Goal: Use online tool/utility: Use online tool/utility

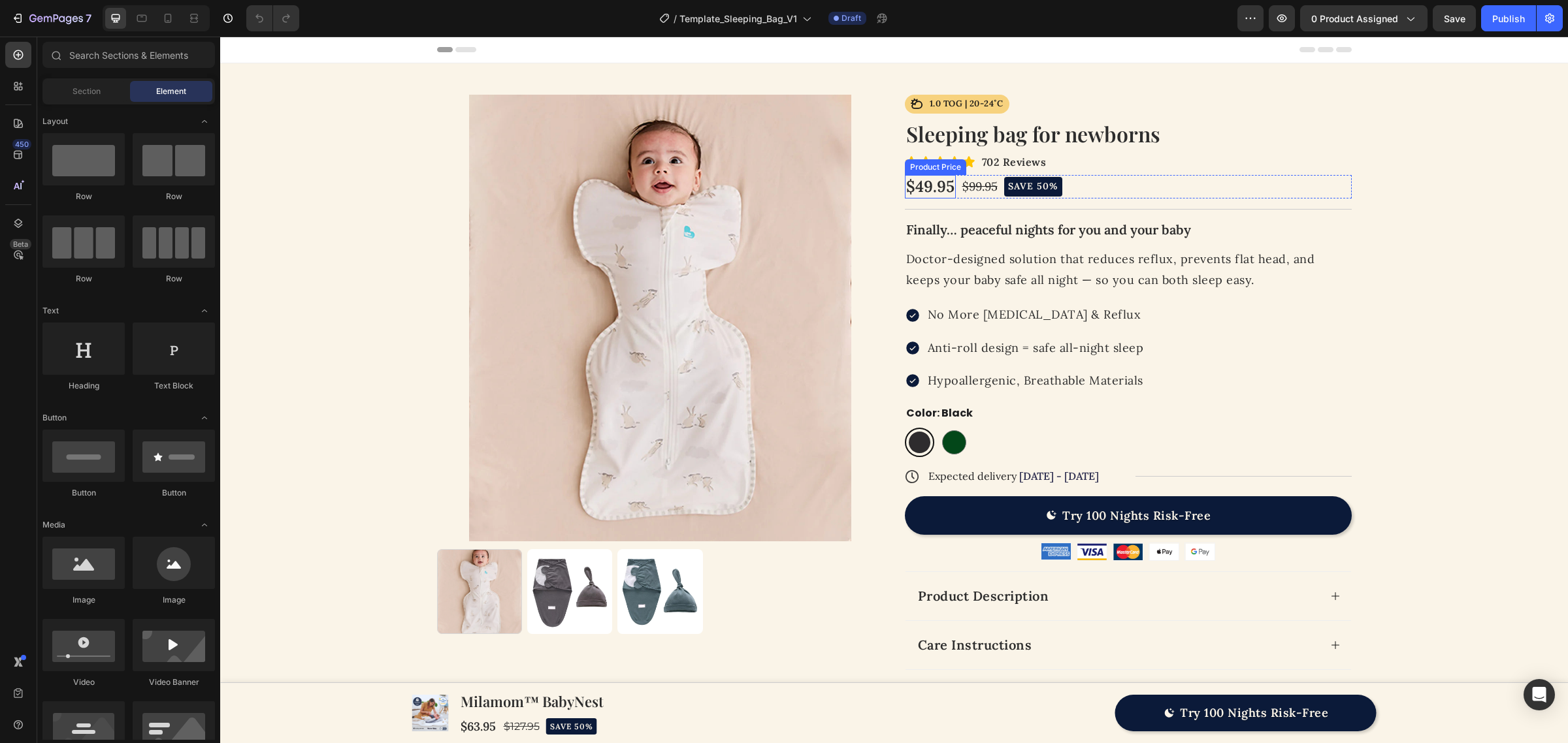
click at [969, 129] on h2 "Sleeping bag for newborns" at bounding box center [1128, 134] width 447 height 30
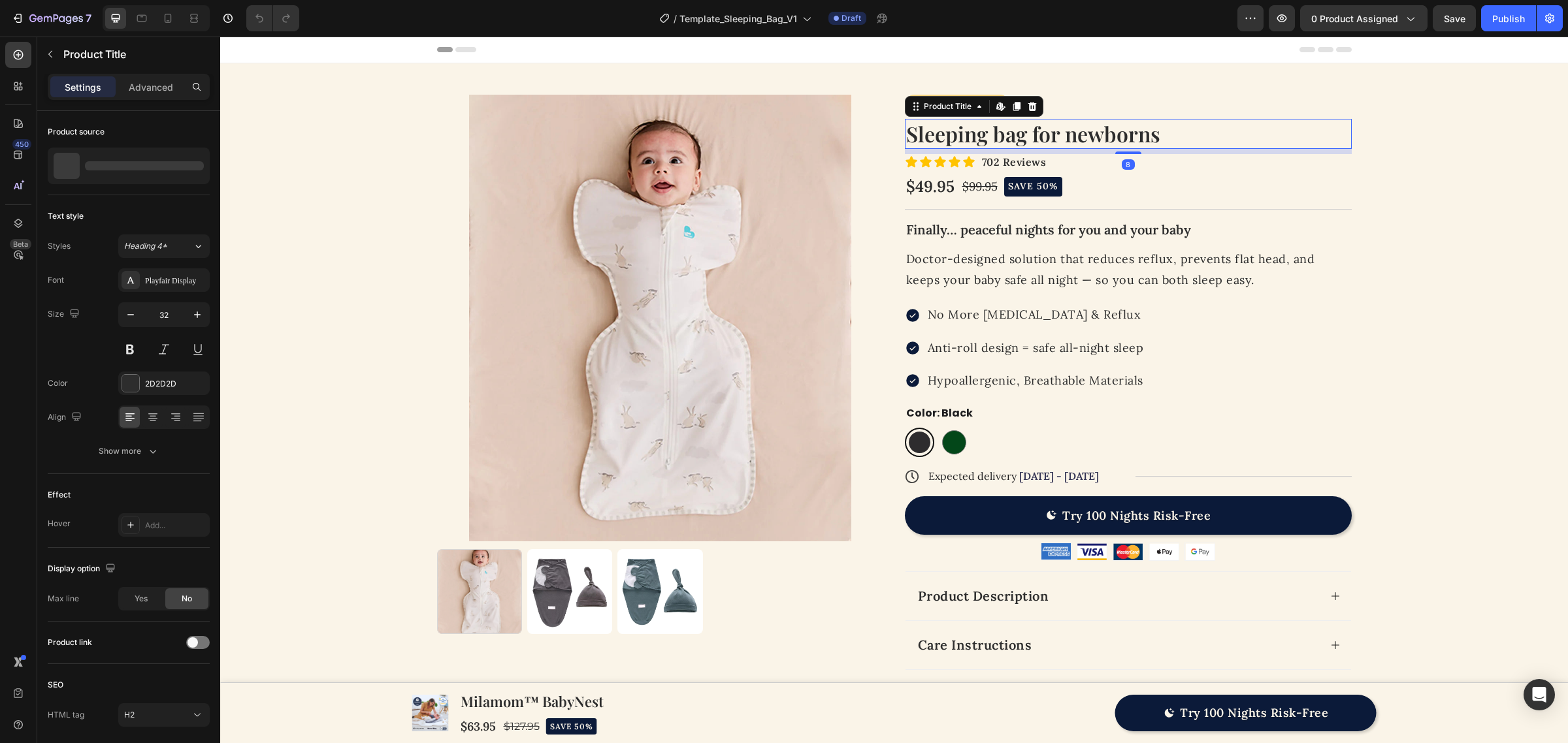
click at [1080, 163] on div "Icon Icon Icon Icon Icon Icon List 702 Reviews Text Block Row" at bounding box center [1128, 163] width 447 height 17
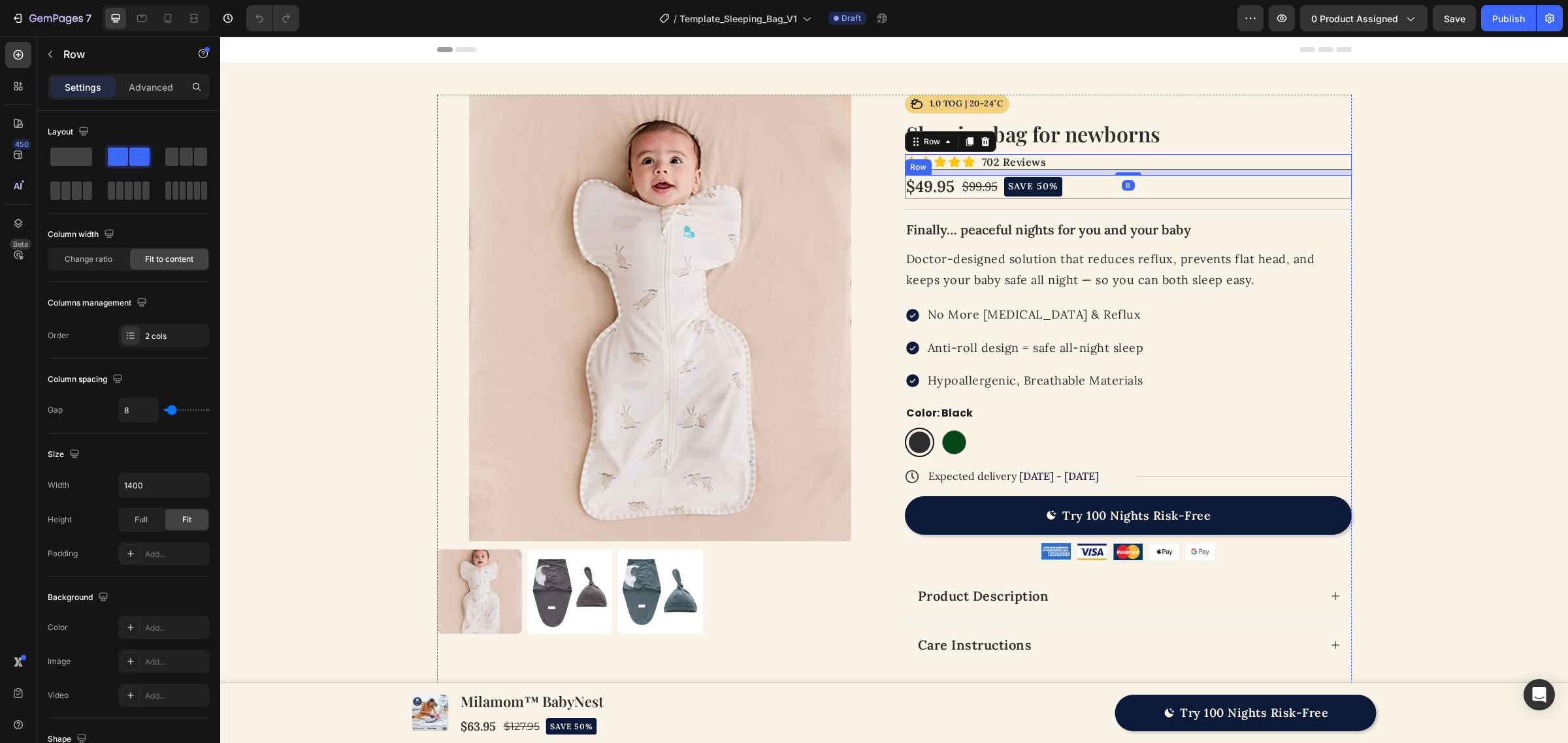
click at [1086, 185] on div "$49.95 Product Price Product Price $99.95 Product Price Product Price SAVE 50% …" at bounding box center [1128, 186] width 447 height 23
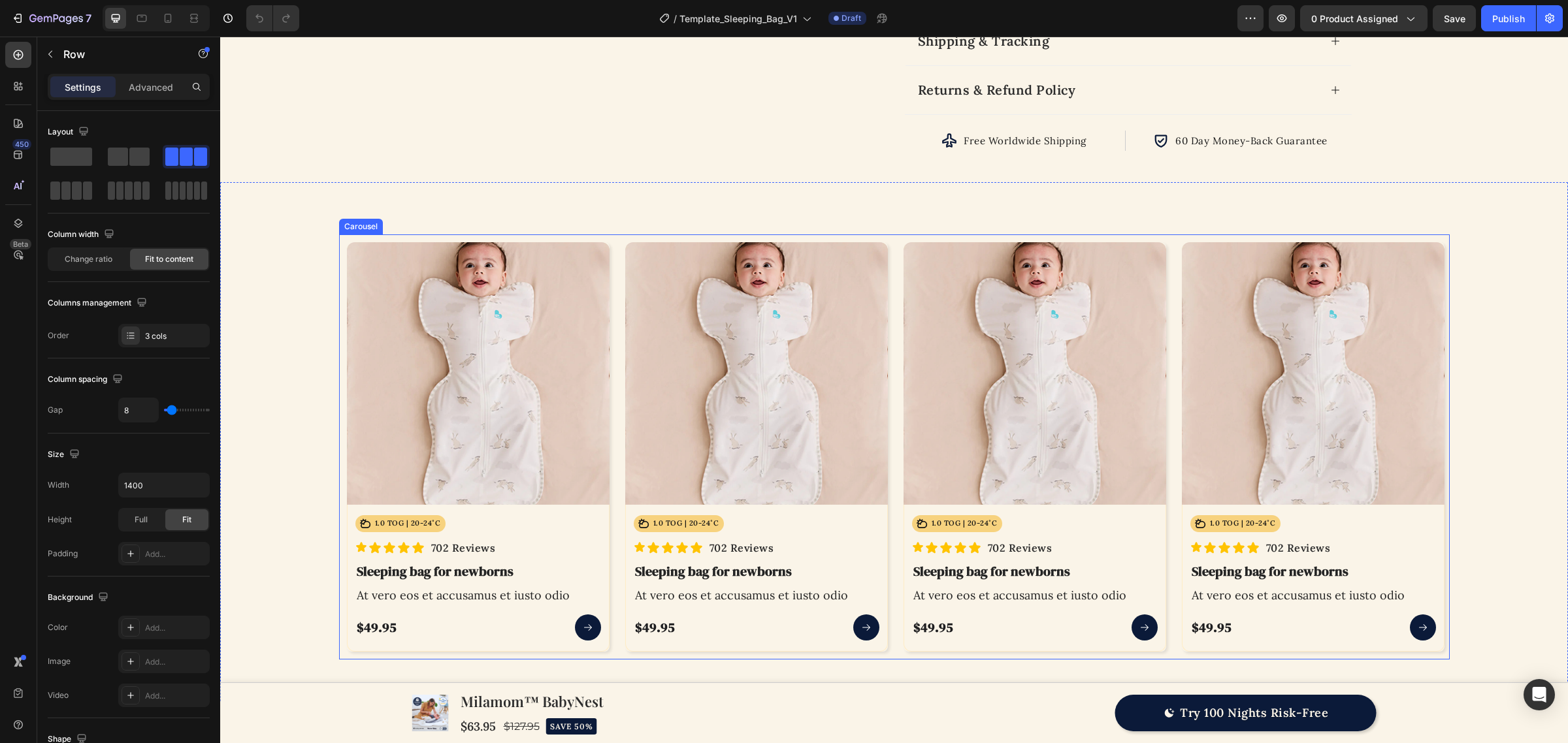
click at [896, 304] on div "Product Images Icon 1.0 TOG | 20-24˚C Text Block Row Row Icon Icon Icon Icon Ic…" at bounding box center [1035, 447] width 279 height 425
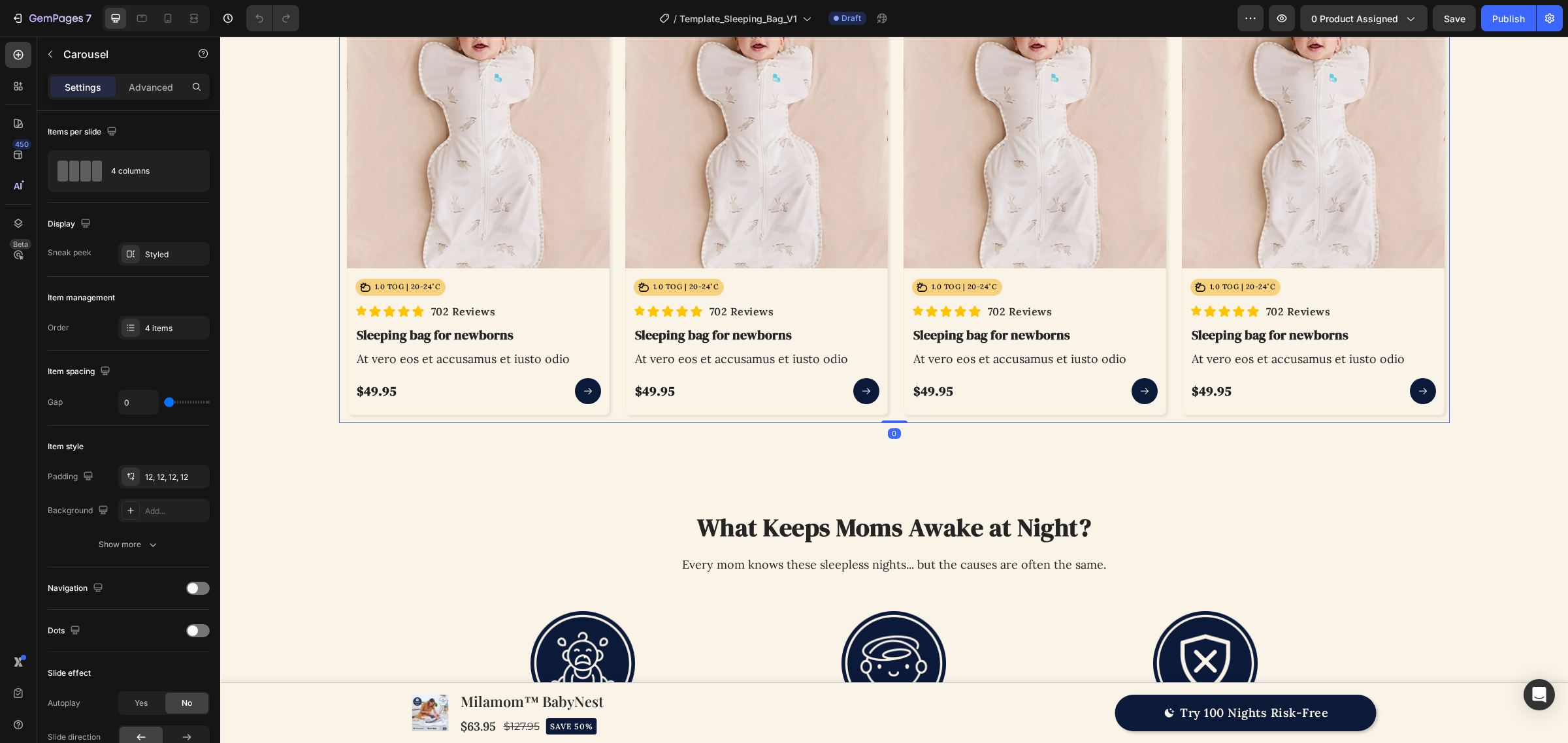
scroll to position [898, 0]
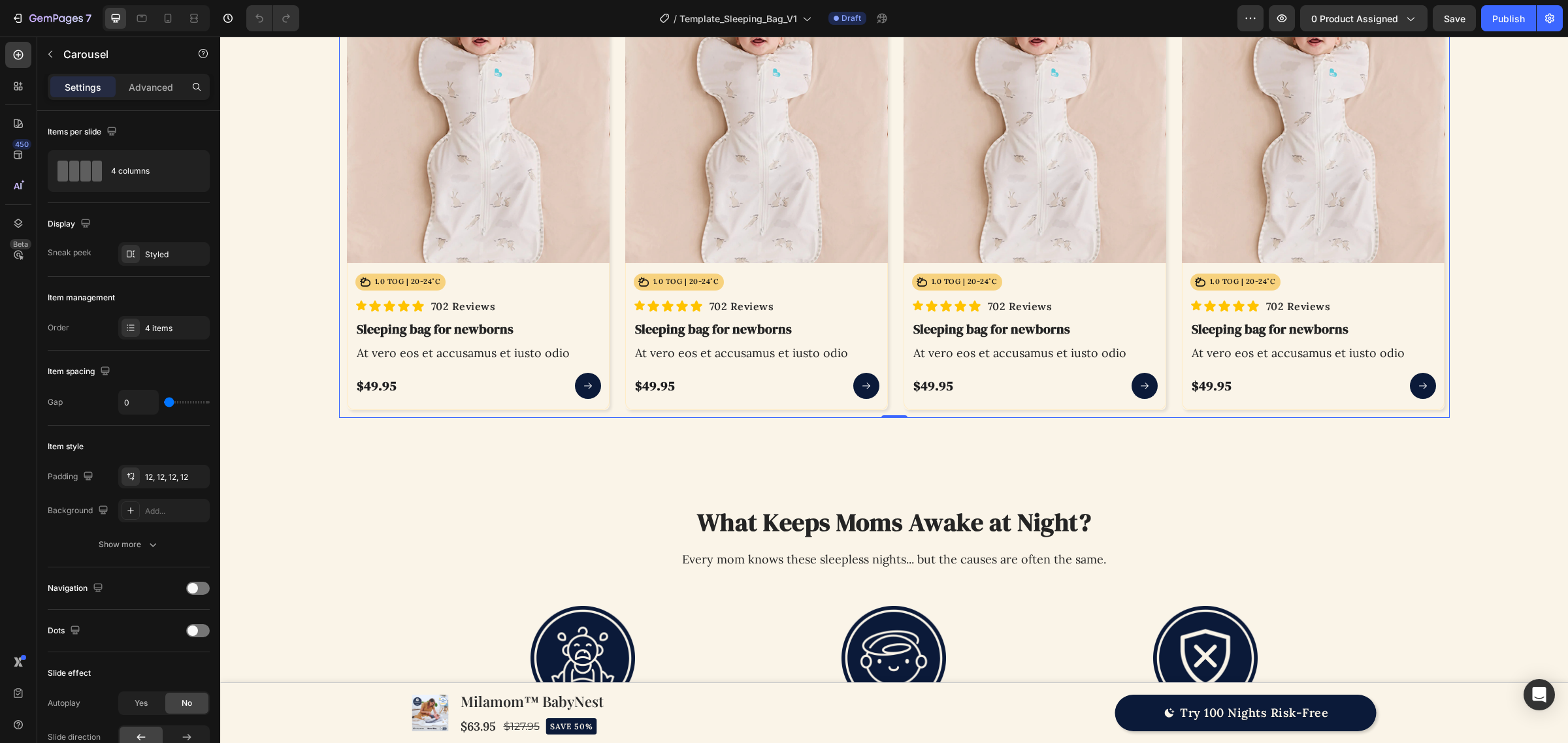
click at [608, 399] on div "Product Images Icon 1.0 TOG | 20-24˚C Text Block Row Row Icon Icon Icon Icon Ic…" at bounding box center [479, 205] width 279 height 425
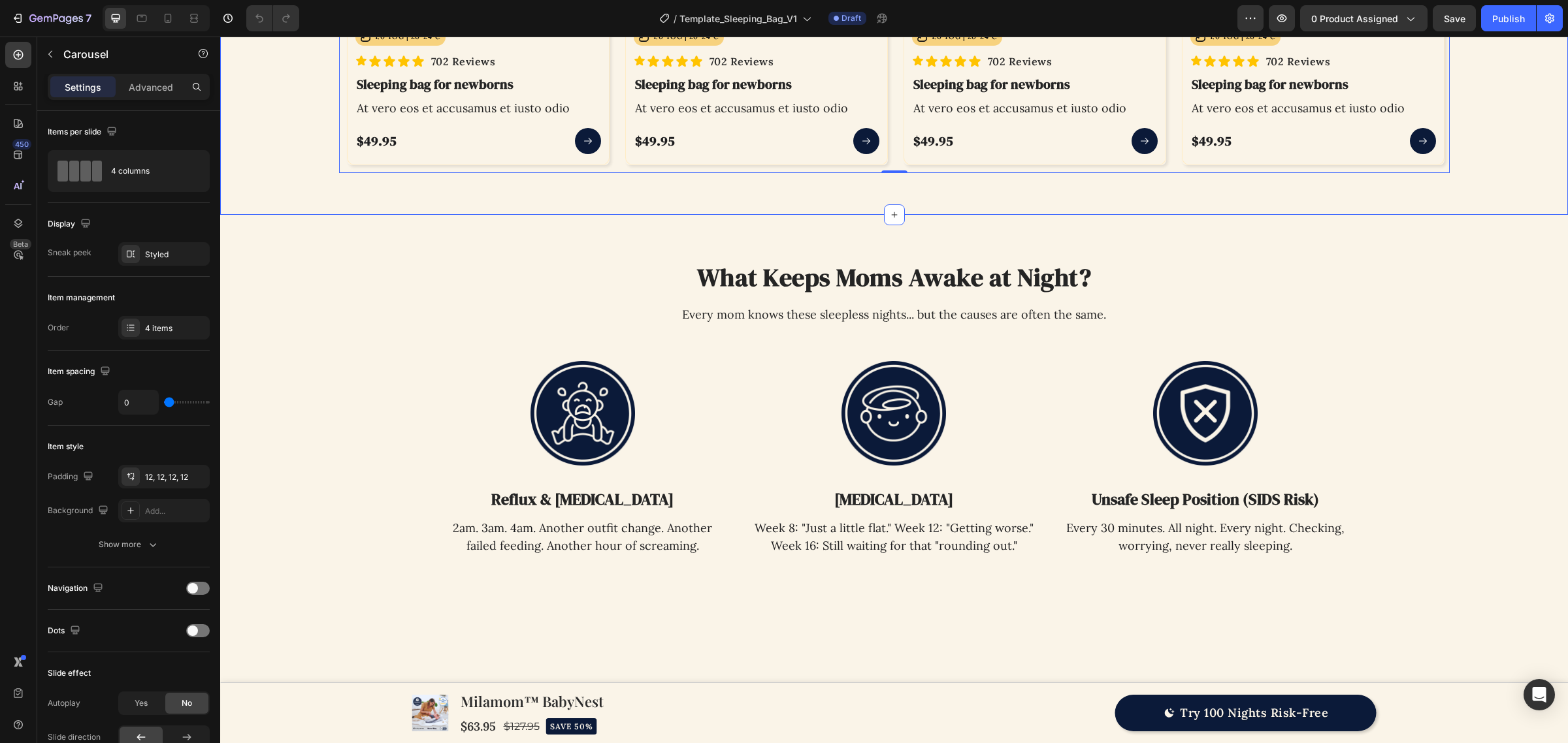
scroll to position [1307, 0]
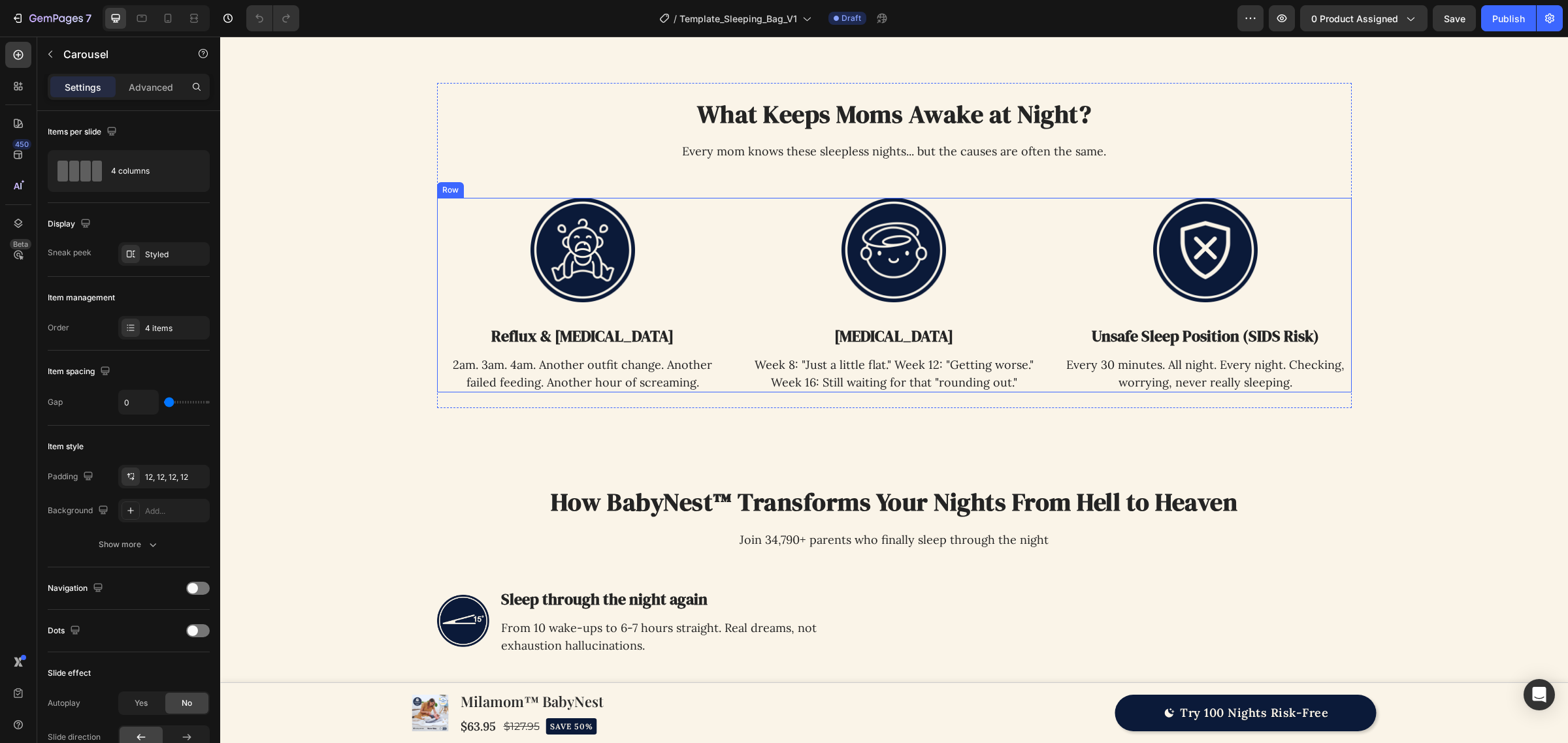
click at [724, 255] on div "Image Reflux & [MEDICAL_DATA] Heading 2am. 3am. 4am. Another outfit change. Ano…" at bounding box center [894, 294] width 915 height 194
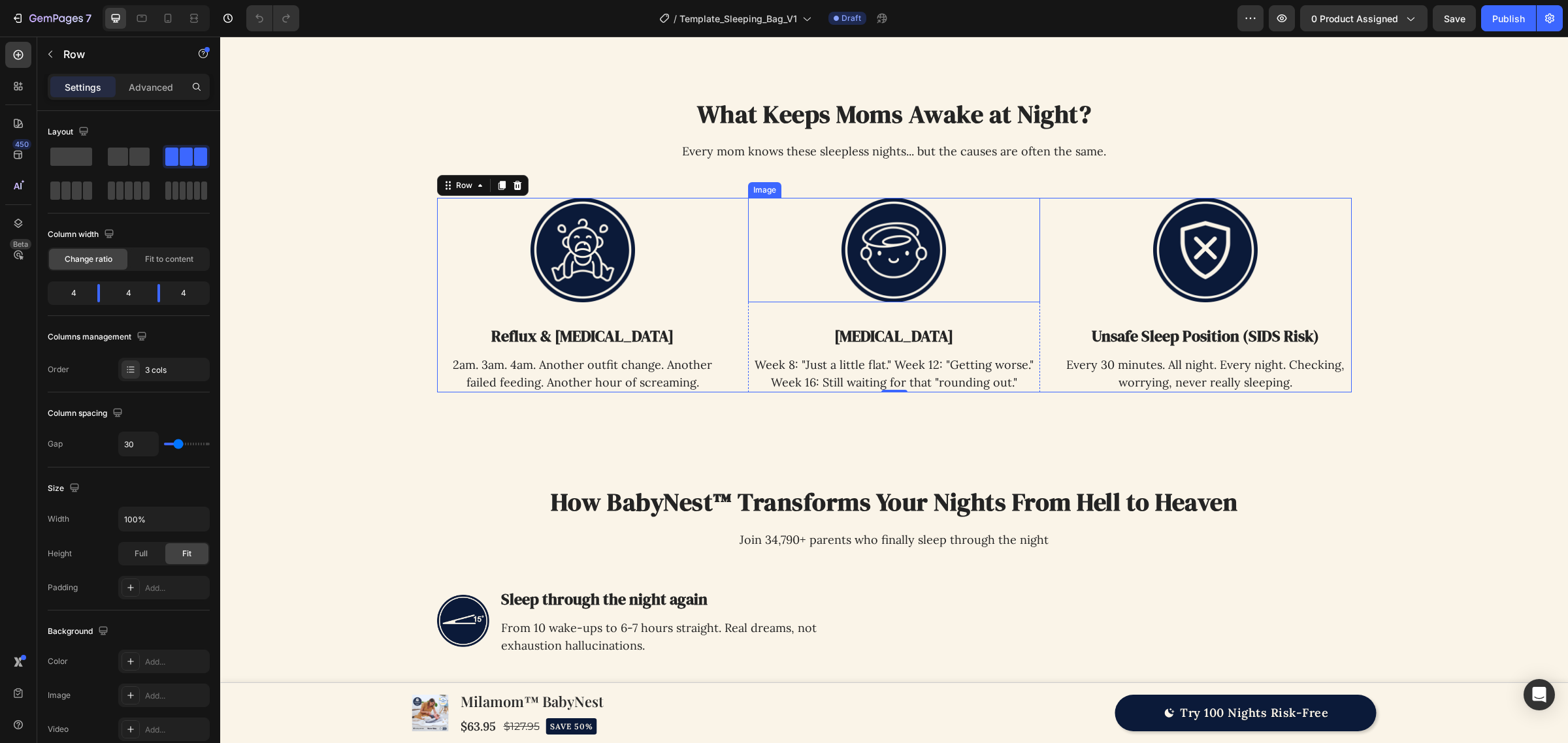
click at [899, 285] on img at bounding box center [893, 249] width 104 height 104
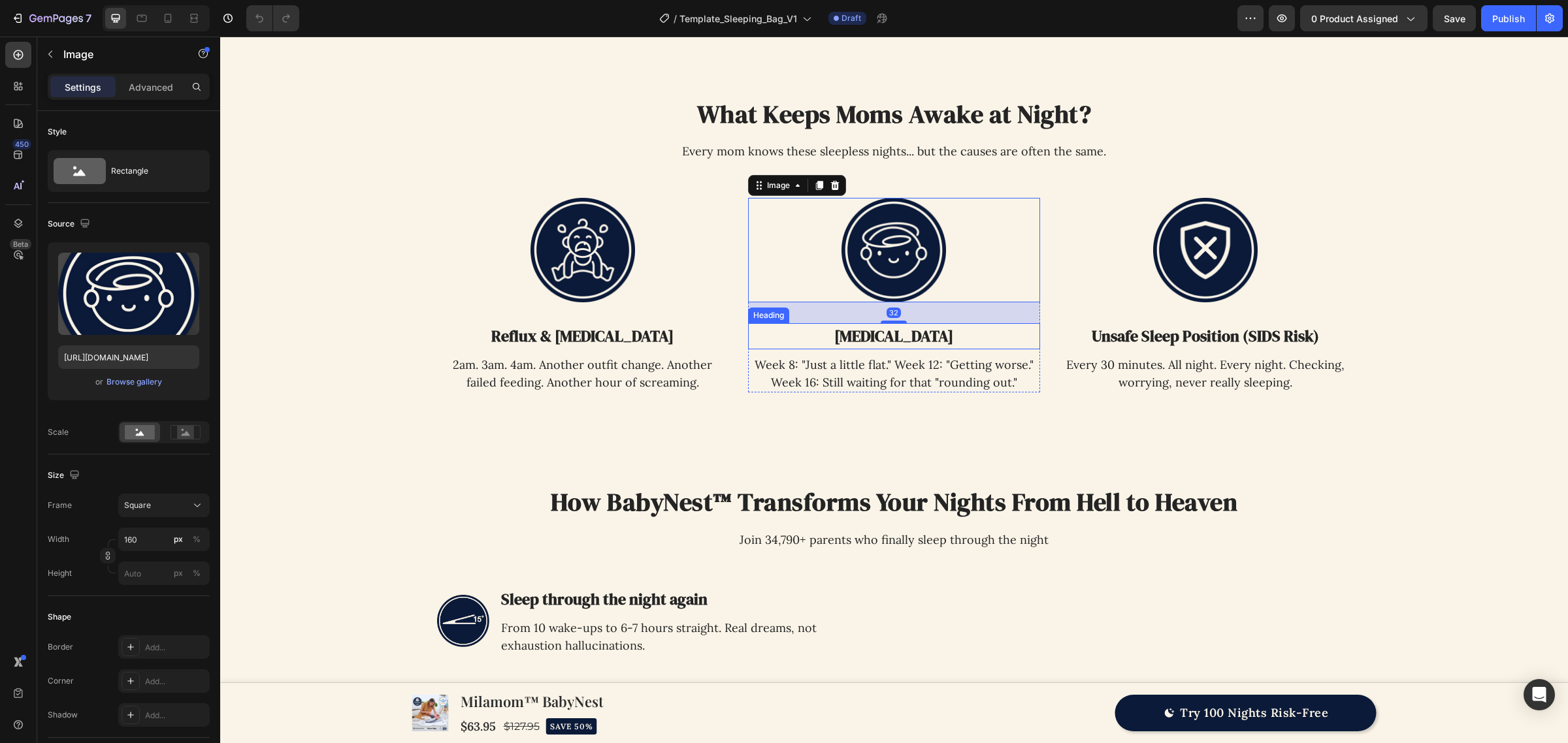
drag, startPoint x: 925, startPoint y: 332, endPoint x: 970, endPoint y: 334, distance: 45.0
click at [929, 333] on h3 "[MEDICAL_DATA]" at bounding box center [894, 336] width 292 height 26
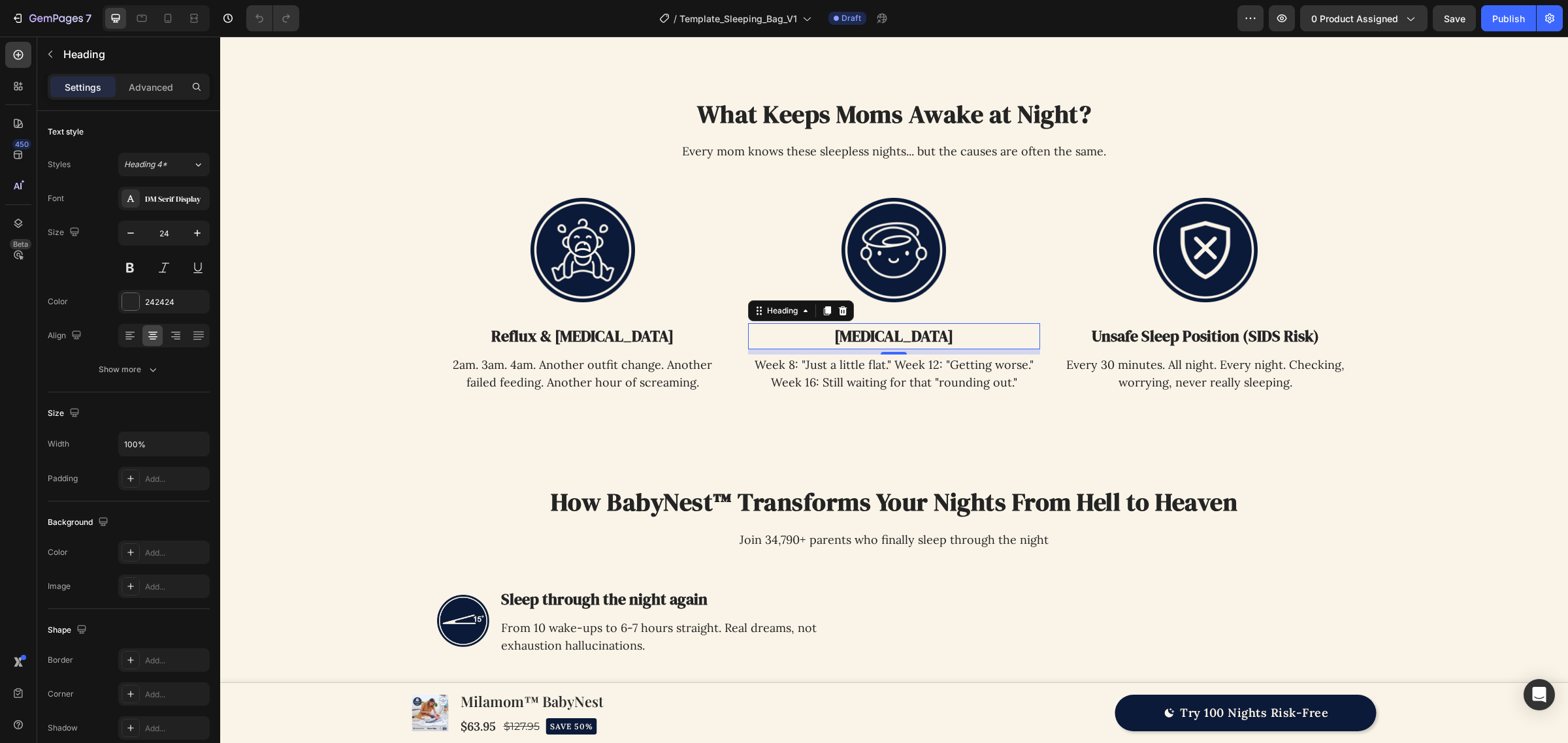
click at [1190, 291] on img at bounding box center [1204, 249] width 104 height 104
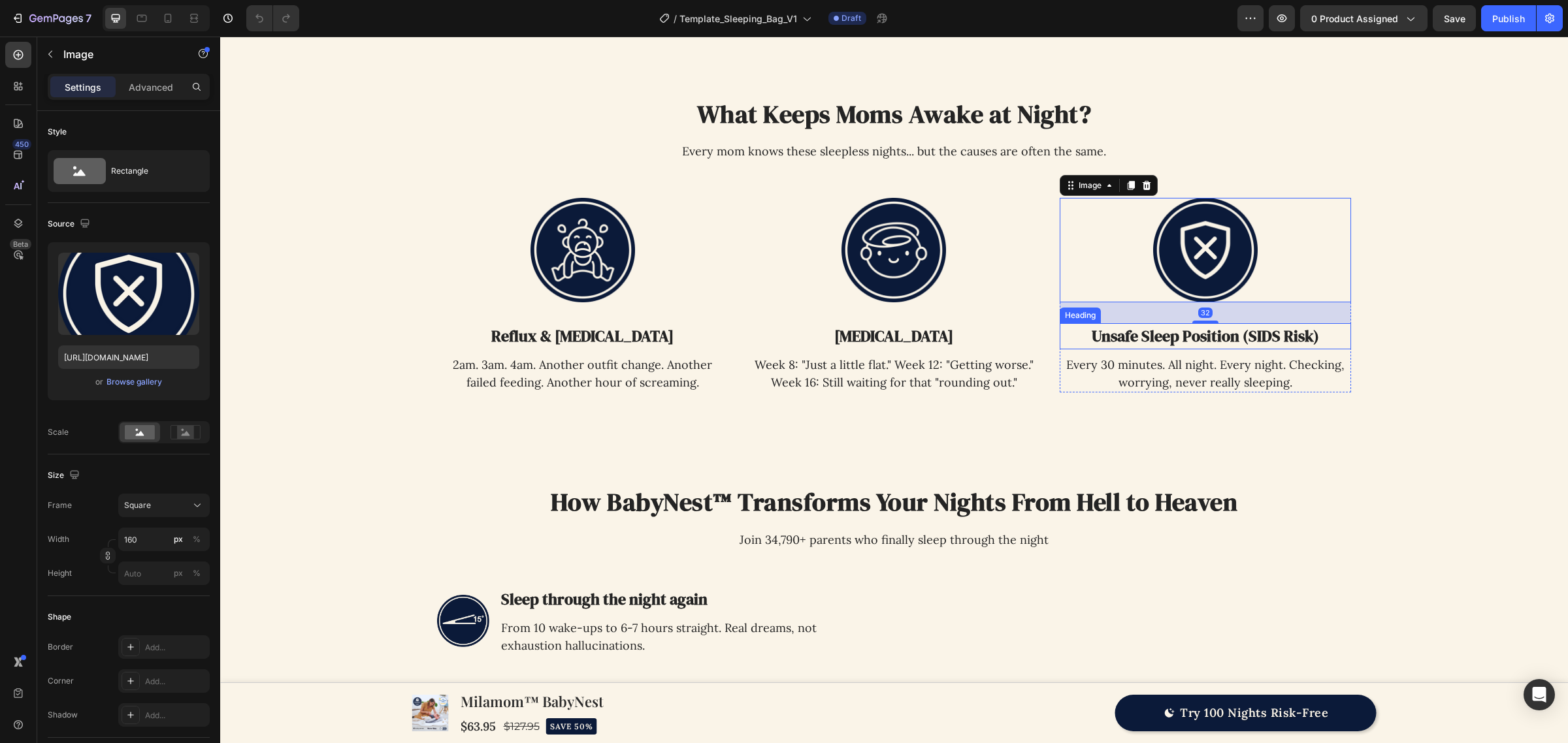
click at [1191, 341] on h3 "Unsafe Sleep Position (SIDS Risk)" at bounding box center [1205, 336] width 292 height 26
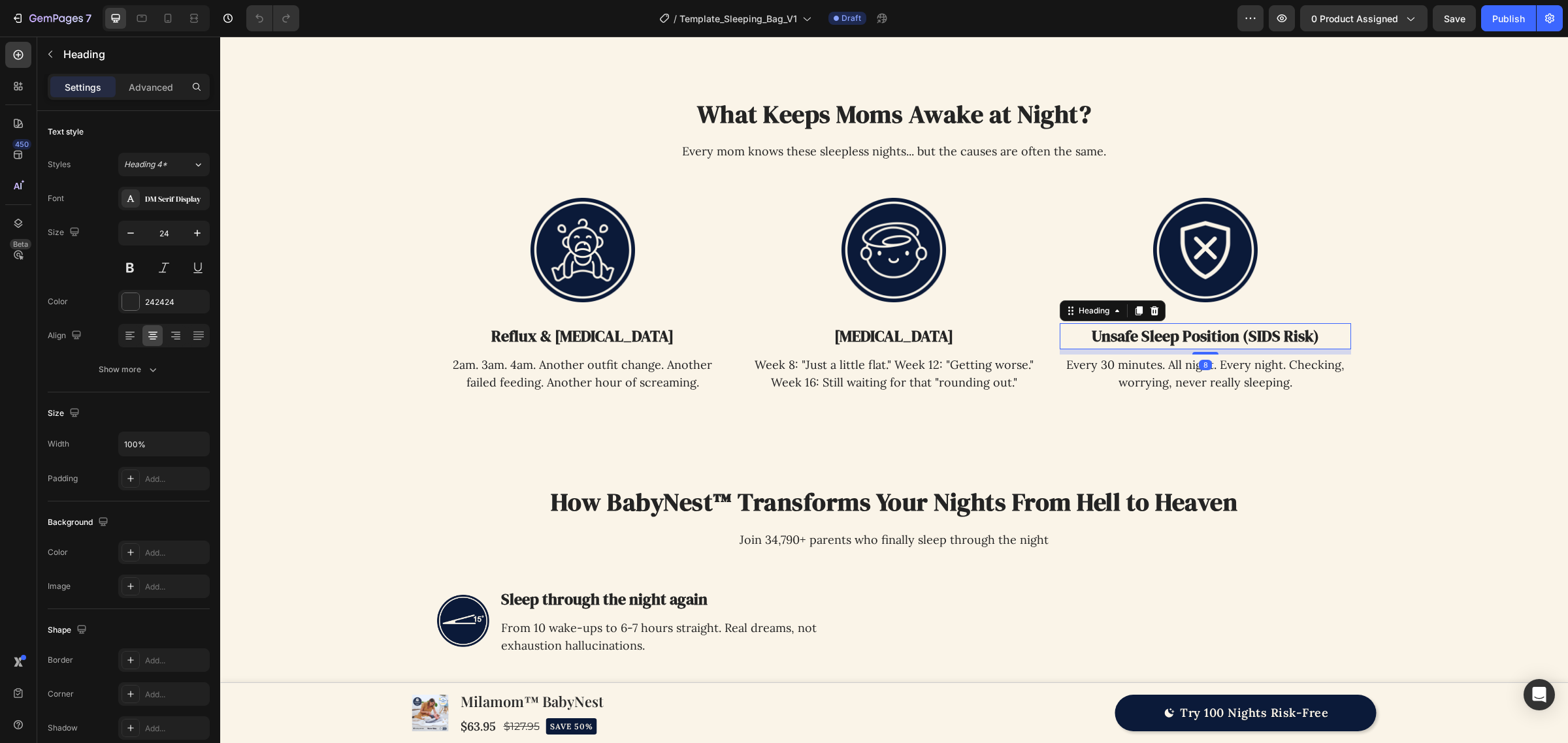
click at [1203, 368] on div "8" at bounding box center [1205, 365] width 13 height 11
click at [912, 377] on p "Week 8: "Just a little flat." Week 12: "Getting worse." Week 16: Still waiting …" at bounding box center [893, 374] width 289 height 35
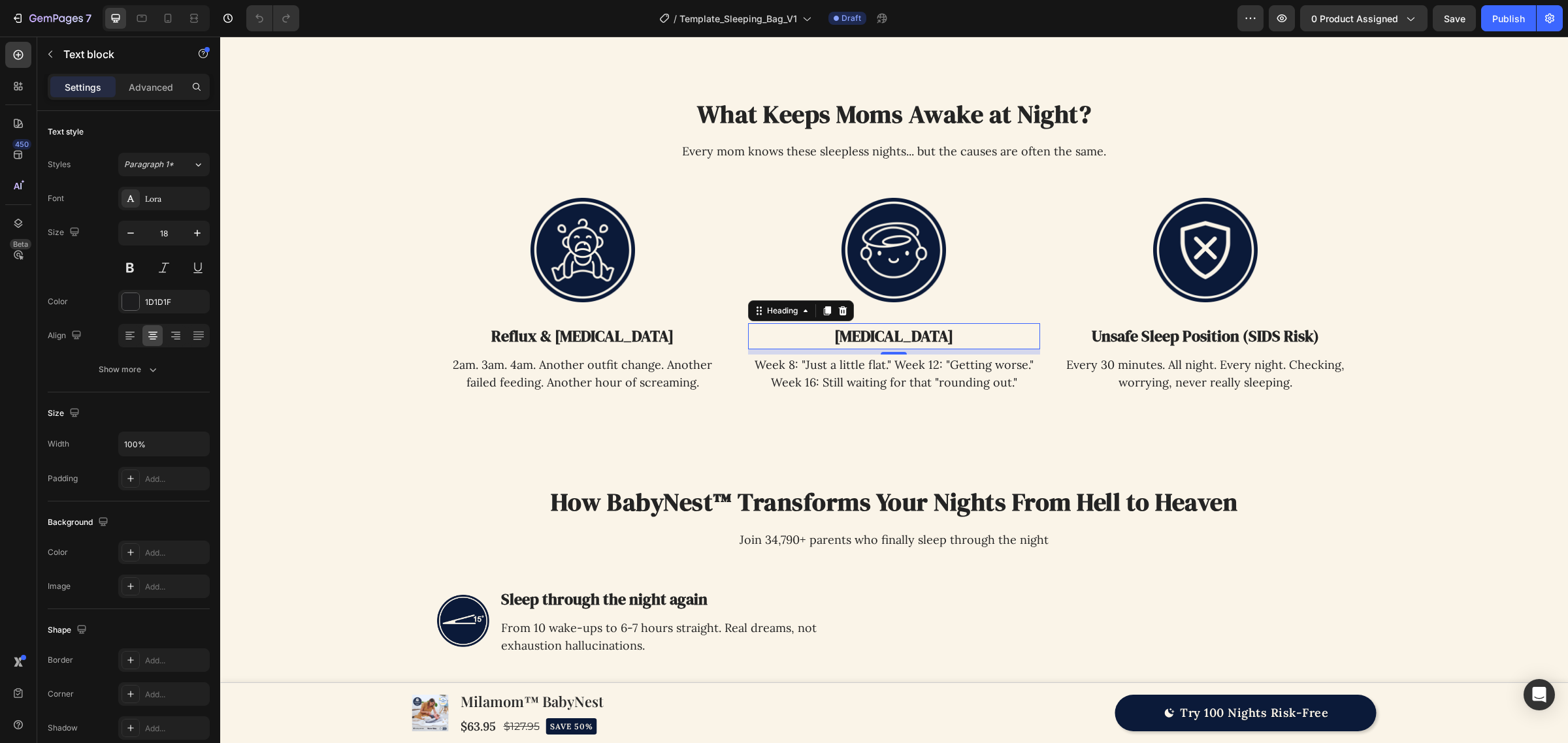
click at [917, 334] on h3 "[MEDICAL_DATA]" at bounding box center [894, 336] width 292 height 26
click at [611, 329] on h3 "Reflux & [MEDICAL_DATA]" at bounding box center [583, 336] width 292 height 26
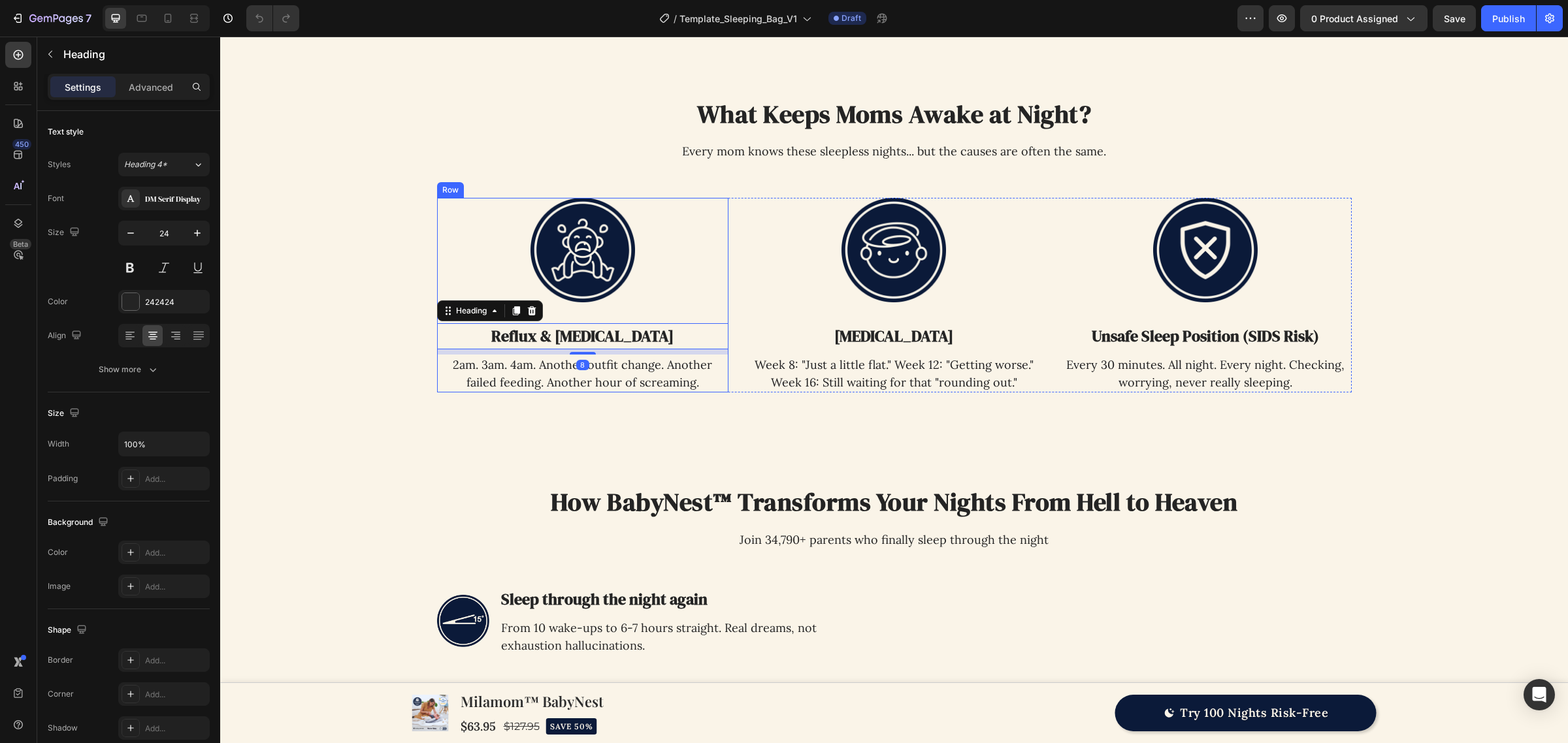
click at [655, 276] on div at bounding box center [583, 249] width 292 height 104
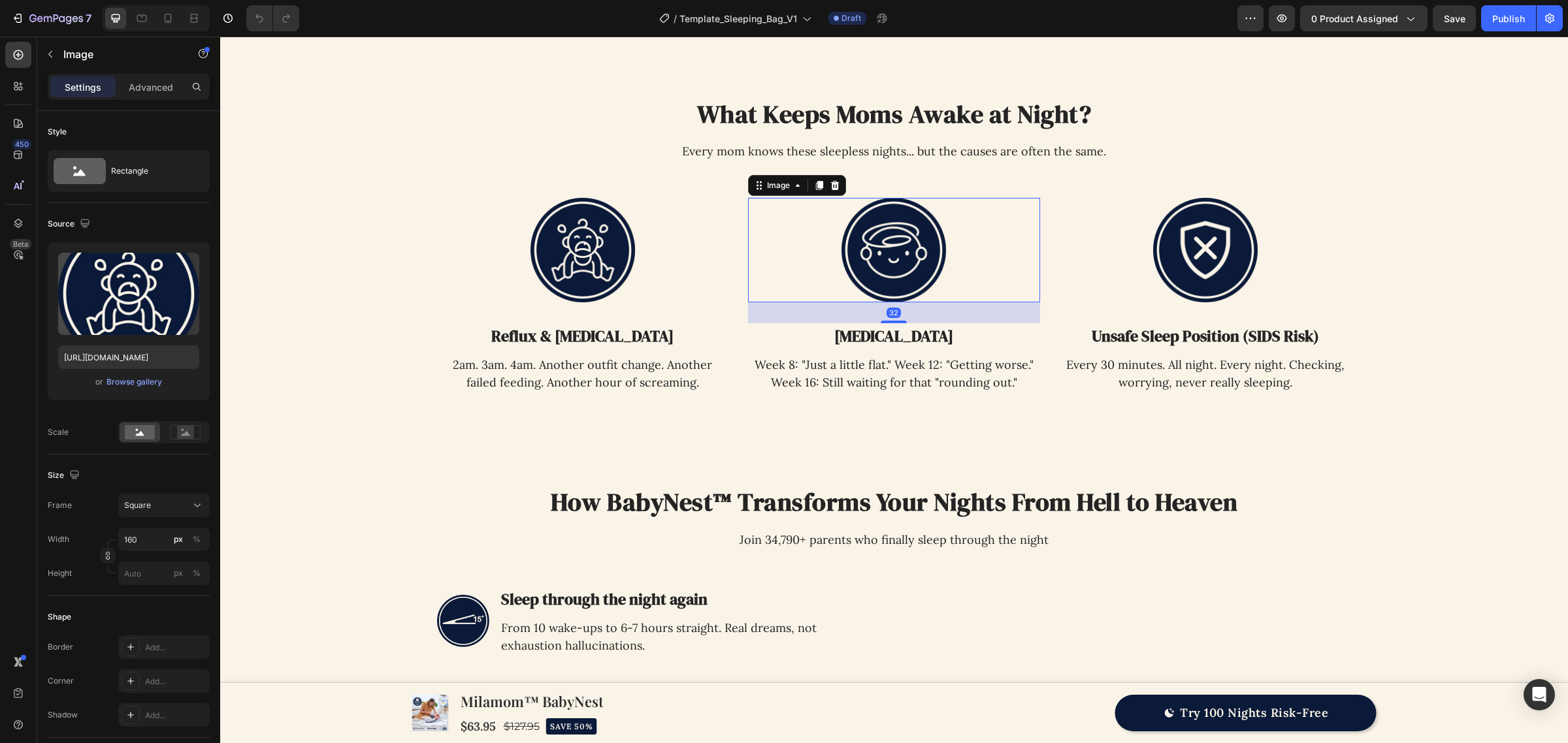
click at [952, 278] on div at bounding box center [894, 249] width 292 height 104
click at [1214, 279] on img at bounding box center [1204, 249] width 104 height 104
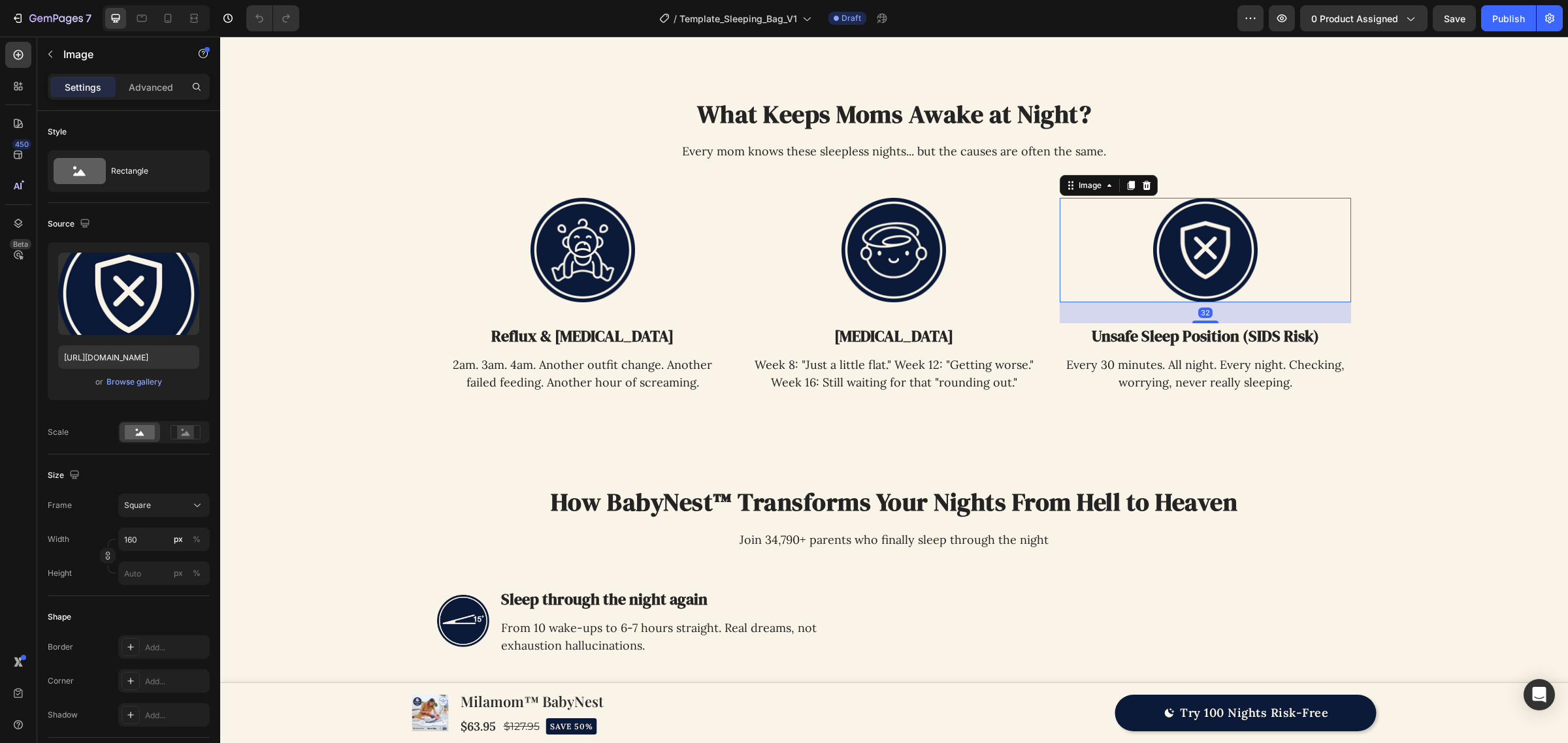
click at [1043, 182] on div "What Keeps Moms Awake at Night? Heading Every mom knows these sleepless nights.…" at bounding box center [894, 245] width 915 height 294
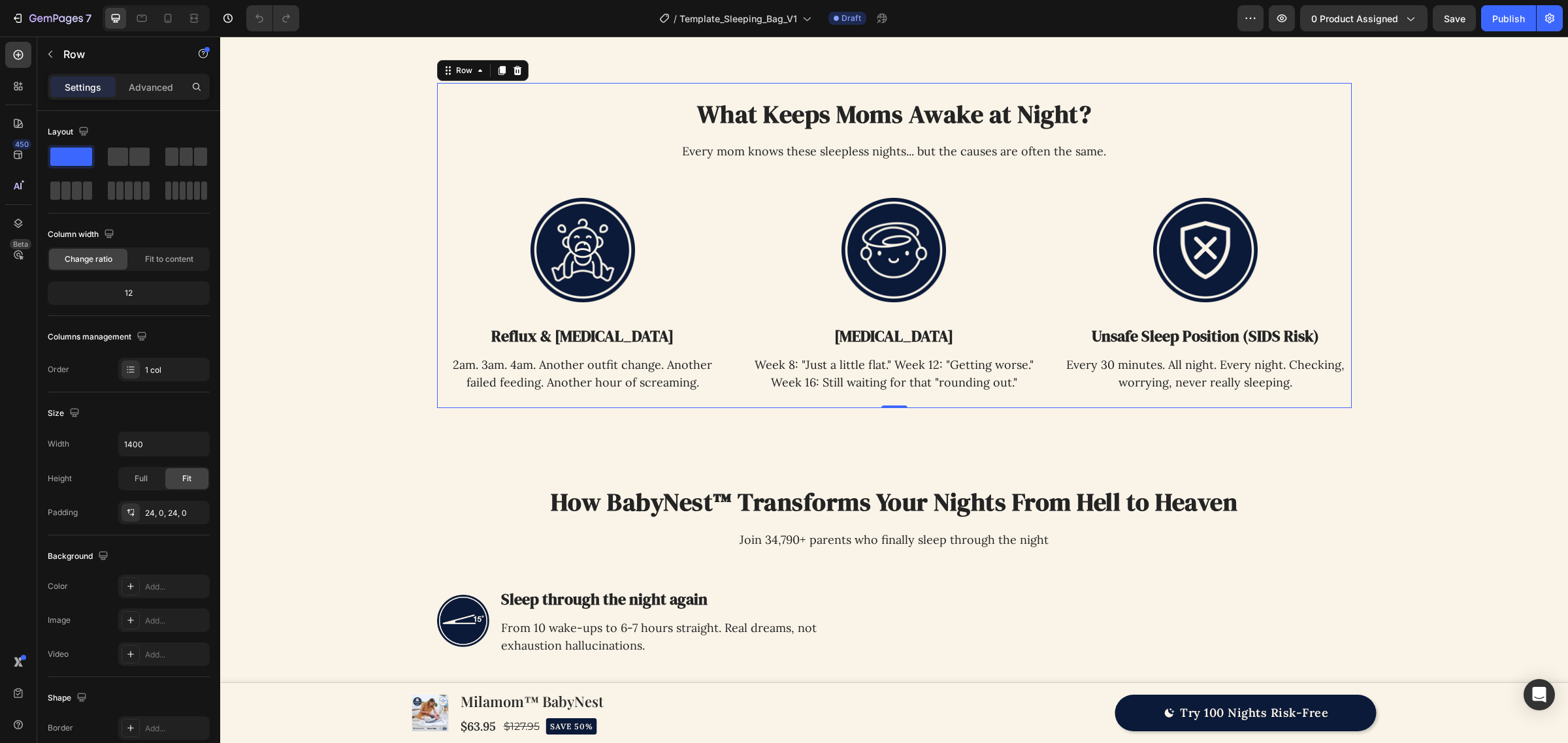
click at [1019, 154] on p "Every mom knows these sleepless nights... but the causes are often the same." at bounding box center [894, 151] width 500 height 18
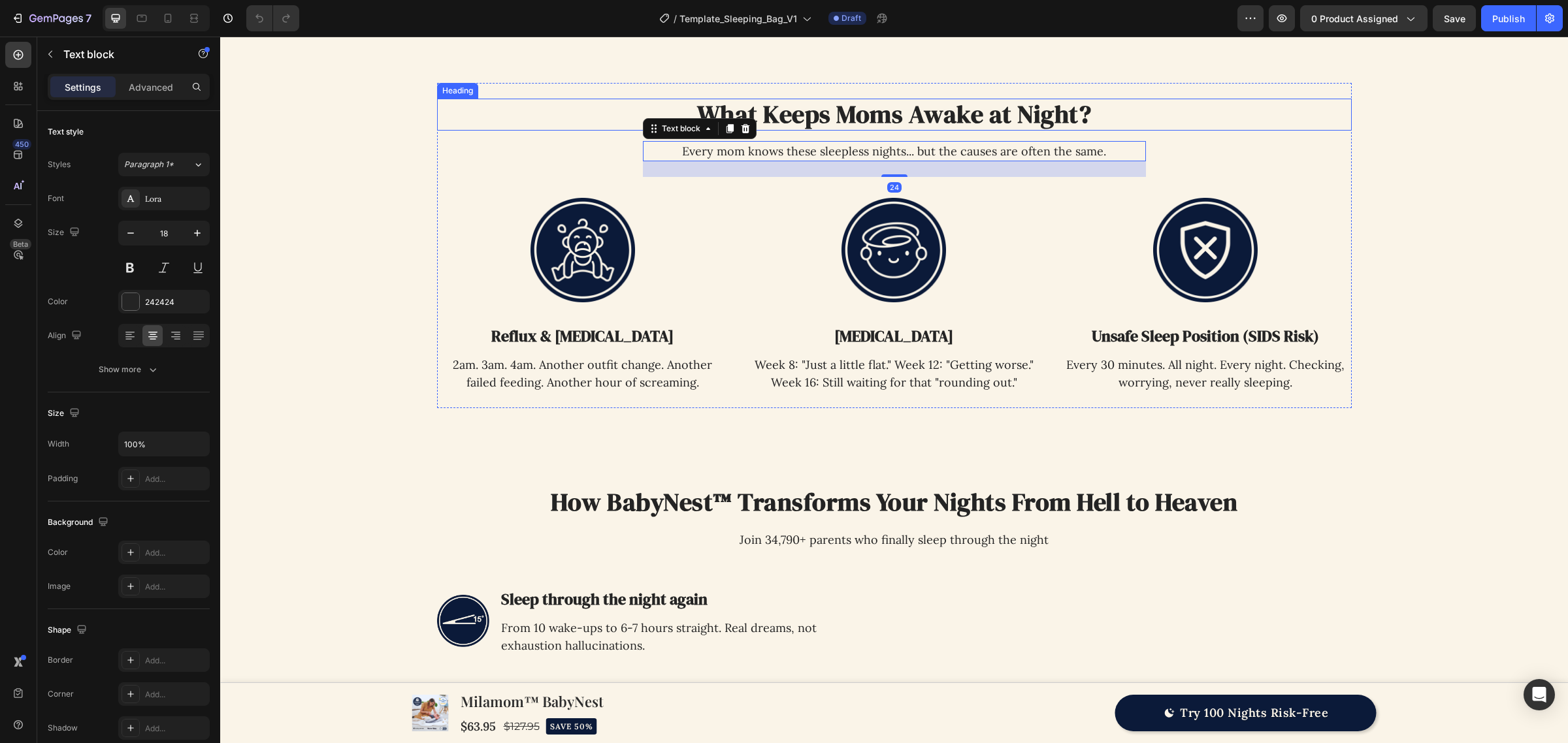
click at [1053, 114] on h2 "What Keeps Moms Awake at Night?" at bounding box center [894, 114] width 915 height 33
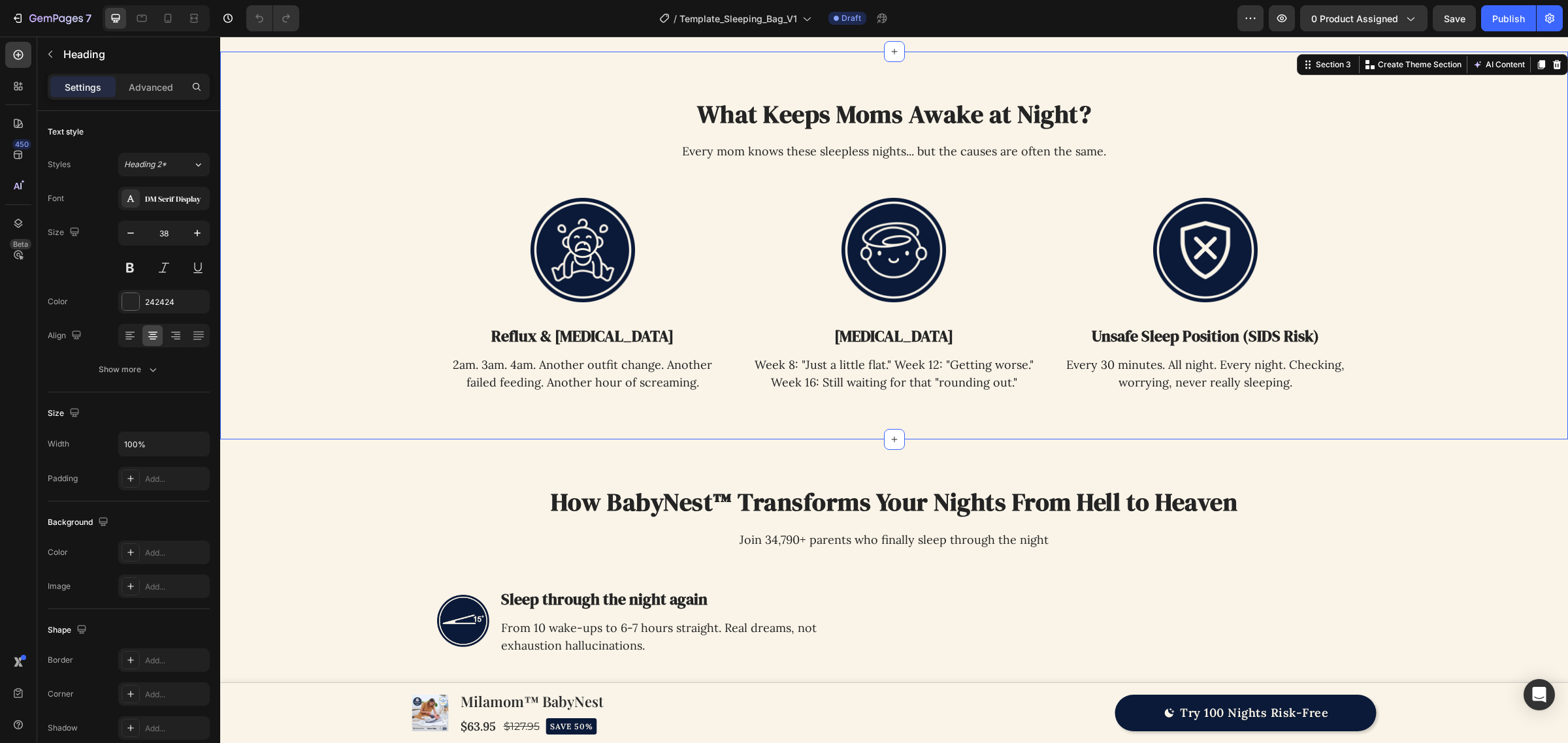
click at [1481, 213] on div "What Keeps Moms Awake at Night? Heading Every mom knows these sleepless nights.…" at bounding box center [894, 245] width 1306 height 326
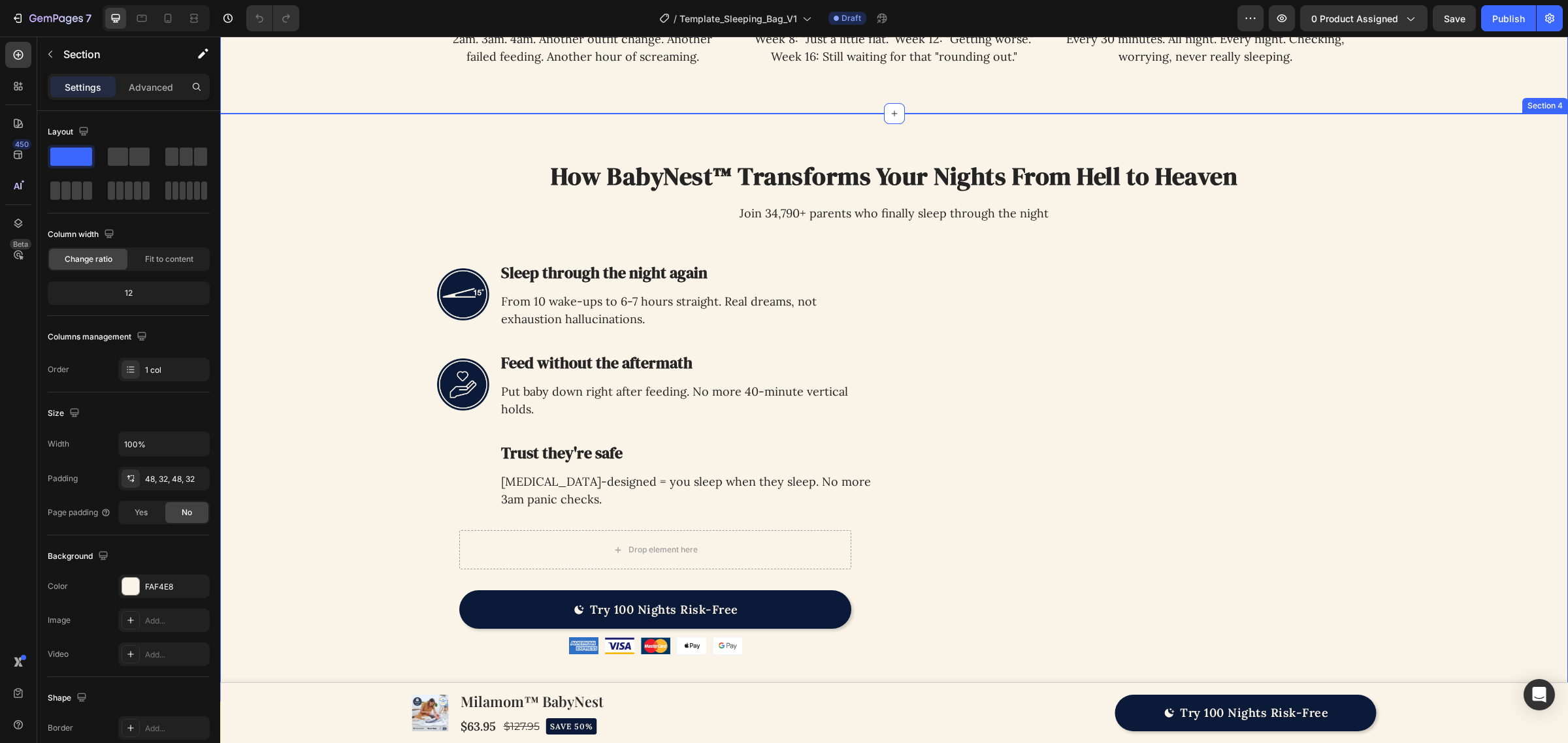
click at [1403, 302] on div "Image How BabyNest™ Transforms Your Nights From Hell to Heaven Heading Join 34,…" at bounding box center [894, 434] width 1306 height 579
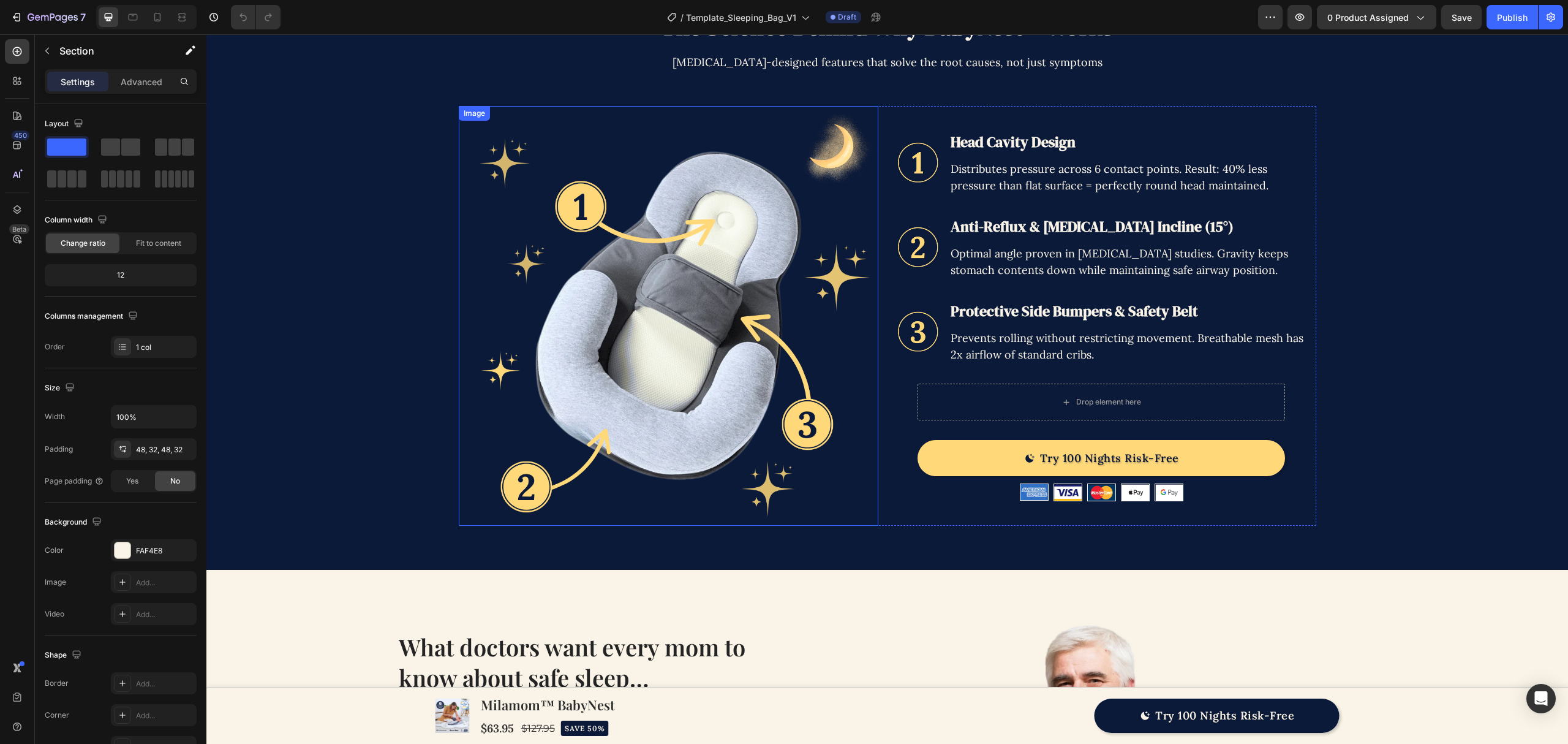
scroll to position [2291, 0]
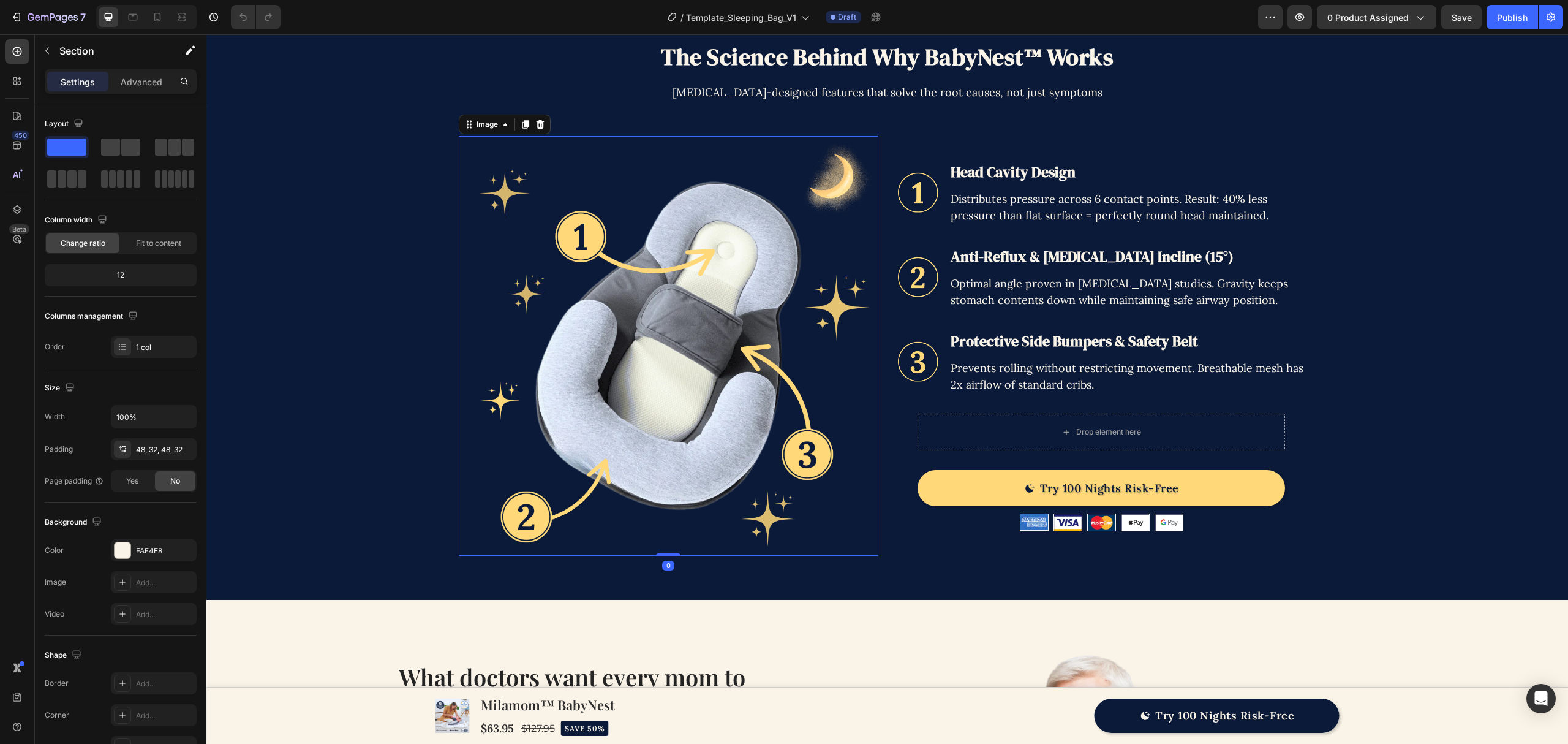
click at [839, 314] on img at bounding box center [669, 346] width 420 height 420
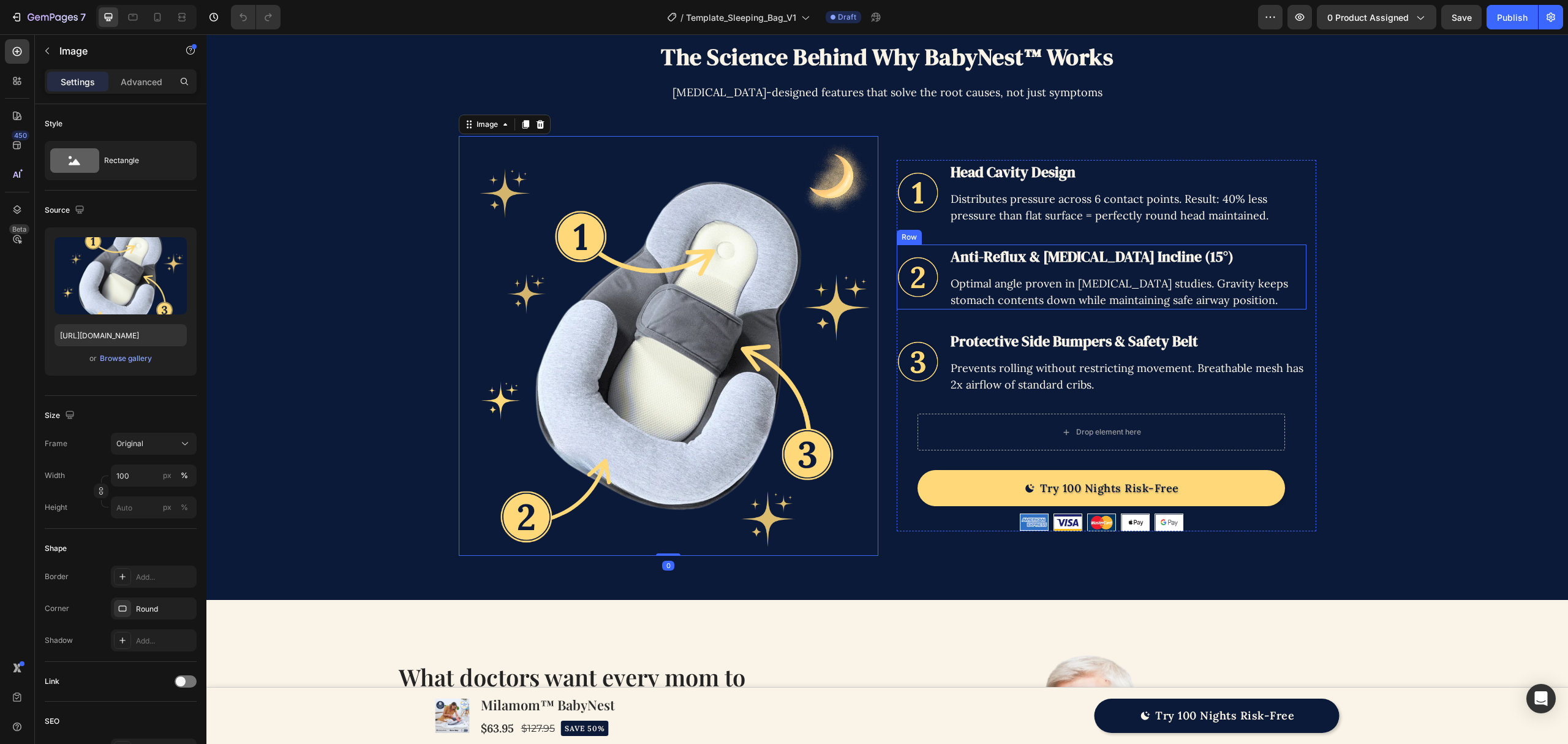
click at [910, 310] on div "Image Anti-Reflux & [MEDICAL_DATA] Incline (15°) Heading Optimal angle proven i…" at bounding box center [1102, 277] width 410 height 65
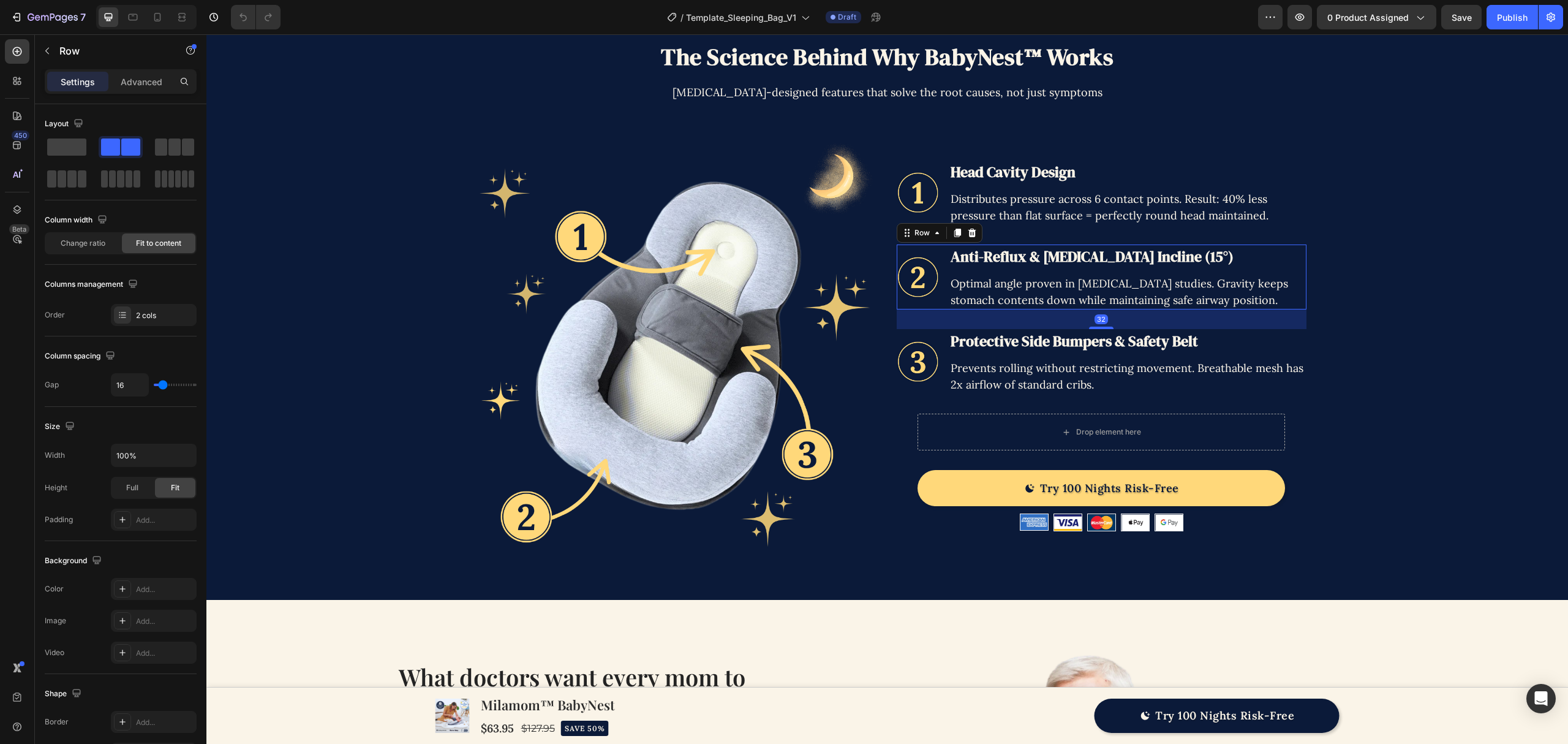
click at [897, 327] on div "32" at bounding box center [1102, 319] width 410 height 20
click at [858, 344] on img at bounding box center [669, 346] width 420 height 420
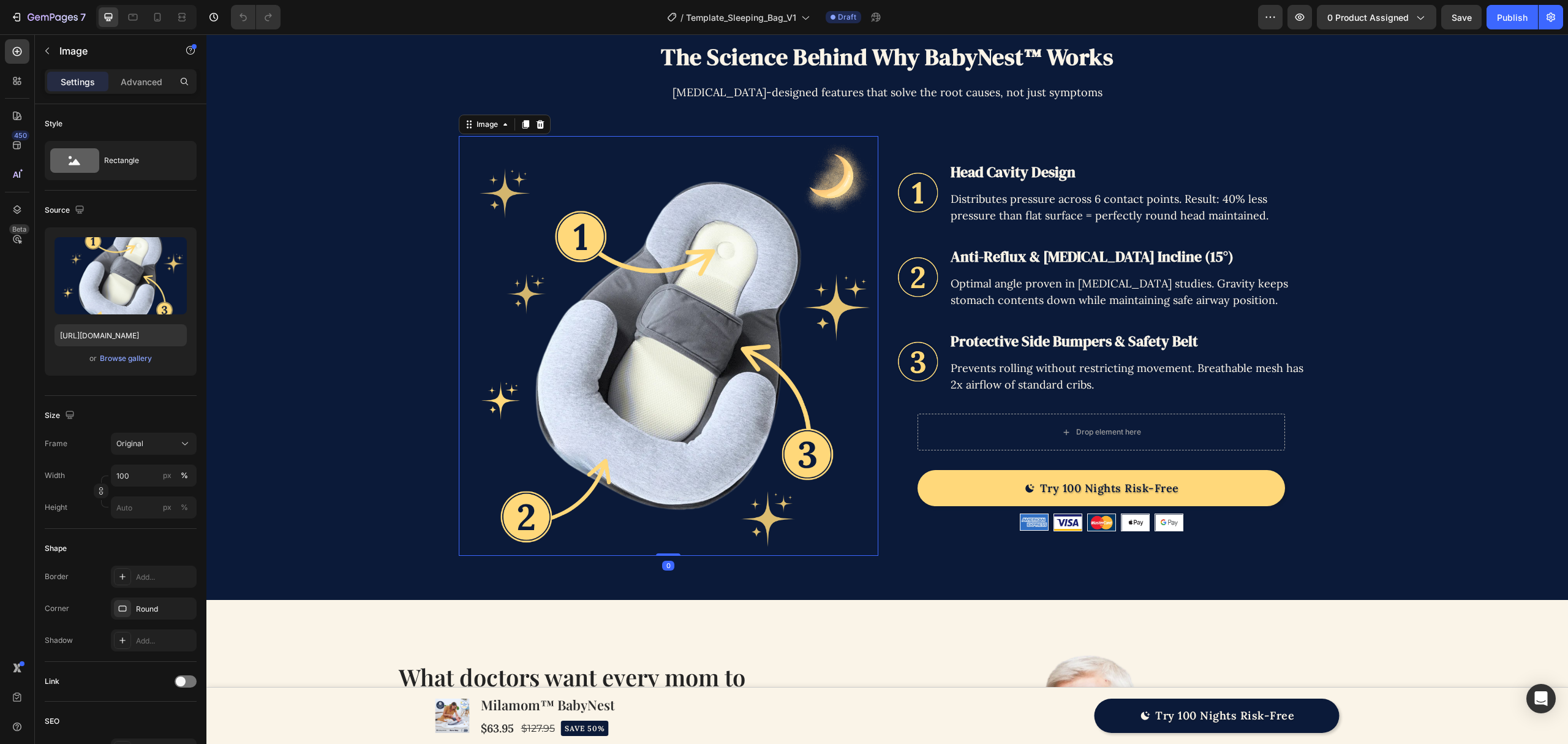
click at [874, 344] on div "Image 0 Image Head Cavity Design Heading Distributes pressure across 6 contact …" at bounding box center [888, 346] width 858 height 420
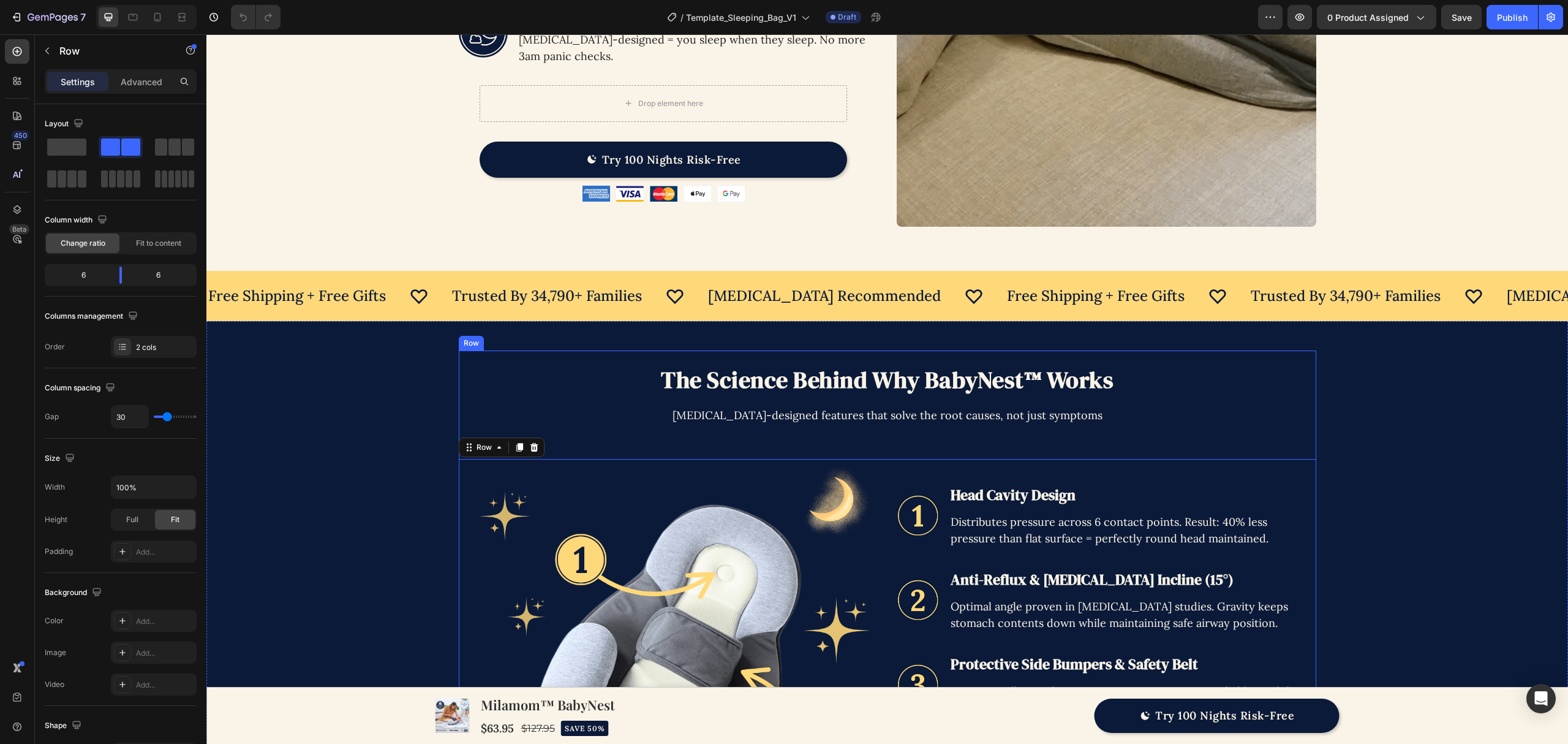
scroll to position [1964, 0]
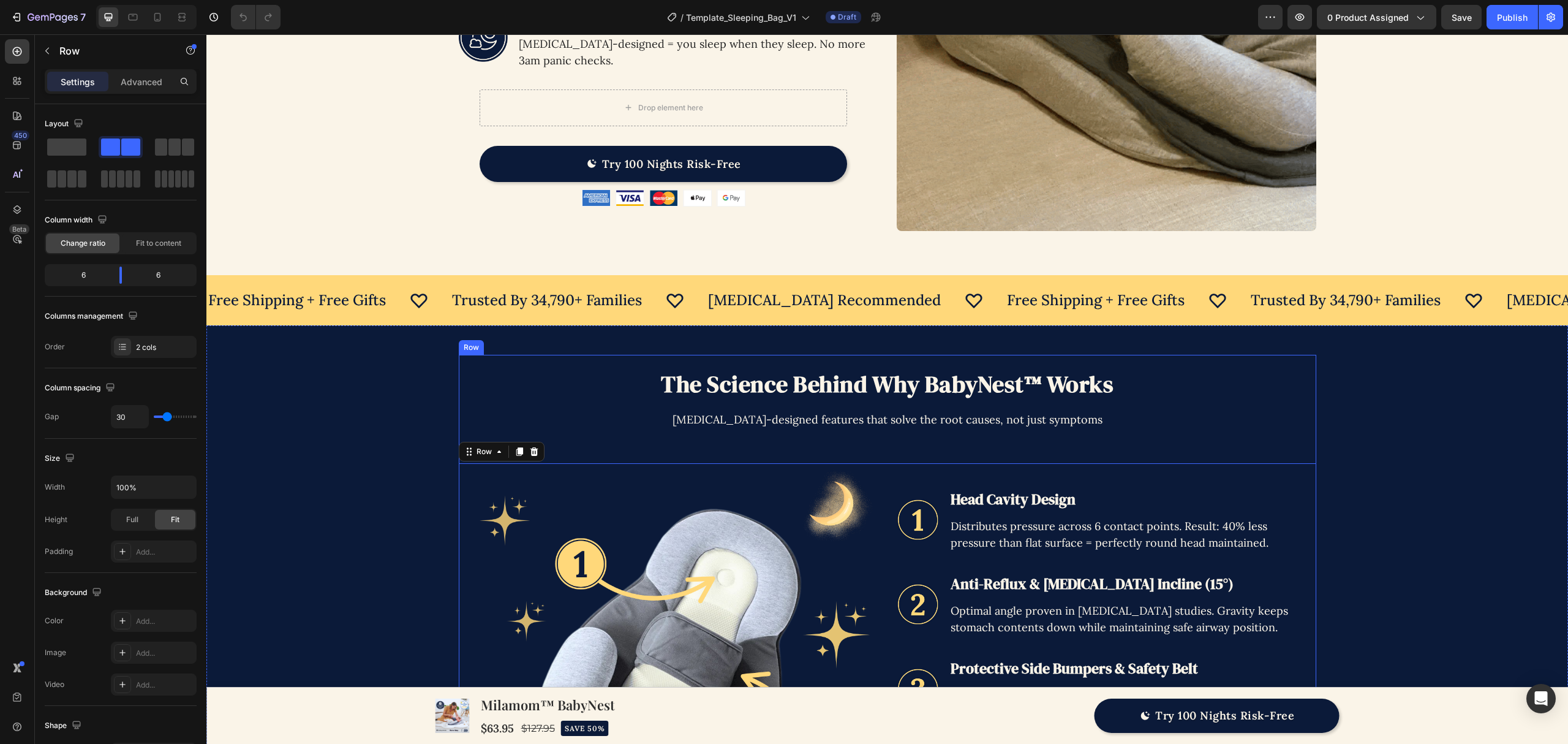
click at [841, 417] on p "[MEDICAL_DATA]-designed features that solve the root causes, not just symptoms" at bounding box center [888, 419] width 469 height 16
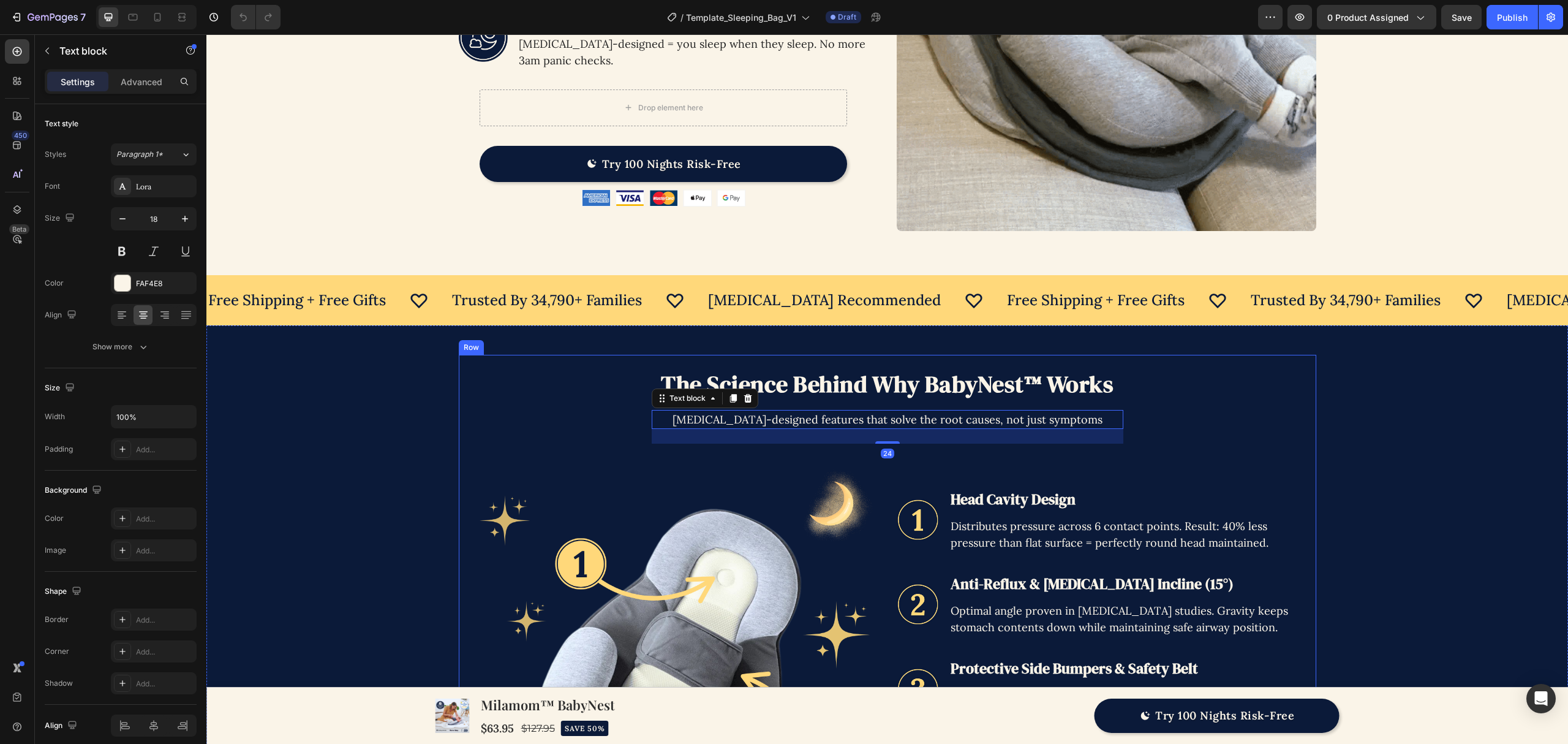
click at [859, 385] on h2 "The Science Behind Why BabyNest™ Works" at bounding box center [888, 384] width 858 height 31
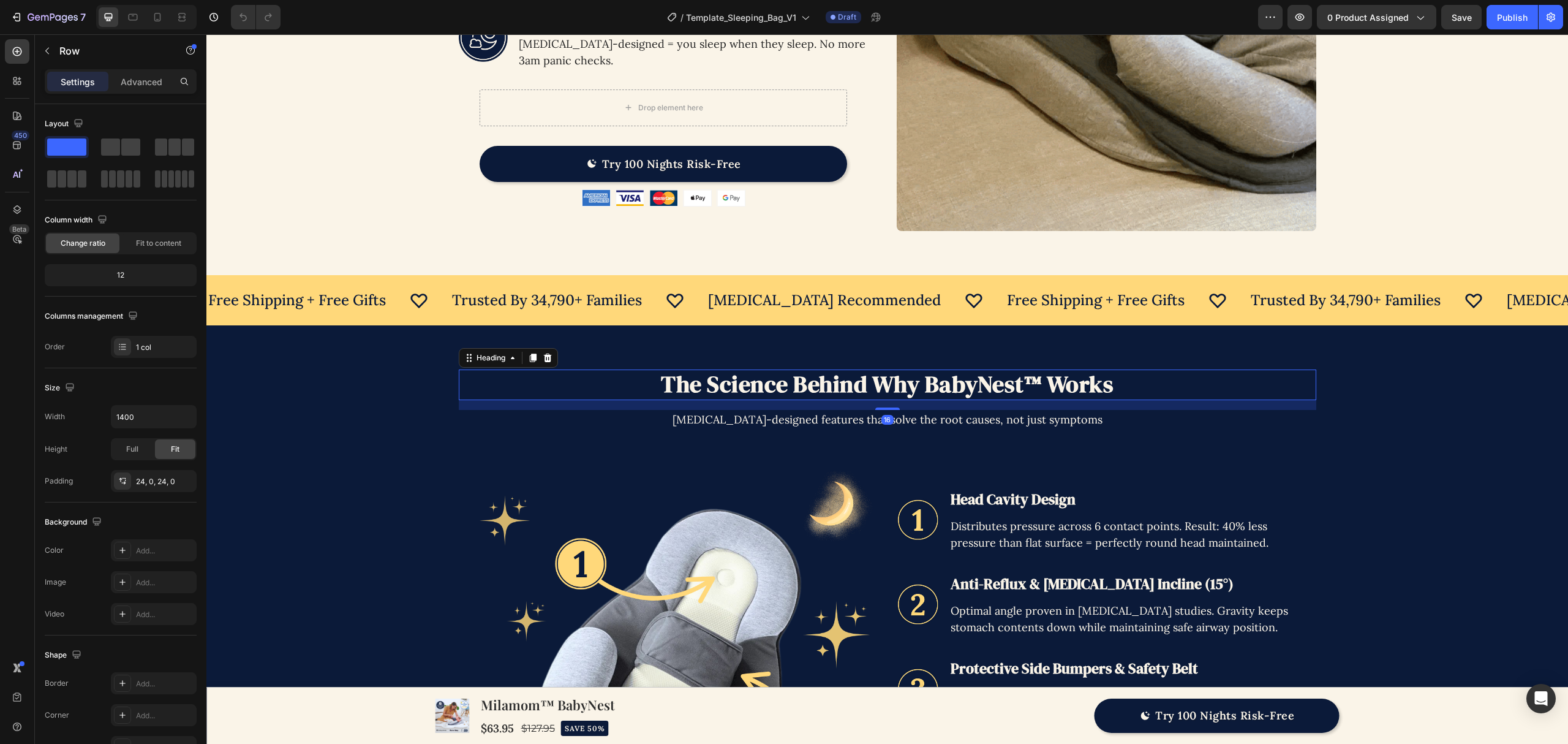
click at [1262, 418] on div "The Science Behind Why BabyNest™ Works Heading 16 [MEDICAL_DATA]-designed featu…" at bounding box center [888, 626] width 858 height 513
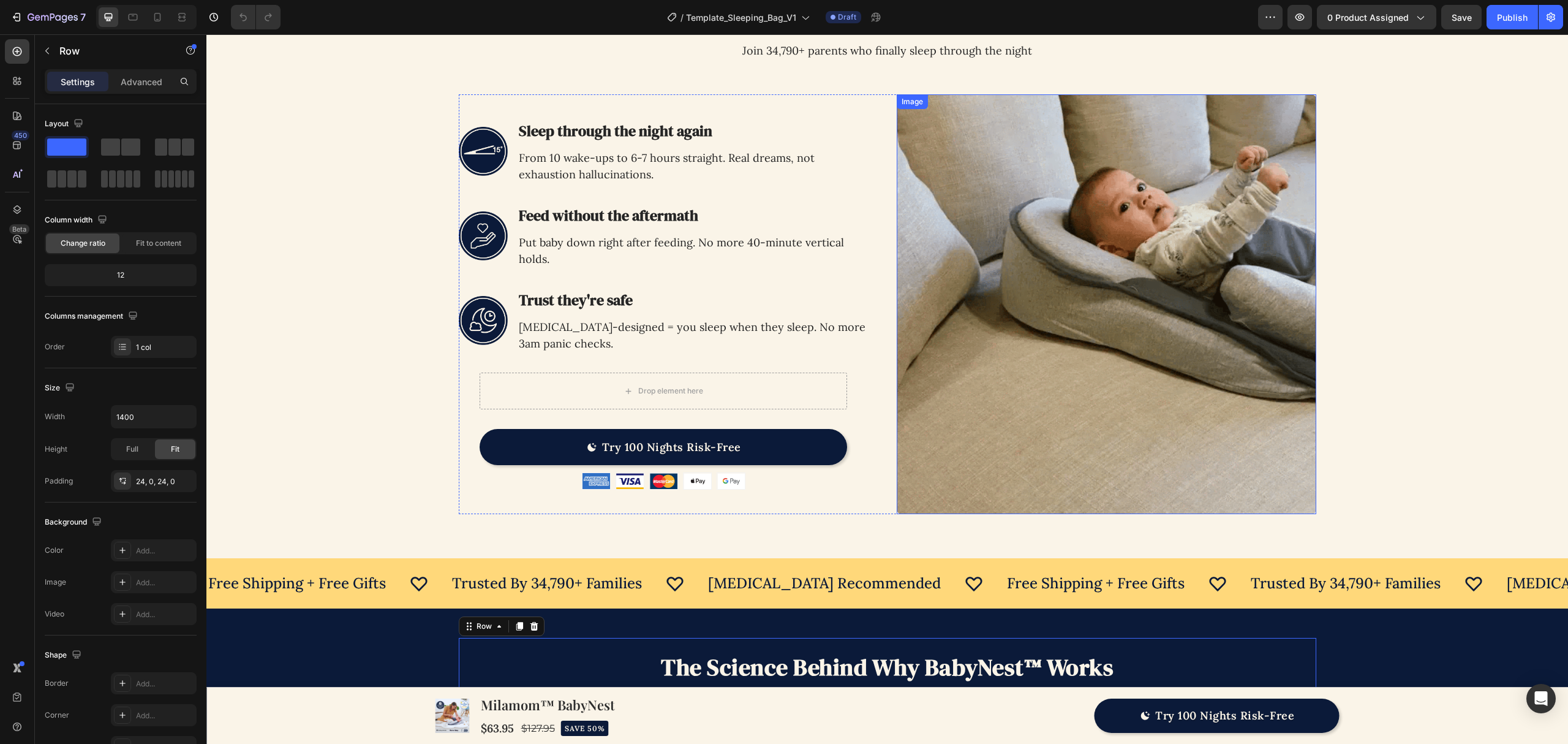
scroll to position [1556, 0]
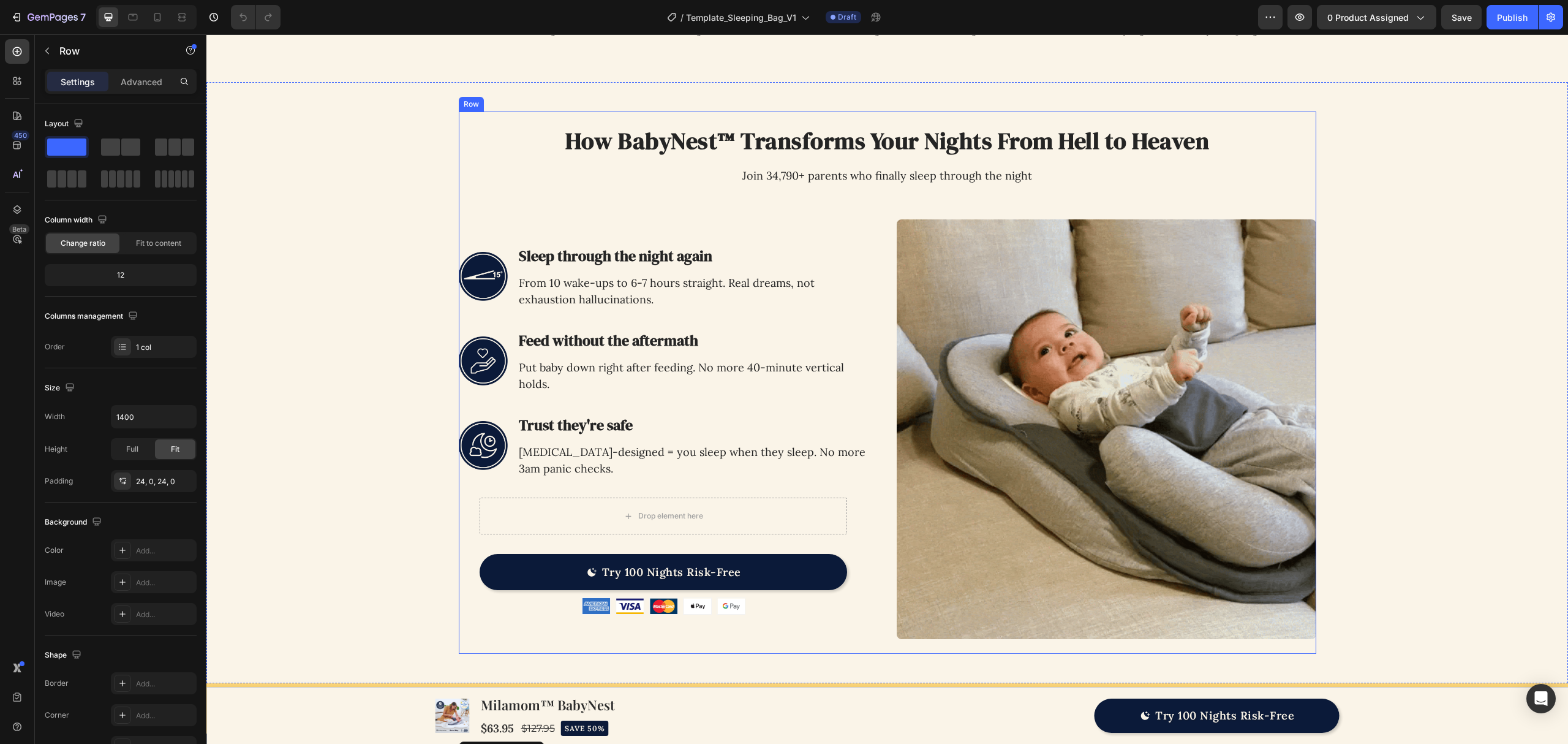
click at [394, 175] on div "Image How BabyNest™ Transforms Your Nights From Hell to Heaven Heading Join 34,…" at bounding box center [887, 383] width 1322 height 543
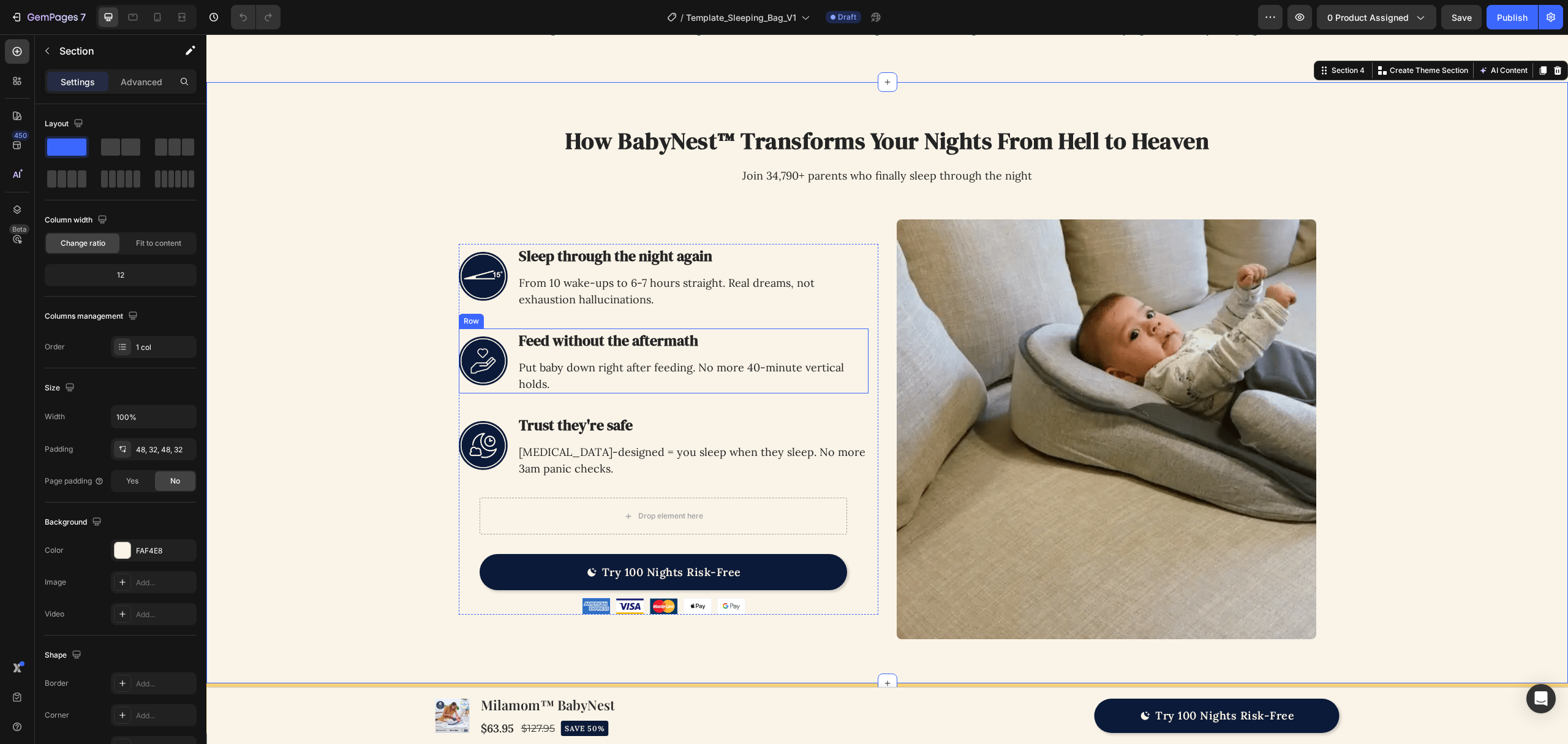
click at [504, 383] on div "Image Feed without the aftermath Heading Put baby down right after feeding. No …" at bounding box center [664, 361] width 410 height 65
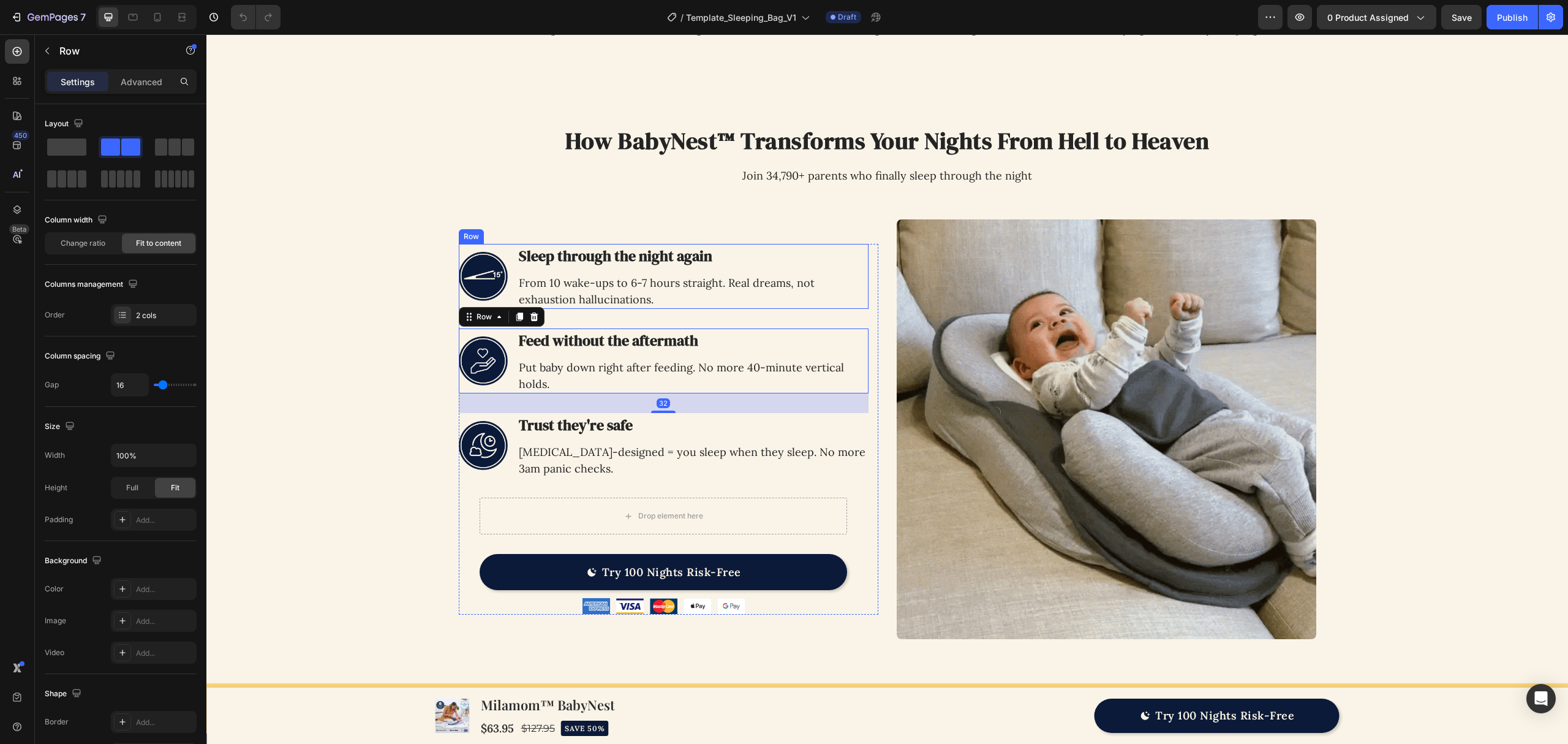
click at [505, 297] on div "Image Sleep through the night again Heading From 10 wake-ups to 6-7 hours strai…" at bounding box center [664, 276] width 410 height 65
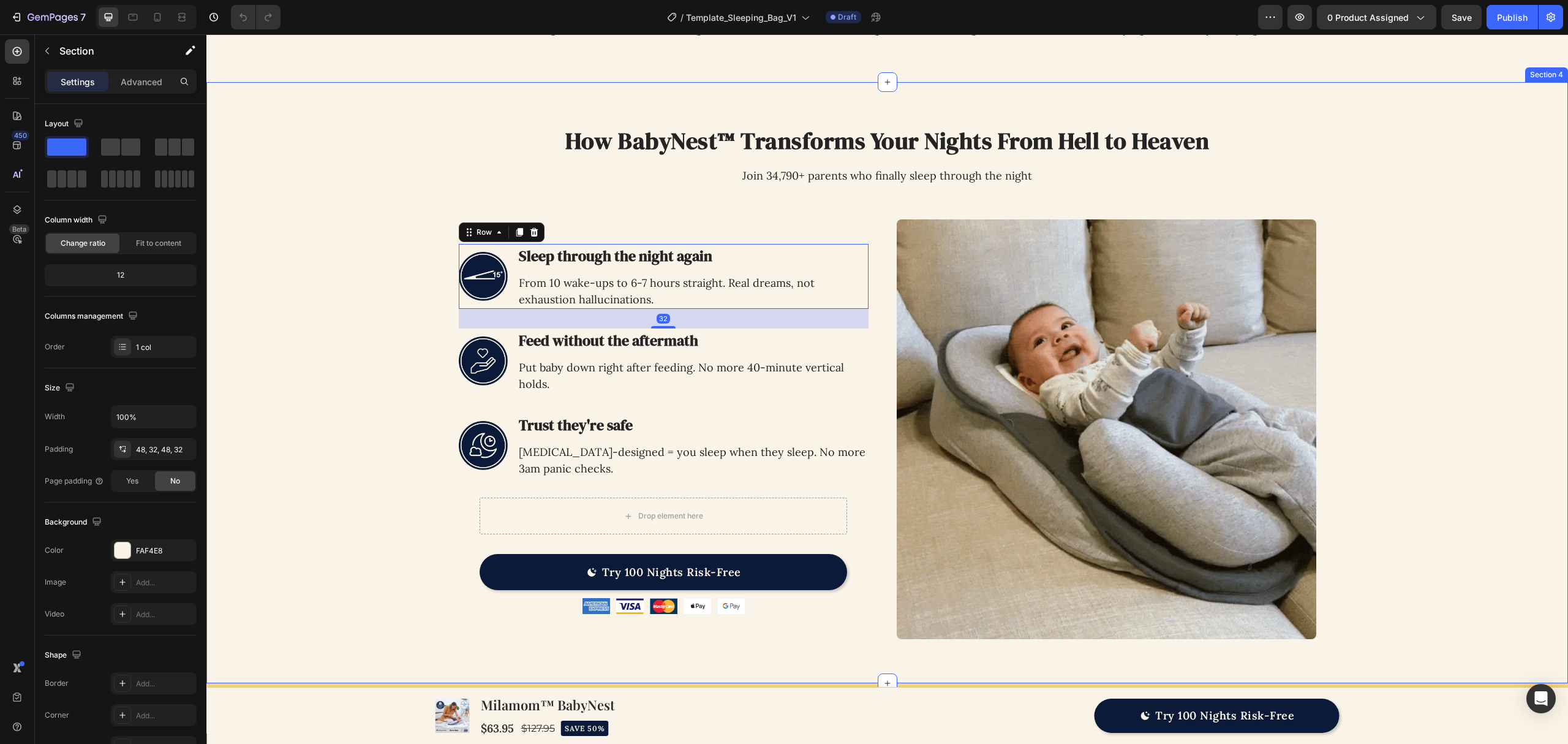
click at [403, 277] on div "Image How BabyNest™ Transforms Your Nights From Hell to Heaven Heading Join 34,…" at bounding box center [887, 383] width 1322 height 543
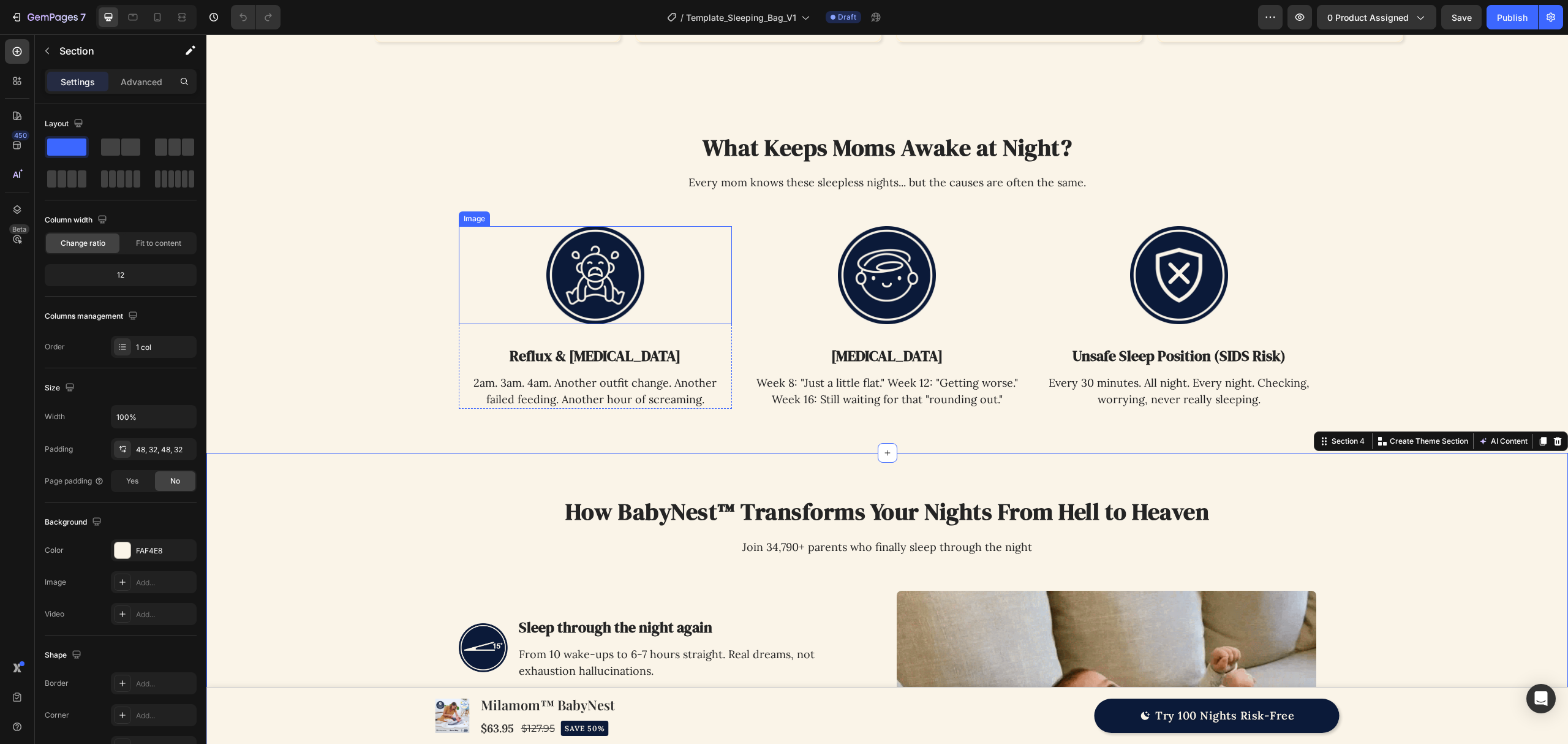
scroll to position [1148, 0]
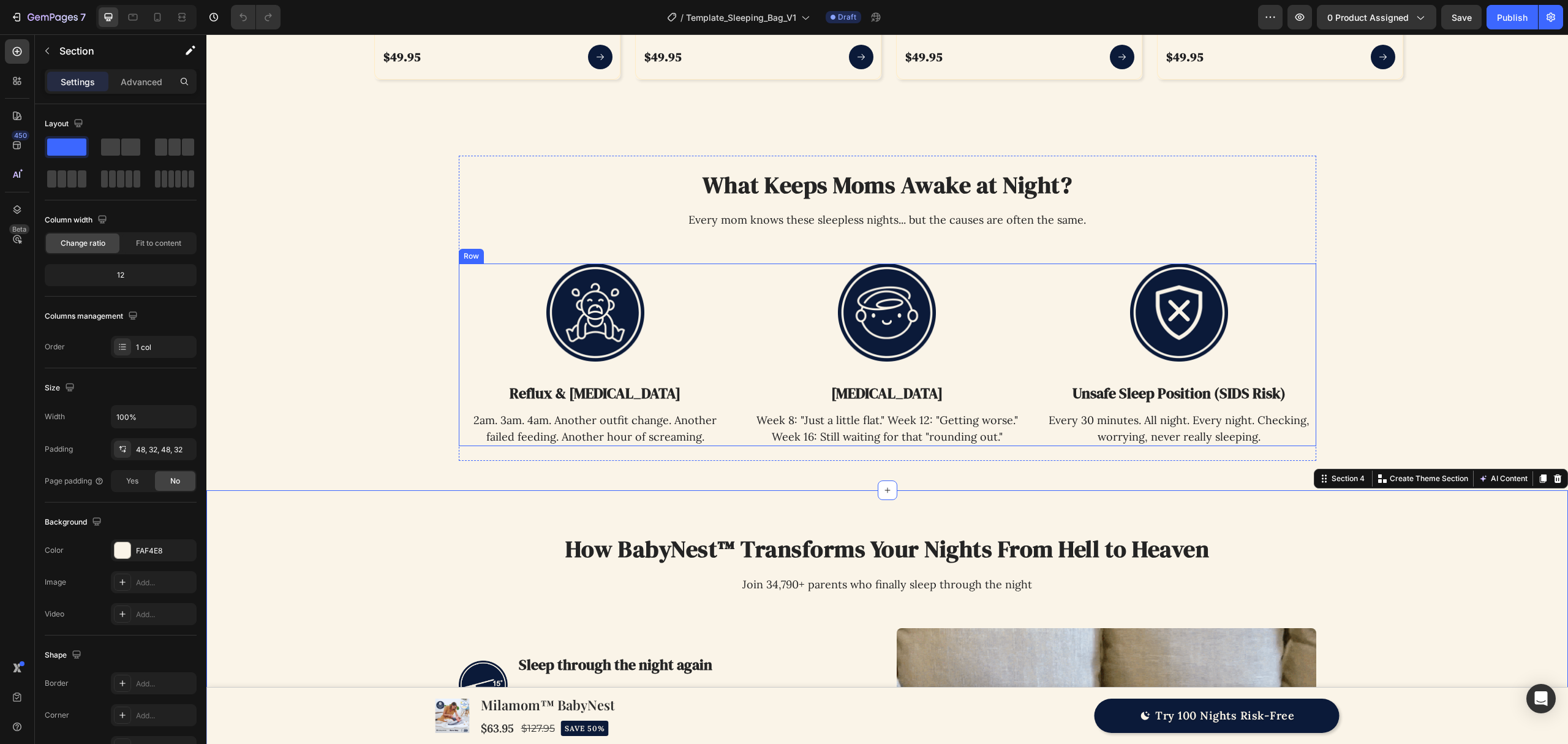
click at [728, 363] on div "Image Reflux & [MEDICAL_DATA] Heading 2am. 3am. 4am. Another outfit change. Ano…" at bounding box center [888, 354] width 858 height 182
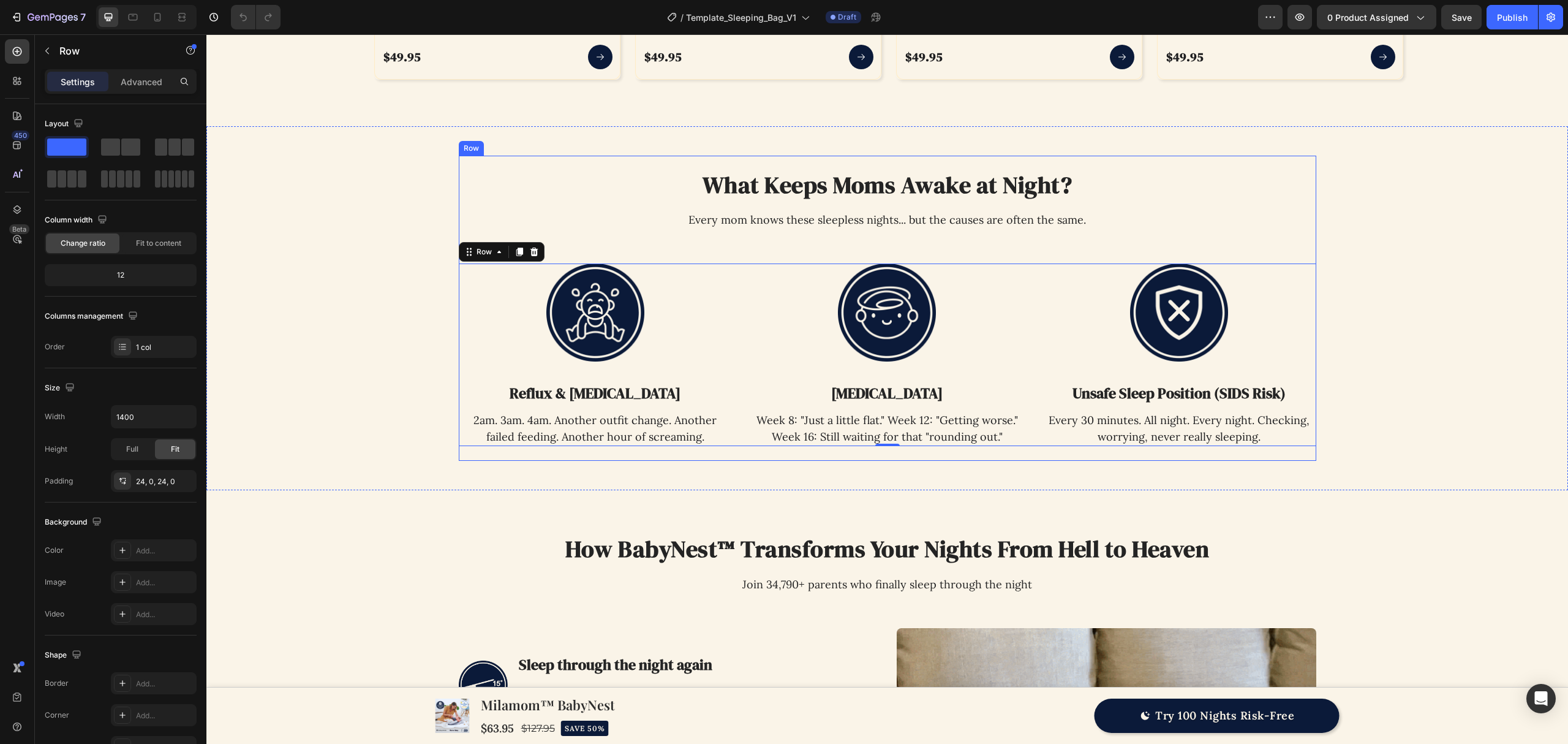
click at [730, 454] on div "What Keeps Moms Awake at Night? Heading Every mom knows these sleepless nights.…" at bounding box center [888, 308] width 858 height 306
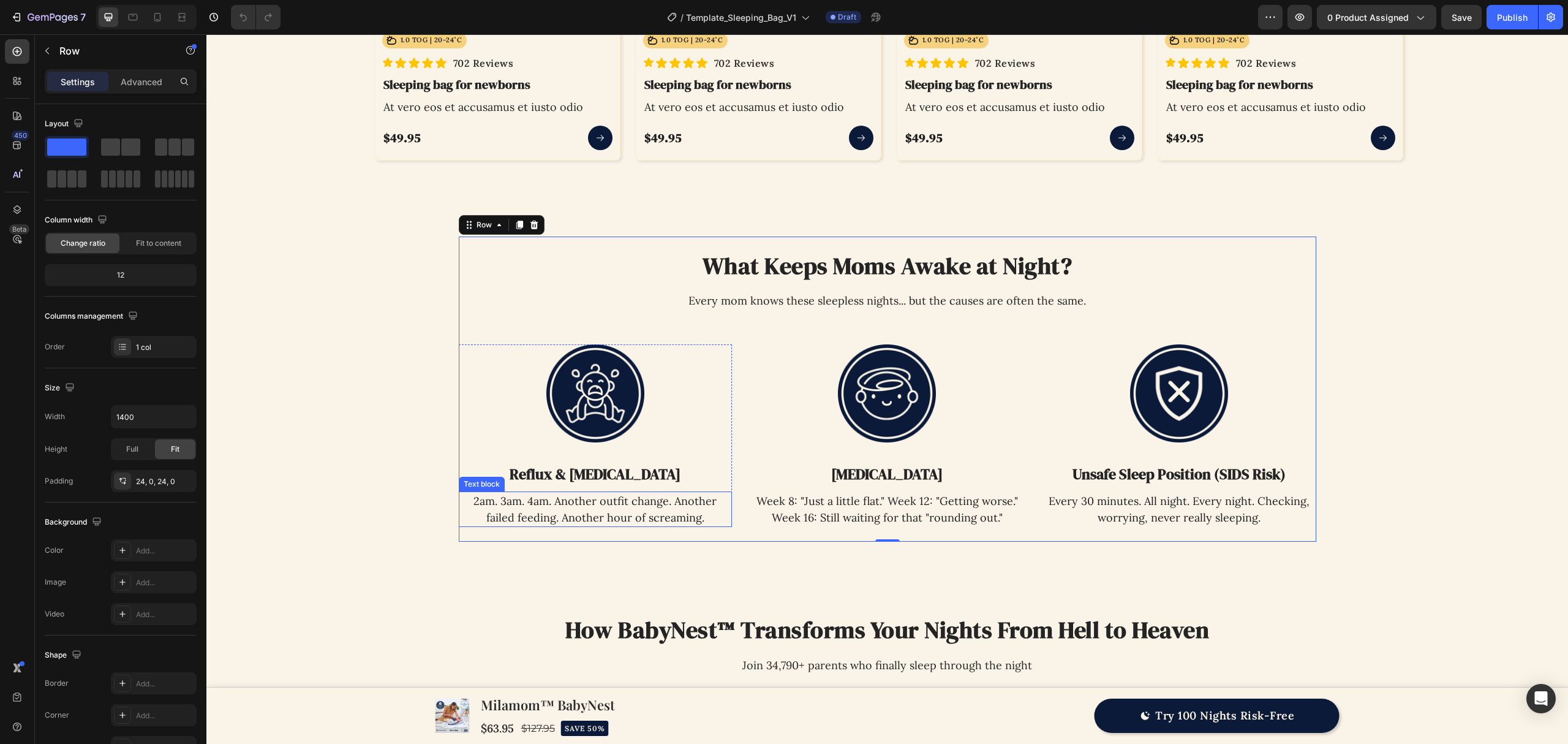
scroll to position [1066, 0]
click at [653, 298] on p "Every mom knows these sleepless nights... but the causes are often the same." at bounding box center [888, 300] width 469 height 16
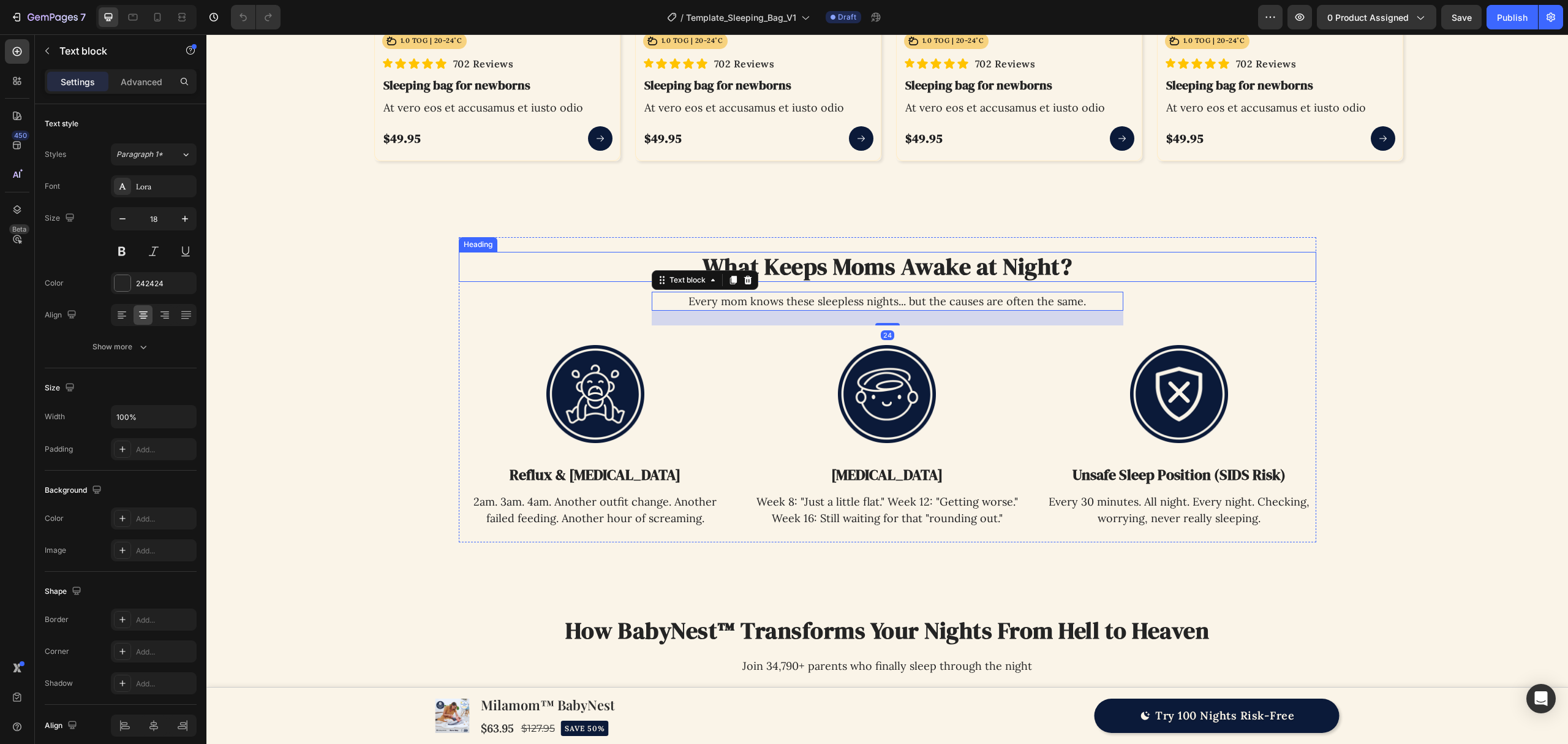
click at [778, 264] on h2 "What Keeps Moms Awake at Night?" at bounding box center [888, 267] width 858 height 31
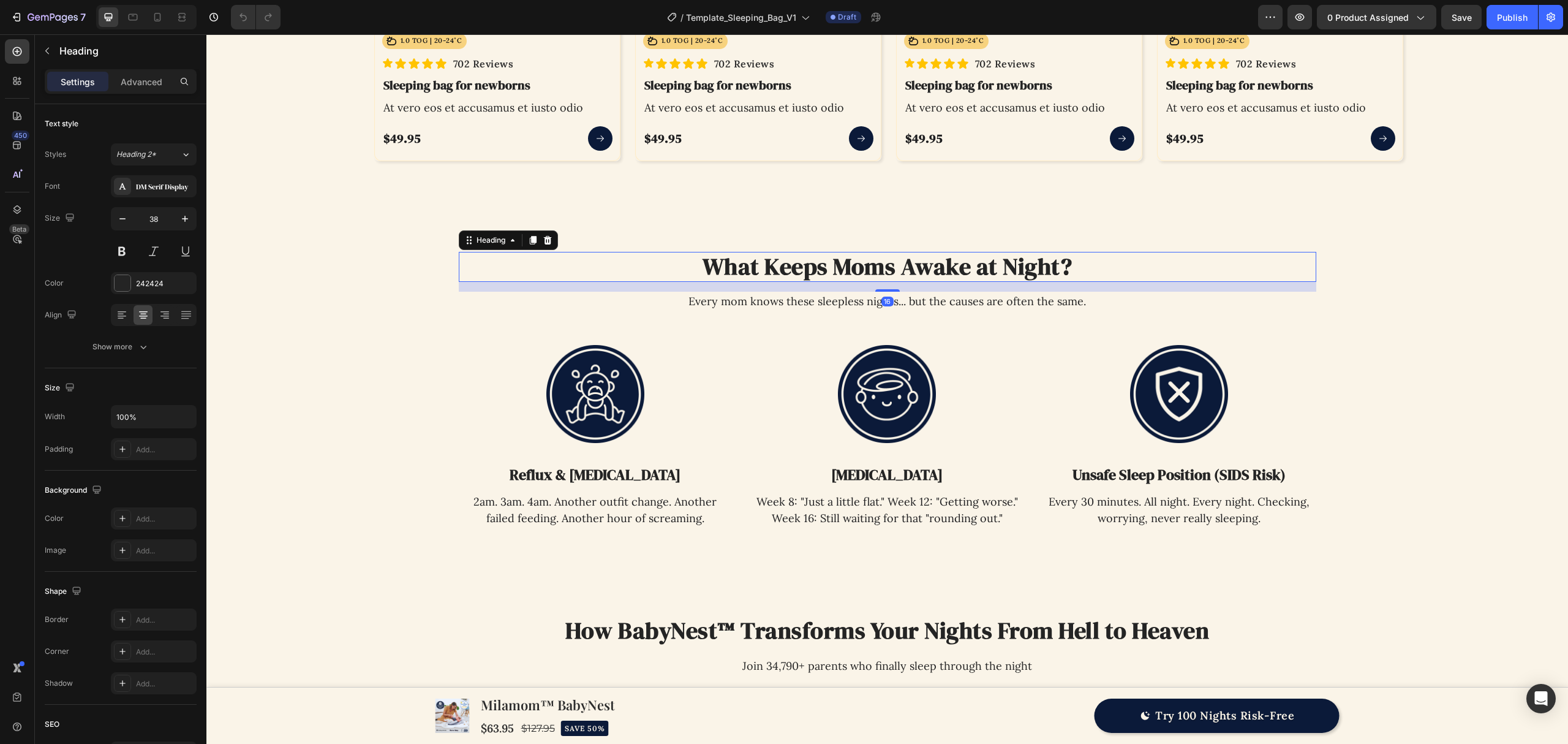
click at [597, 285] on div "16" at bounding box center [888, 286] width 858 height 10
click at [560, 310] on div "What Keeps Moms Awake at Night? Heading 16 Every mom knows these sleepless nigh…" at bounding box center [888, 390] width 858 height 276
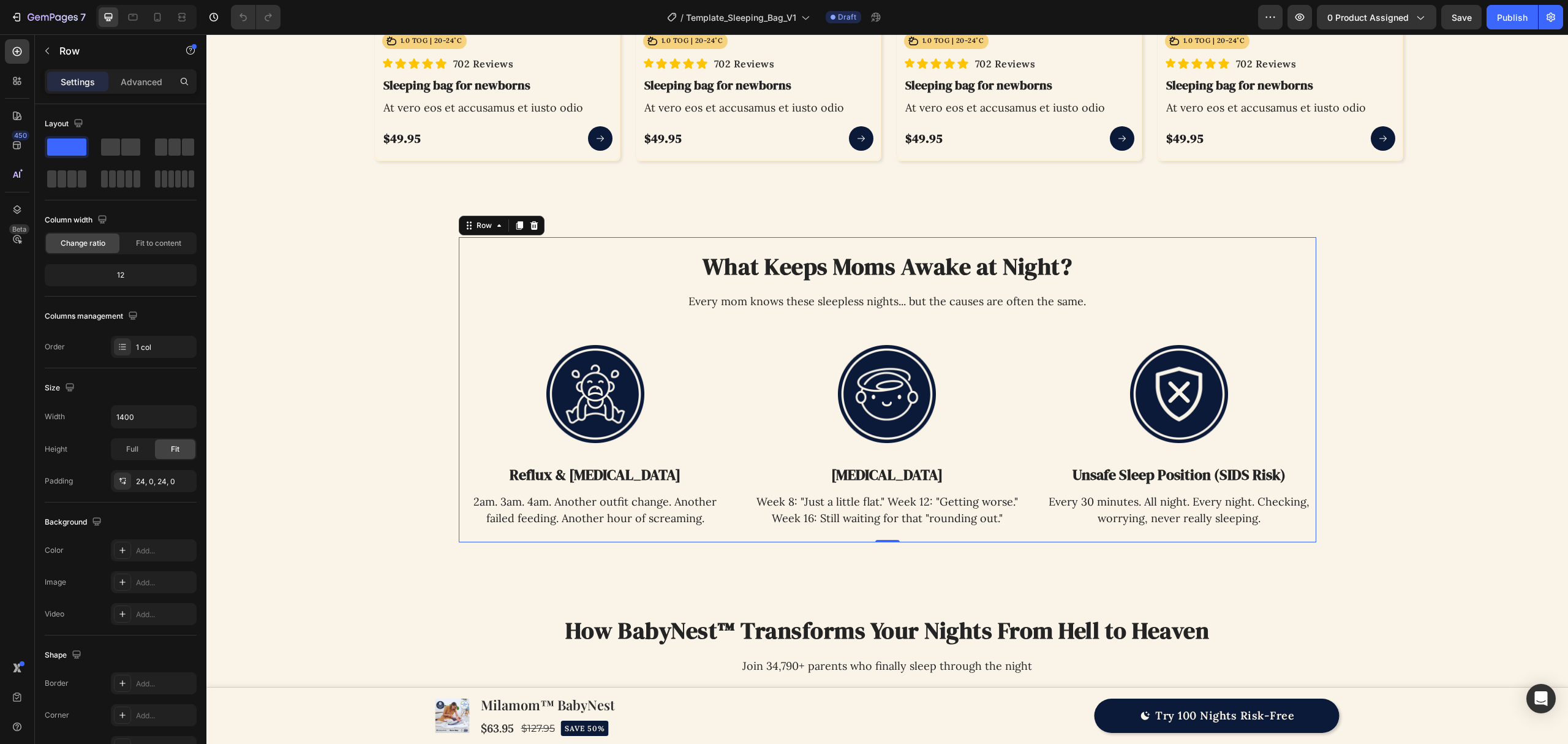
click at [601, 242] on div "What Keeps Moms Awake at Night? Heading Every mom knows these sleepless nights.…" at bounding box center [888, 390] width 858 height 306
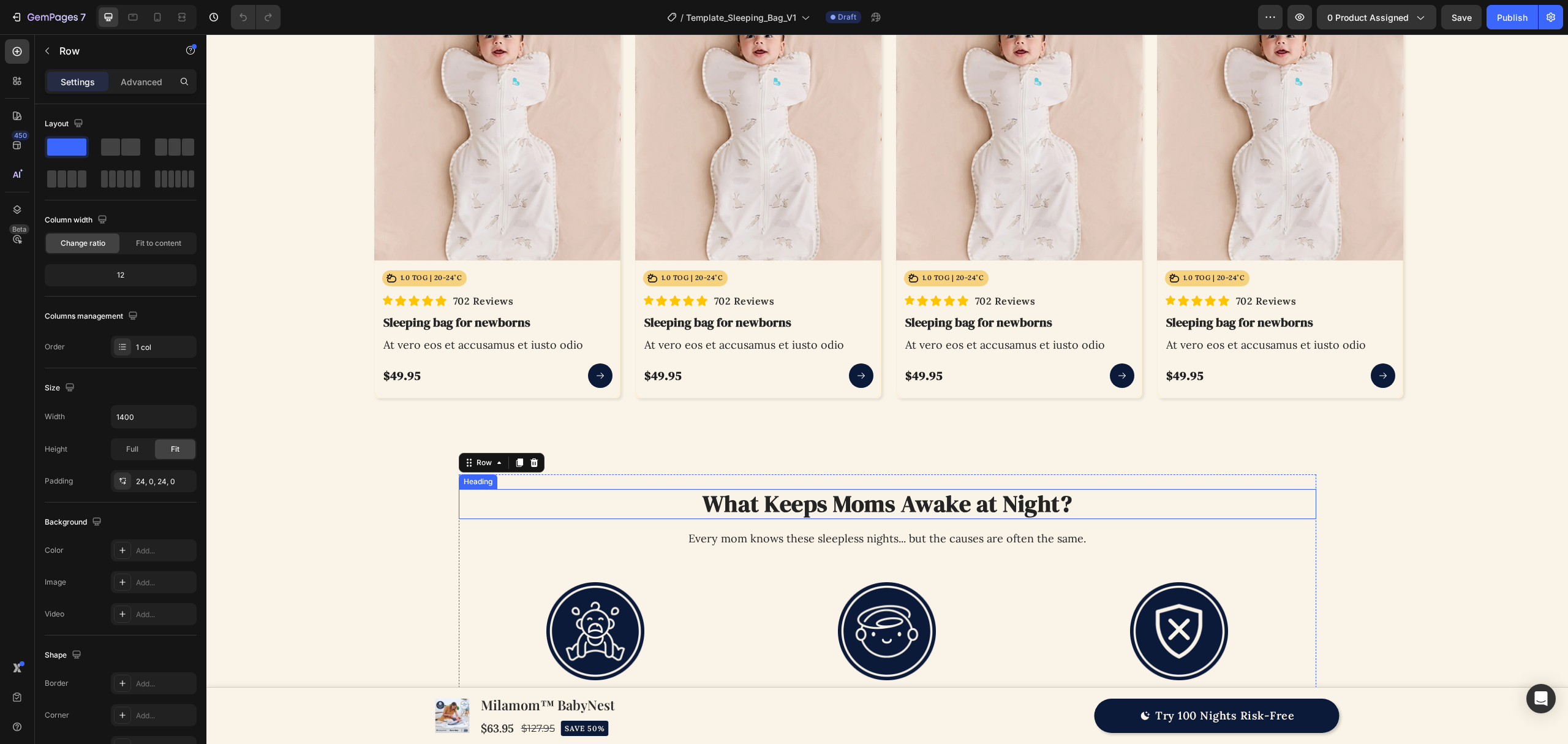
scroll to position [821, 0]
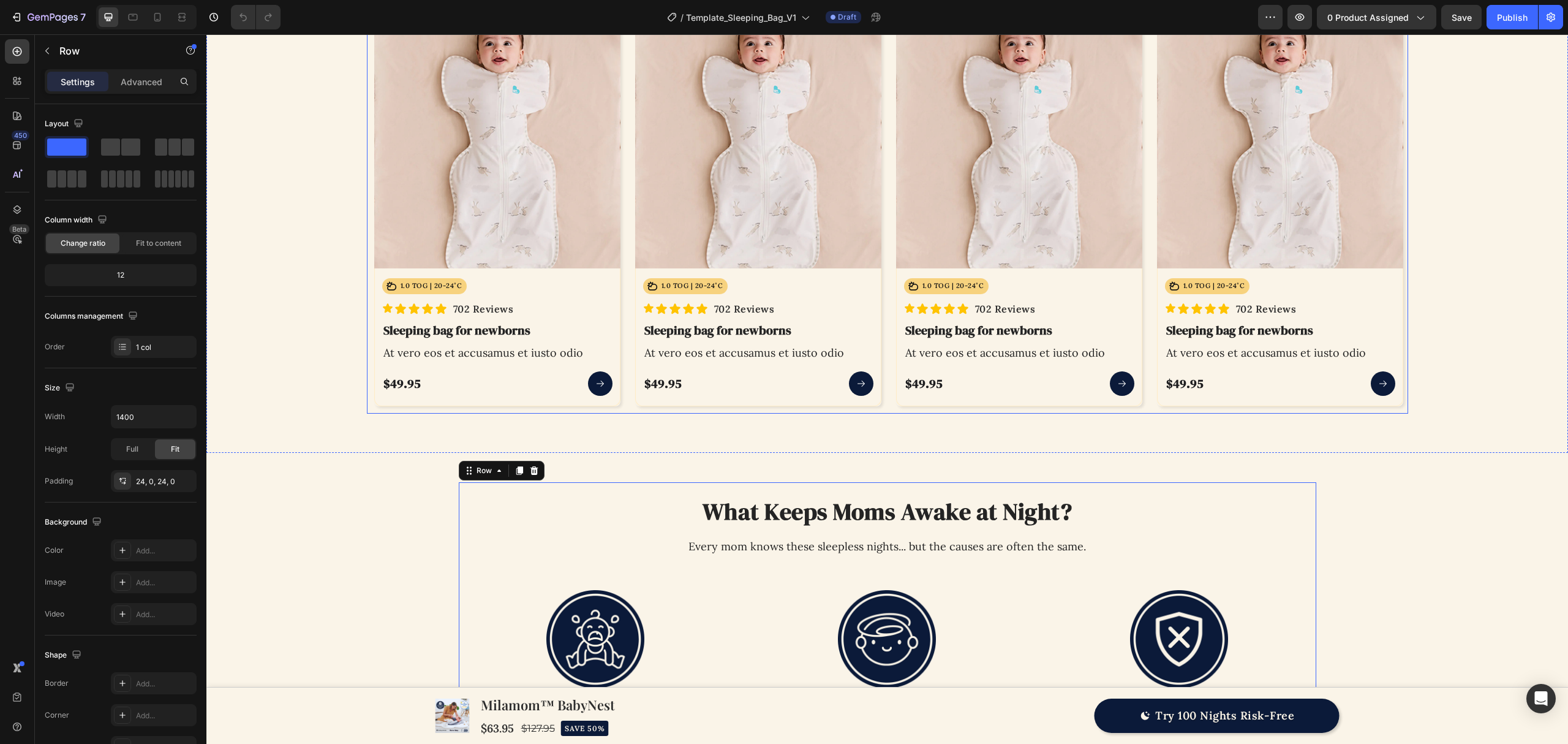
click at [628, 381] on div "Product Images Icon 1.0 TOG | 20-24˚C Text Block Row Row Icon Icon Icon Icon Ic…" at bounding box center [759, 214] width 261 height 399
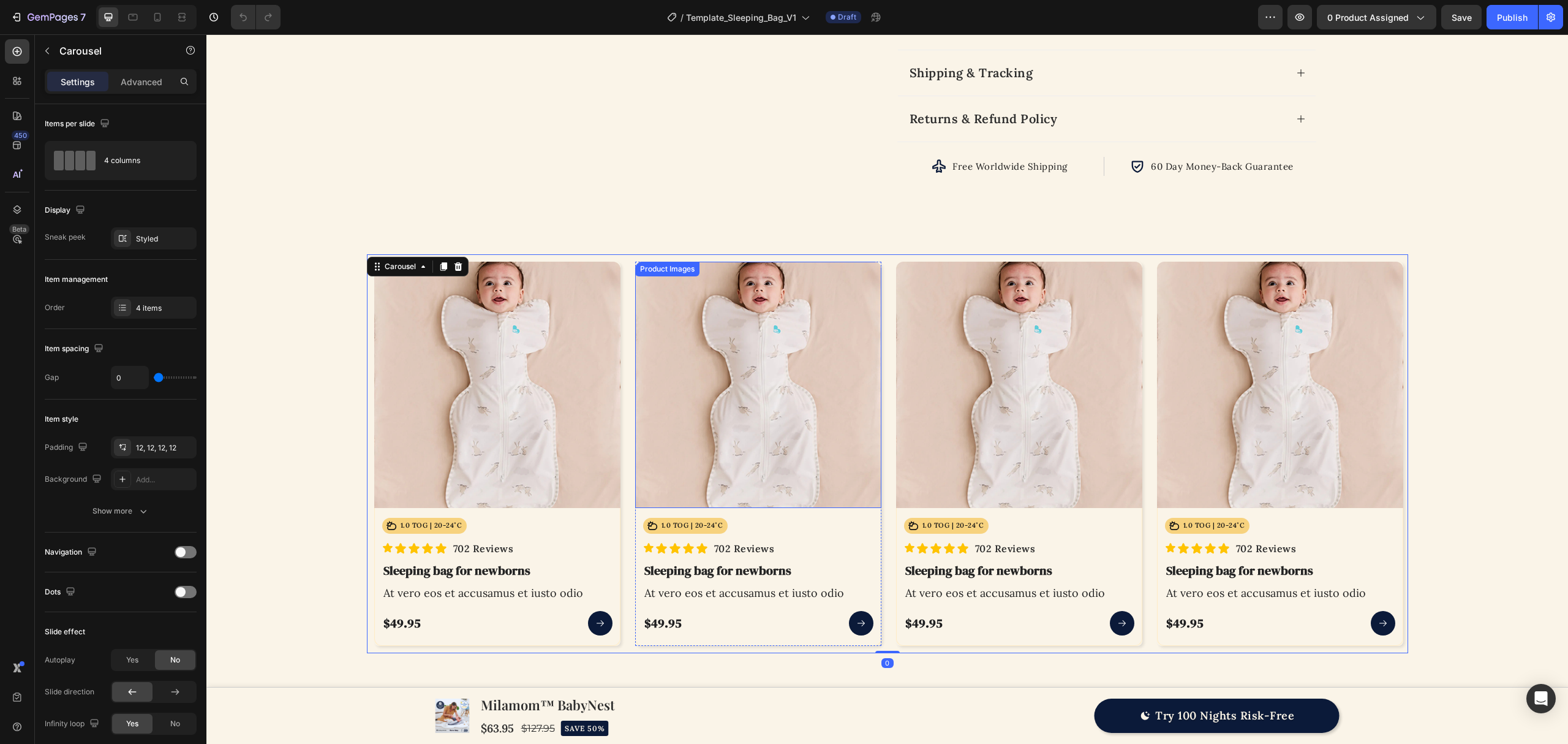
scroll to position [576, 0]
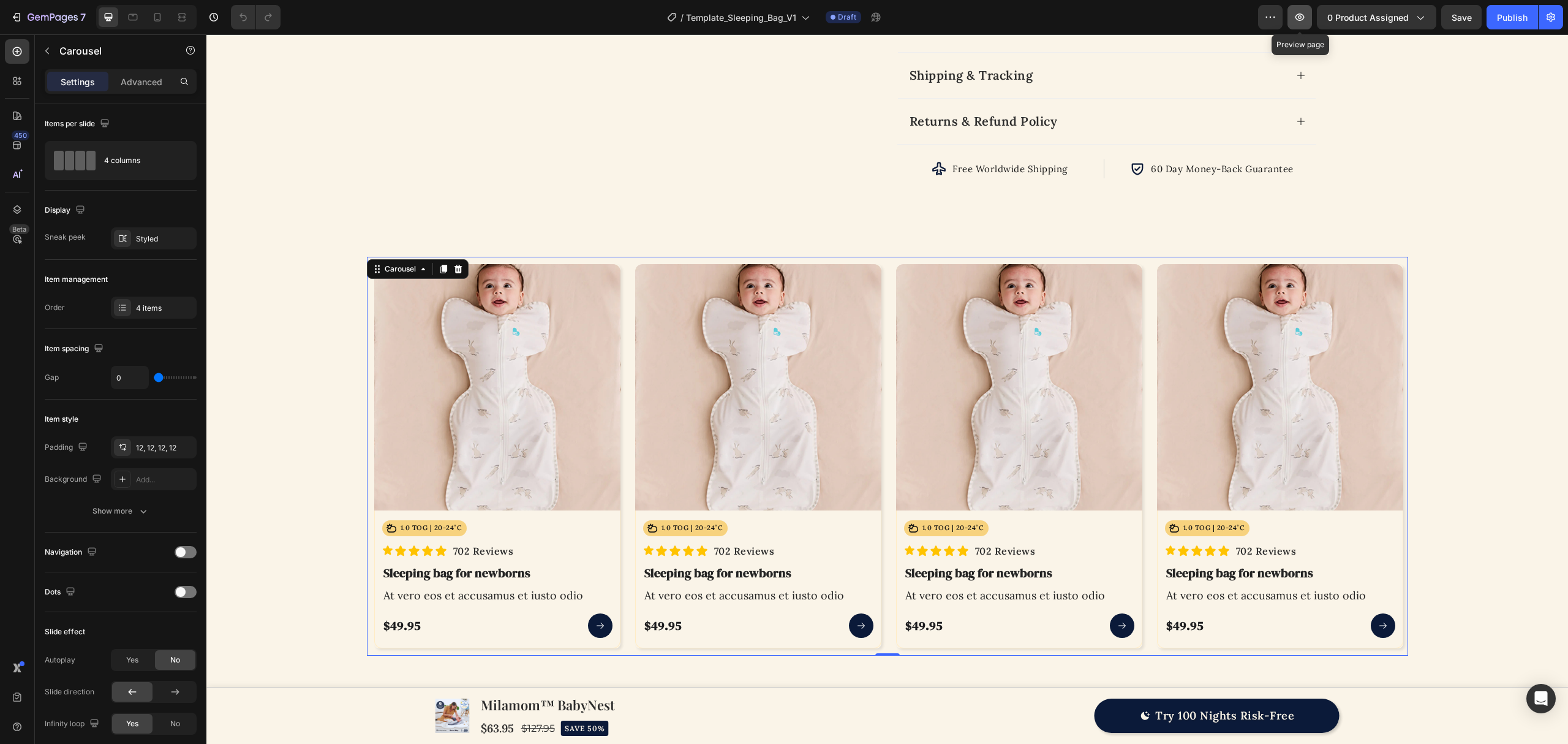
click at [1304, 13] on icon "button" at bounding box center [1300, 17] width 13 height 13
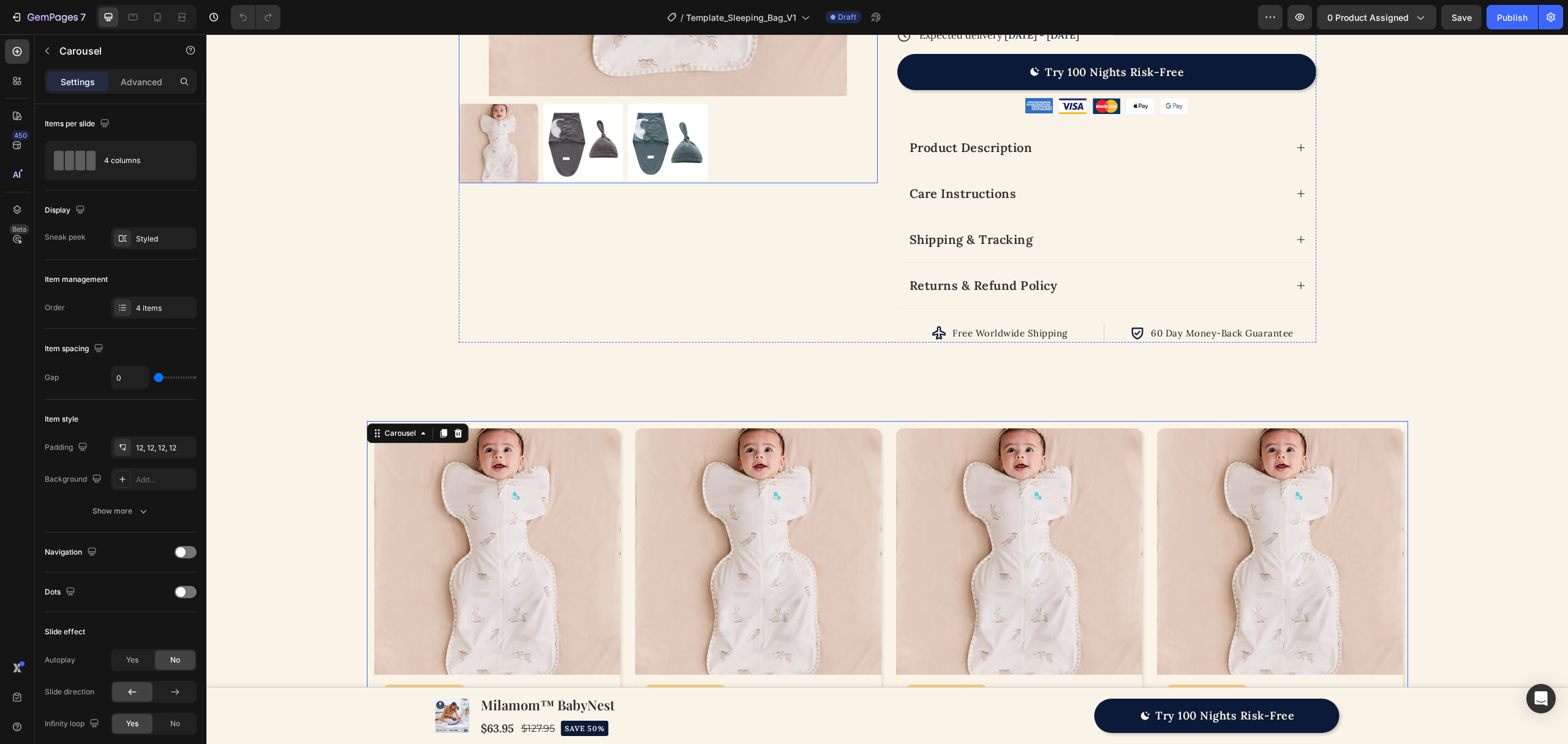
scroll to position [412, 0]
click at [763, 294] on div "Product Images" at bounding box center [669, 9] width 419 height 666
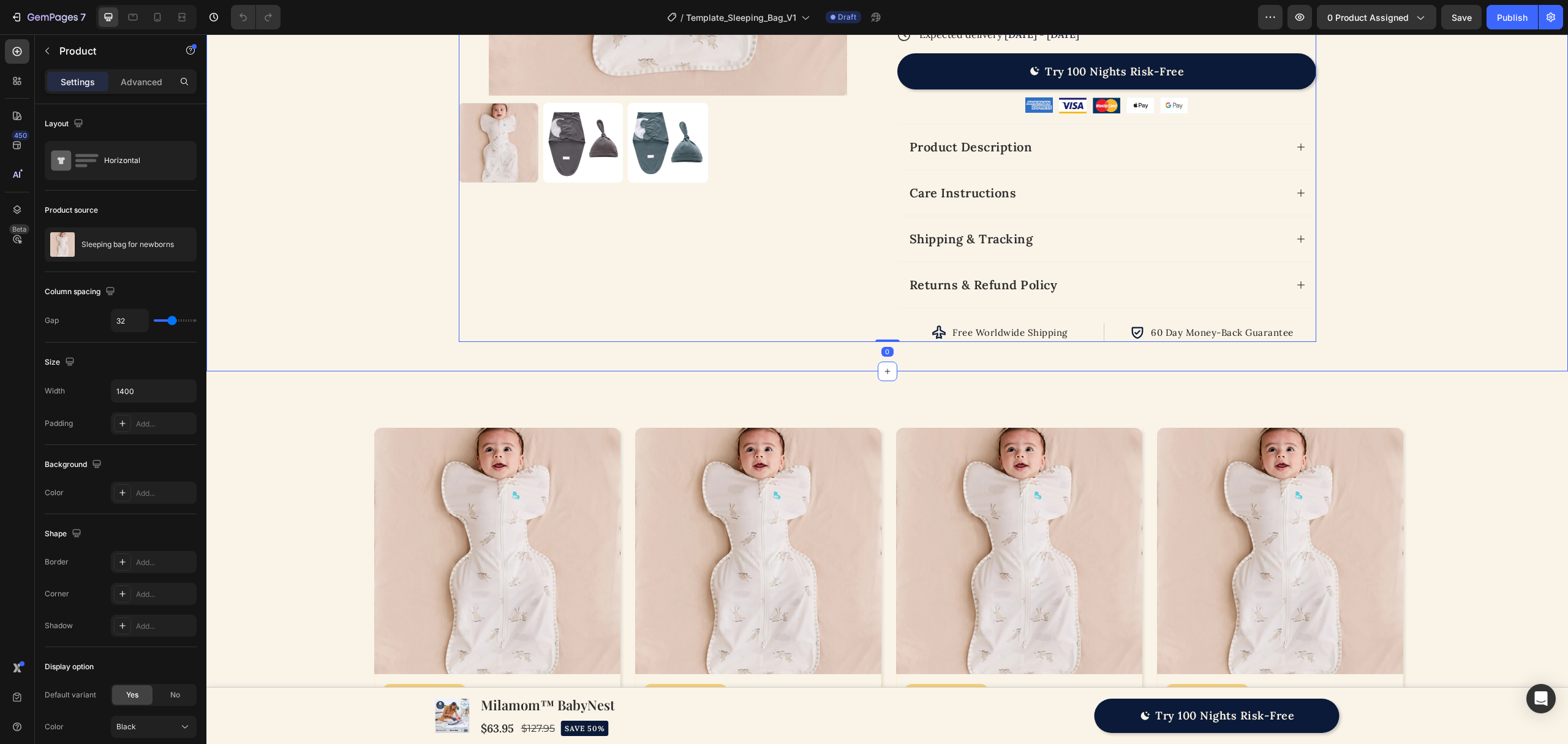
click at [377, 293] on div "Product Images Icon 1.0 TOG | 20-24˚C Text Block Row Row Icon Icon Icon Icon Ic…" at bounding box center [887, 9] width 1322 height 666
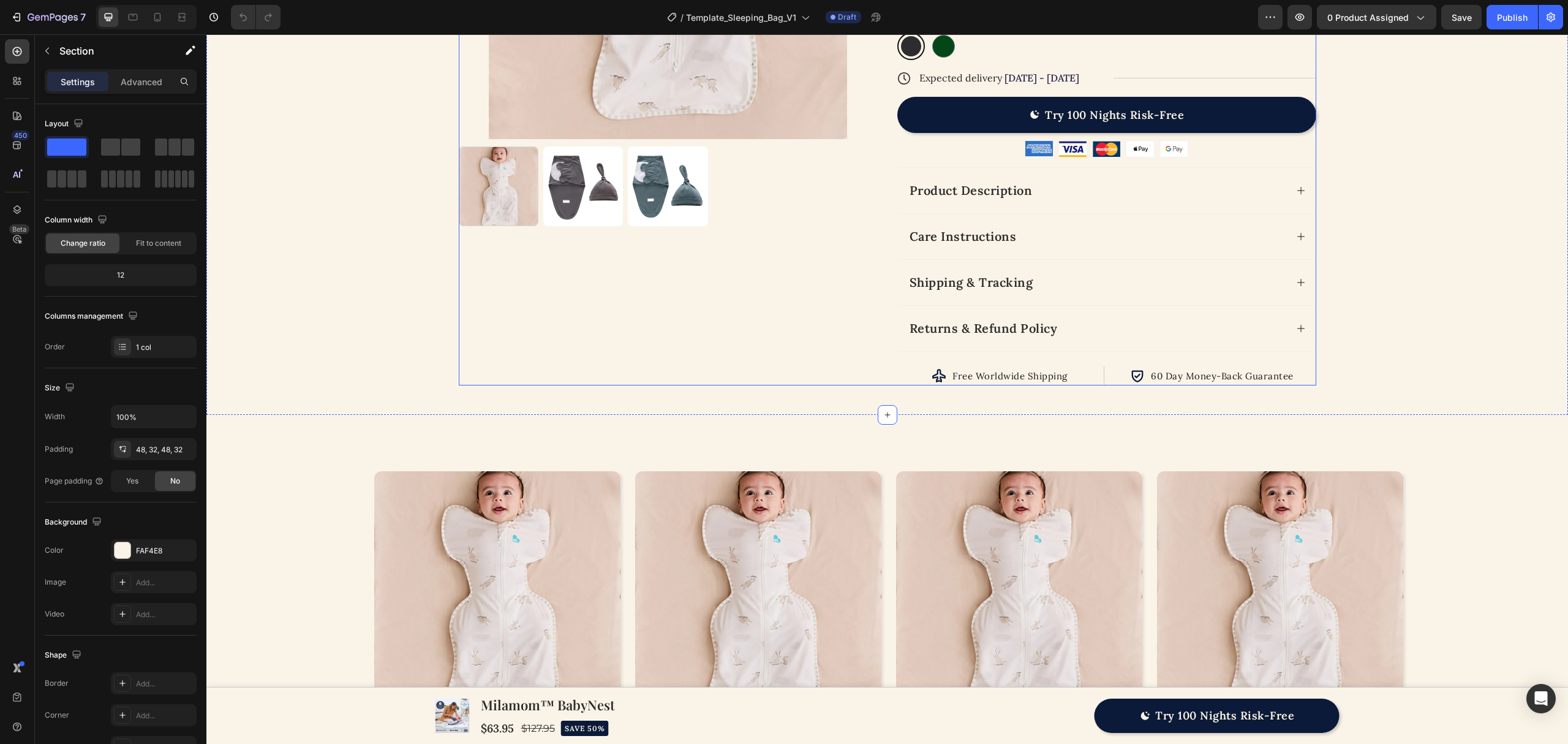
scroll to position [249, 0]
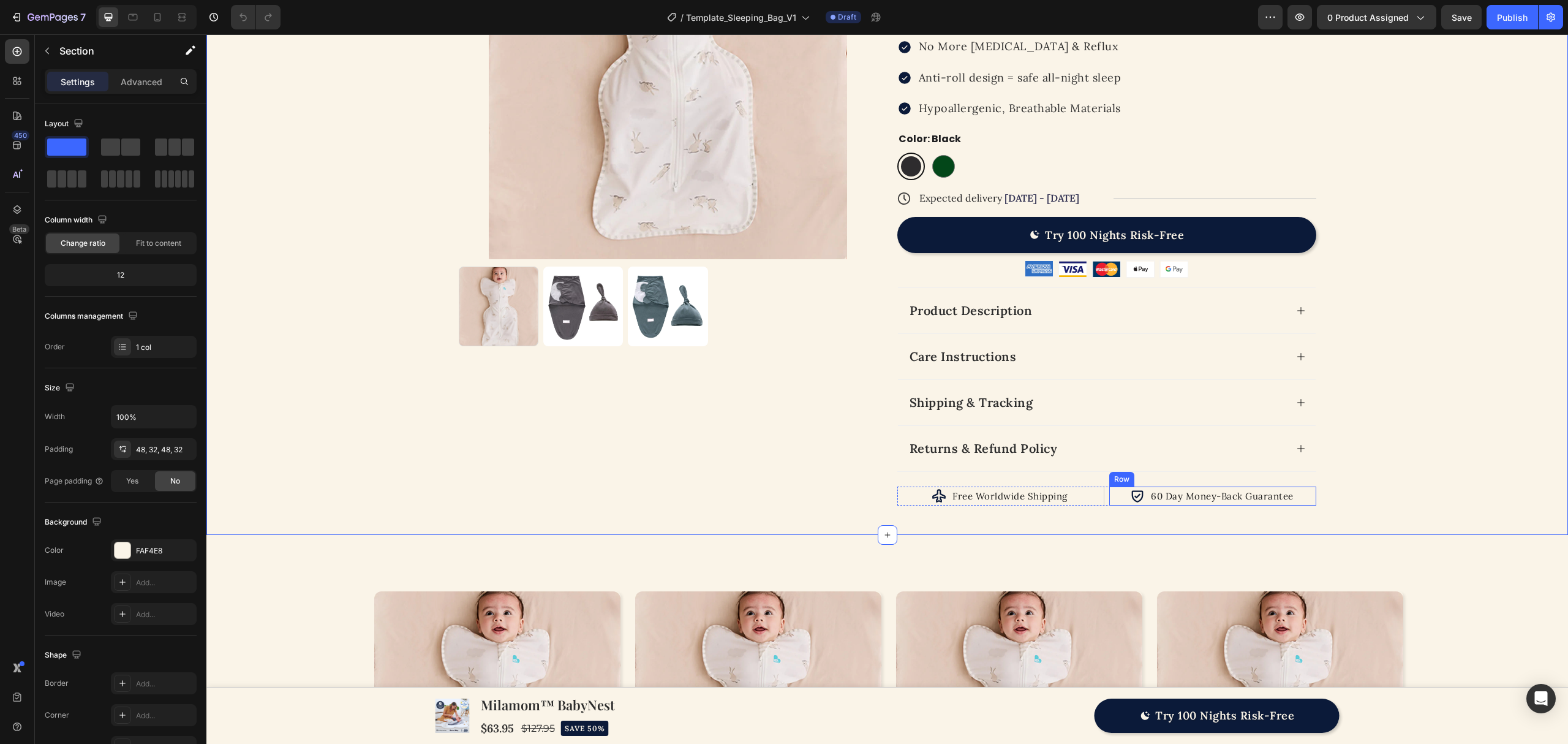
click at [1109, 500] on div "Icon 60 Day Money-Back Guarantee Text Block Row" at bounding box center [1212, 496] width 207 height 19
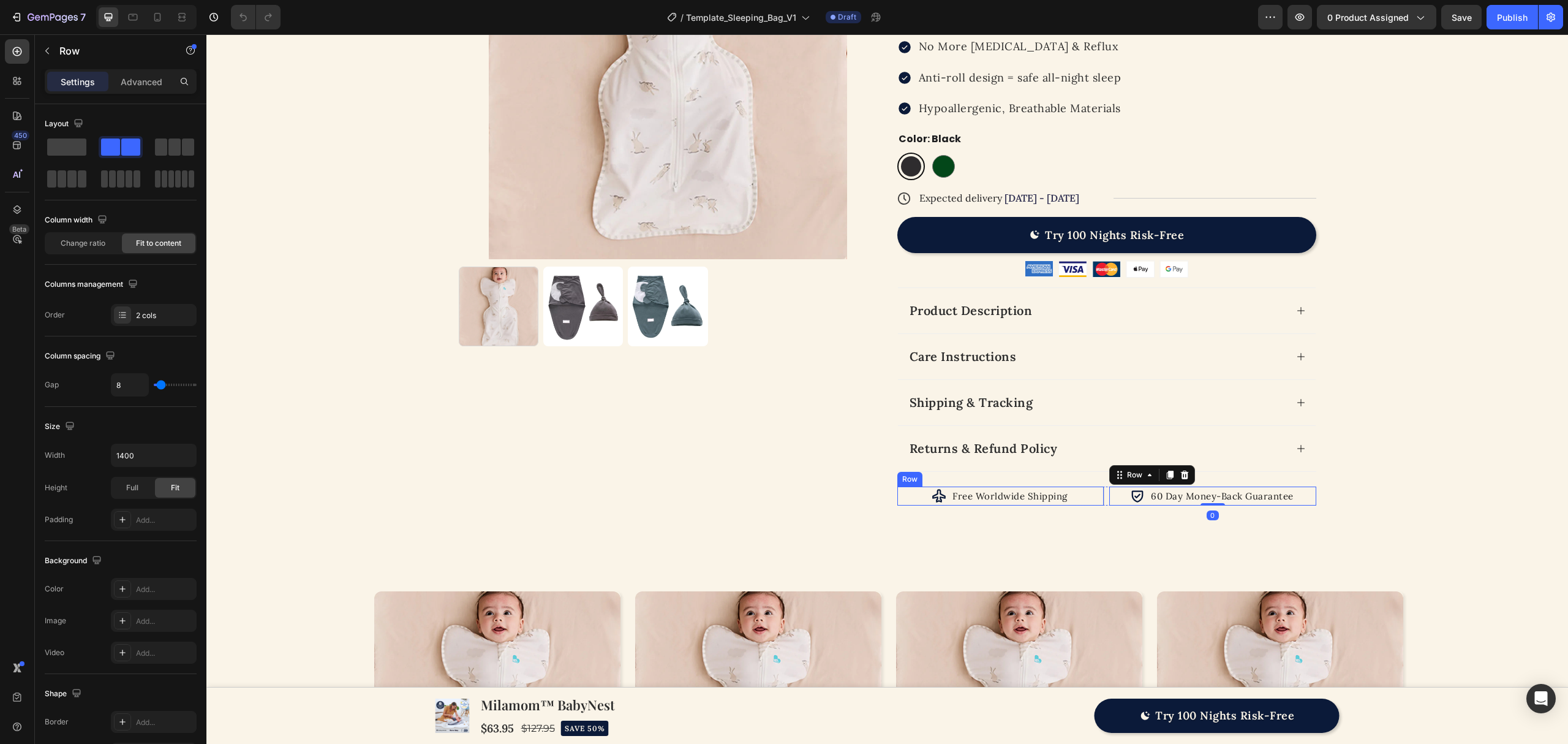
click at [1096, 501] on div "Icon Free Worldwide Shipping Text Block Row" at bounding box center [1000, 496] width 207 height 19
click at [1101, 500] on div "Icon Free Worldwide Shipping Text Block Row Icon 60 Day Money-Back Guarantee Te…" at bounding box center [1107, 496] width 419 height 19
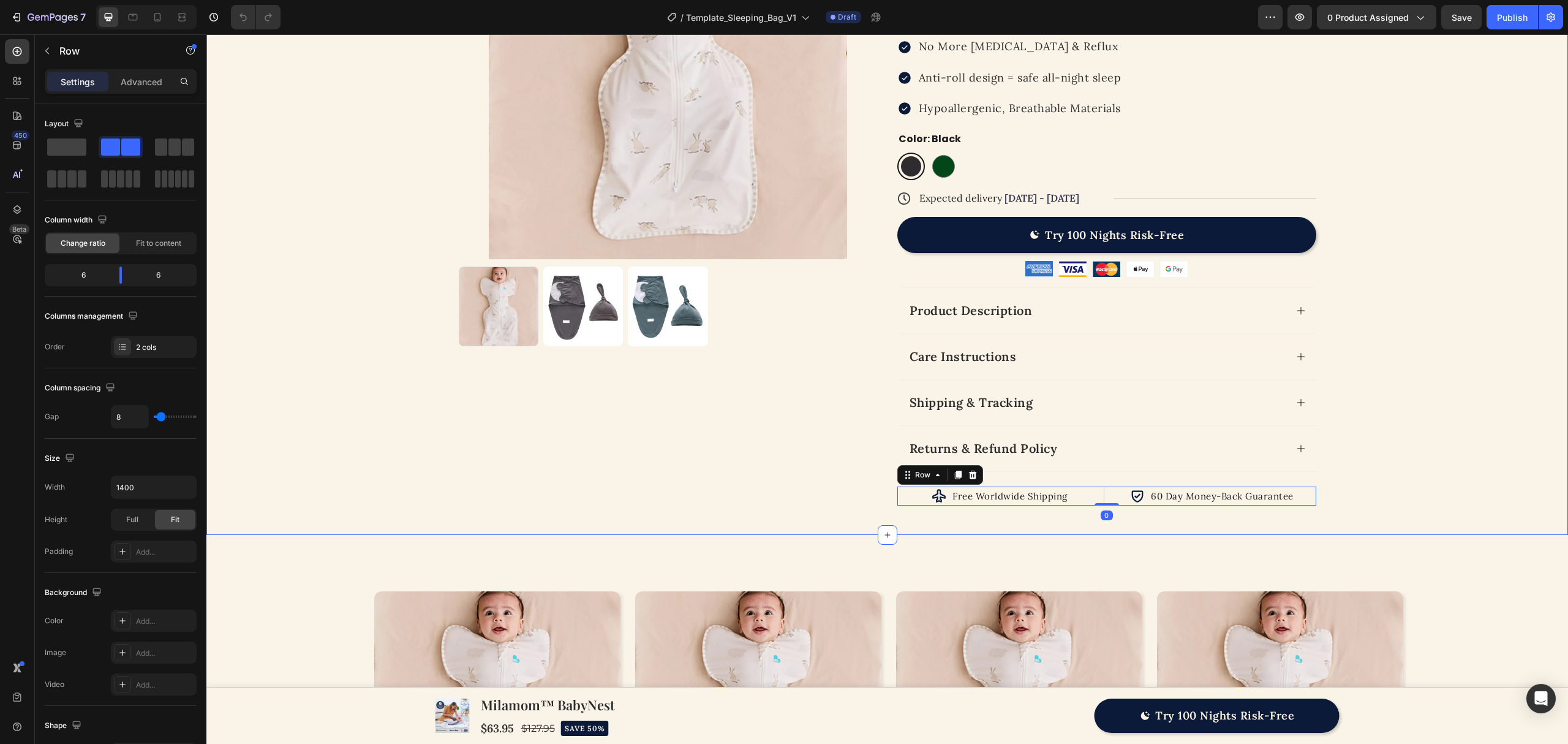
click at [1070, 527] on div "Product Images Icon 1.0 TOG | 20-24˚C Text Block Row Row Icon Icon Icon Icon Ic…" at bounding box center [887, 173] width 1362 height 724
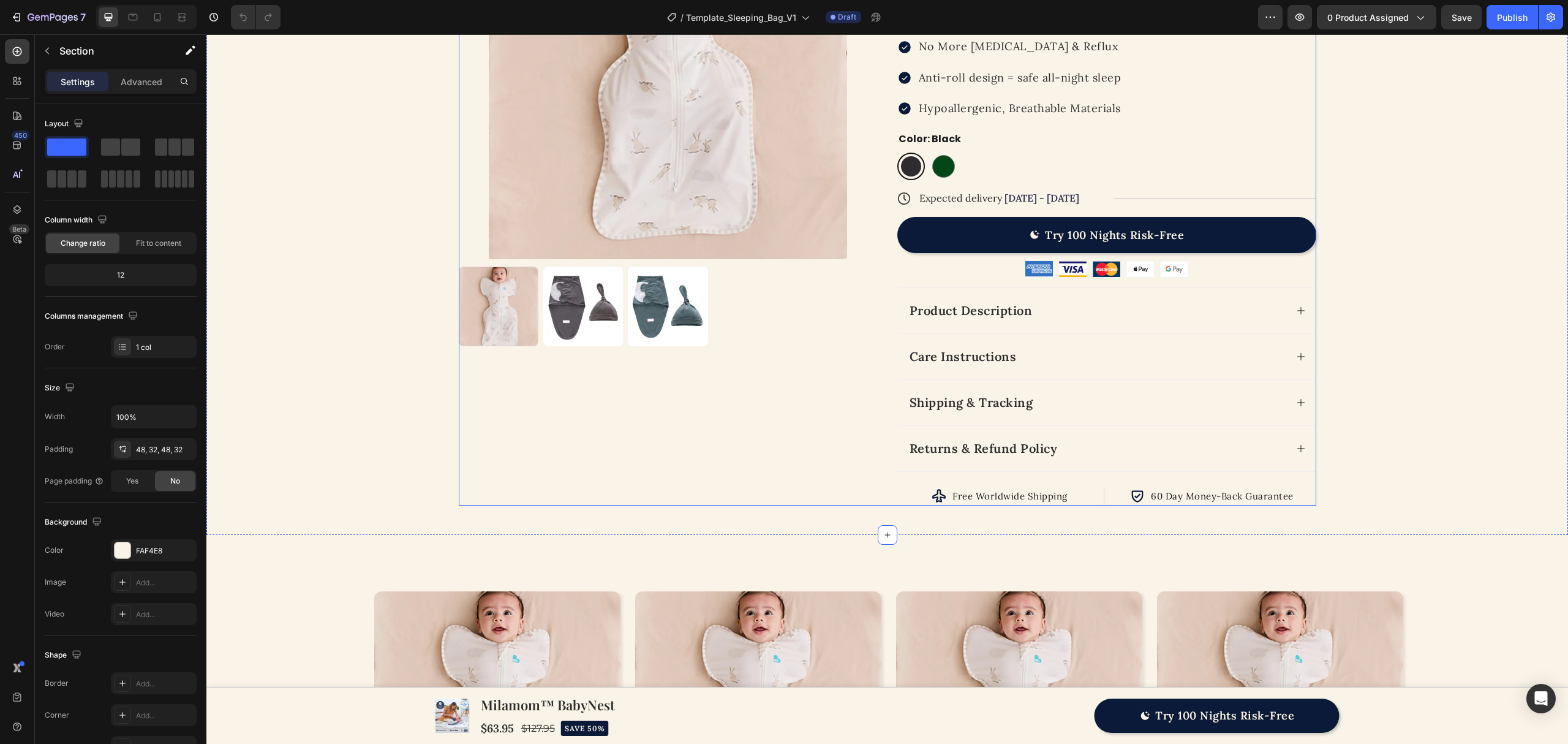
click at [1093, 481] on div "Icon 1.0 TOG | 20-24˚C Text Block Row Row Icon Icon Icon Icon Icon Icon List 70…" at bounding box center [1107, 173] width 419 height 666
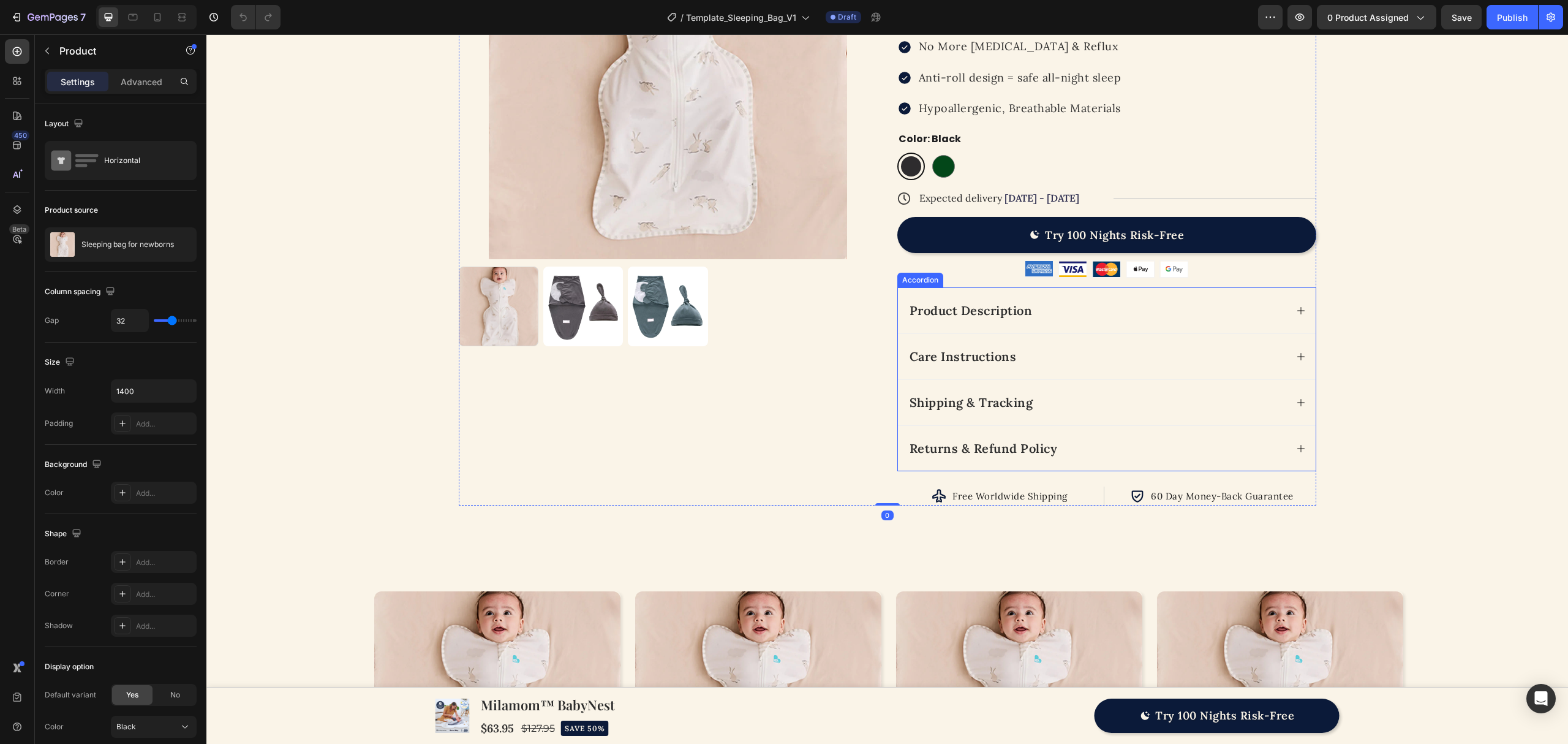
click at [999, 429] on div "Returns & Refund Policy" at bounding box center [1107, 448] width 418 height 46
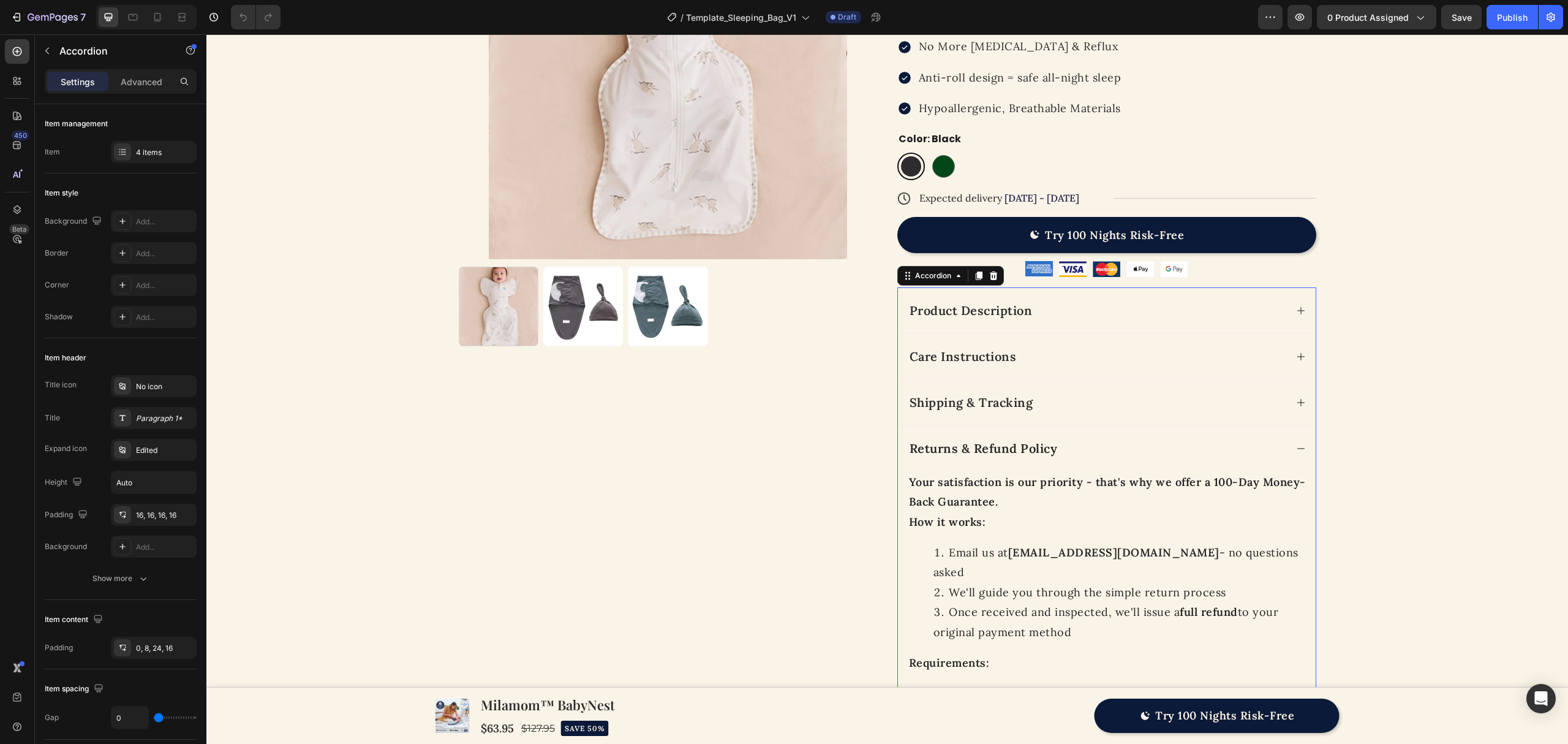
click at [997, 429] on div "Returns & Refund Policy" at bounding box center [1107, 448] width 418 height 46
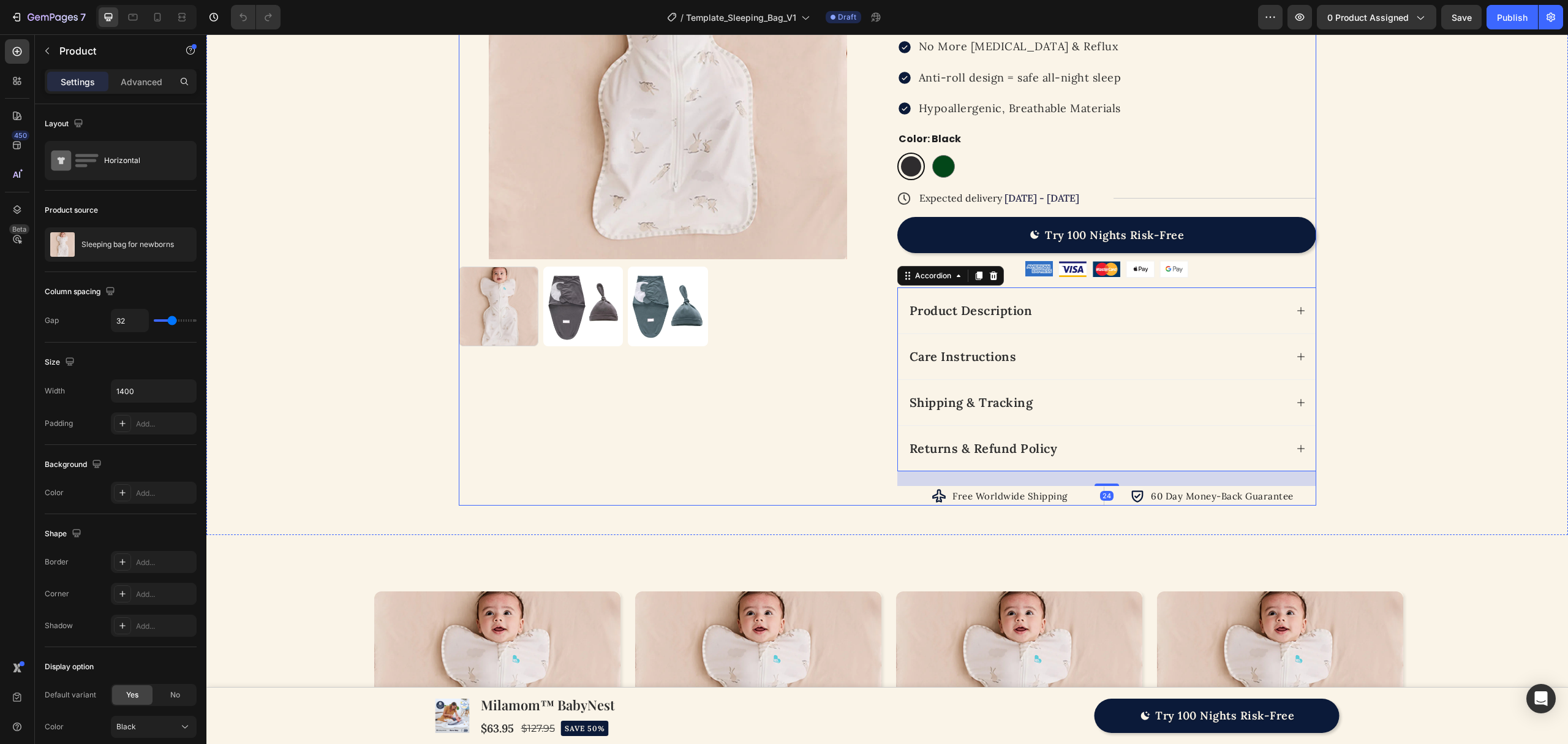
click at [830, 409] on div "Product Images" at bounding box center [669, 173] width 419 height 666
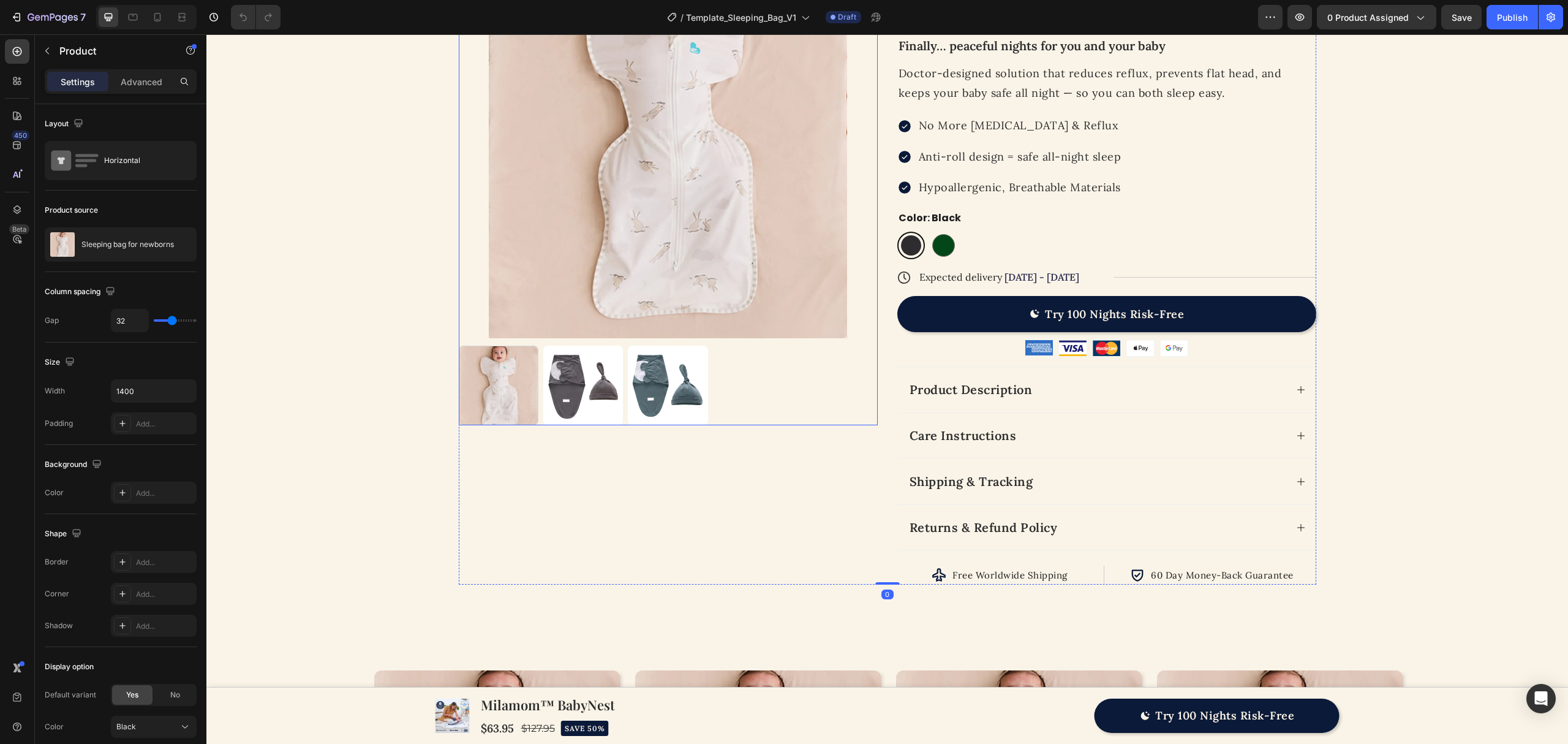
scroll to position [167, 0]
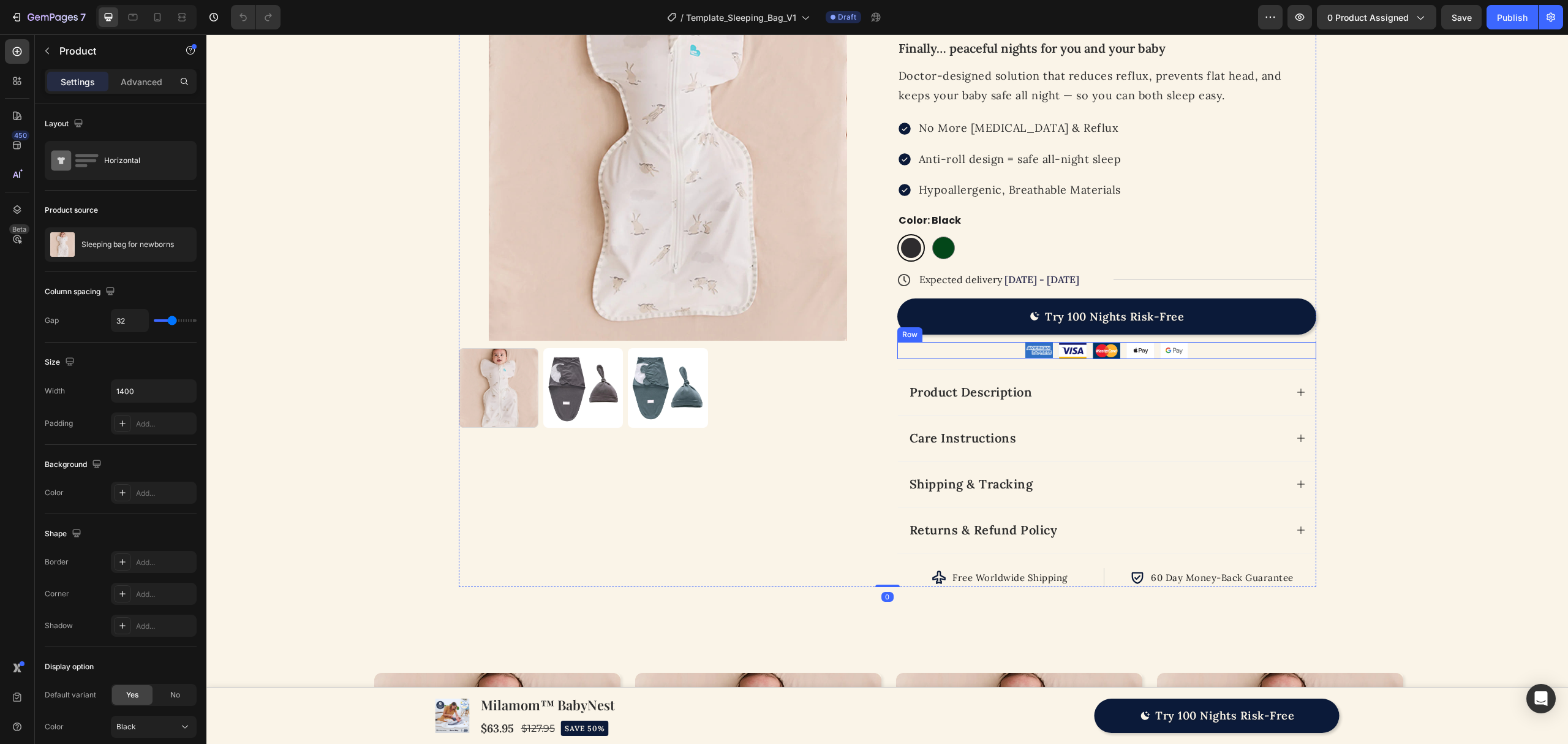
click at [965, 352] on div "Image Image Image Image Image Row" at bounding box center [1107, 350] width 419 height 17
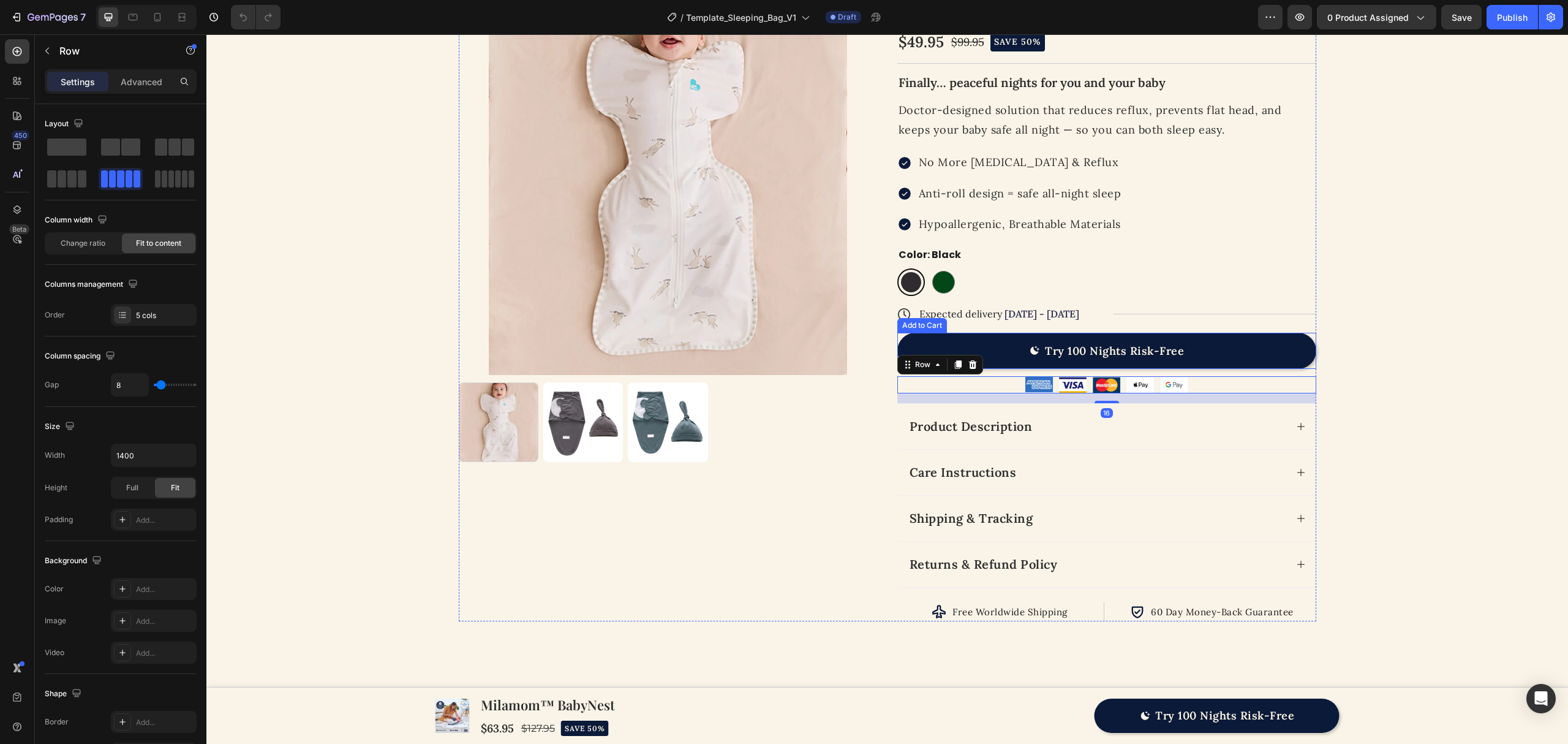
scroll to position [86, 0]
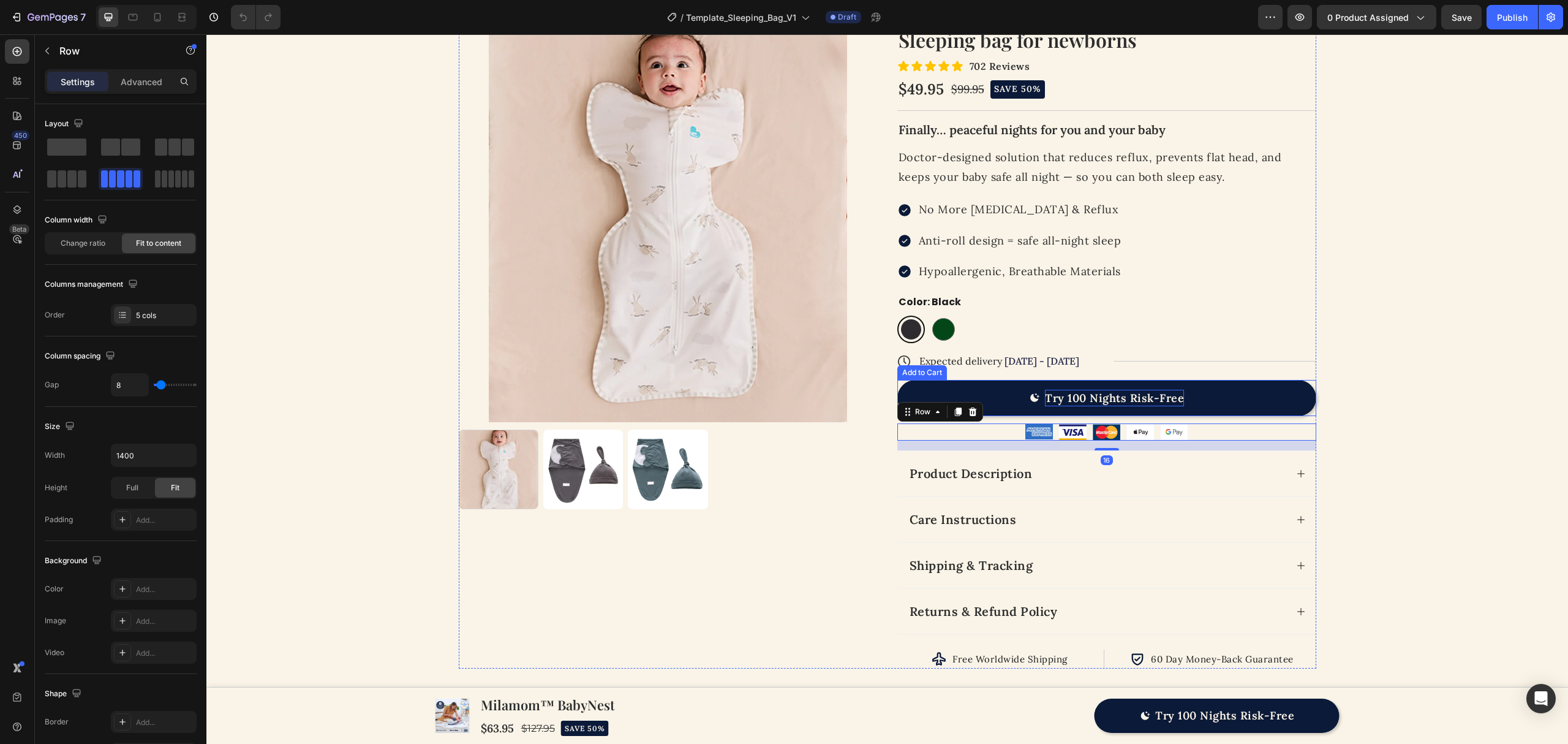
click at [1083, 397] on div "Try 100 Nights Risk-Free" at bounding box center [1114, 397] width 139 height 16
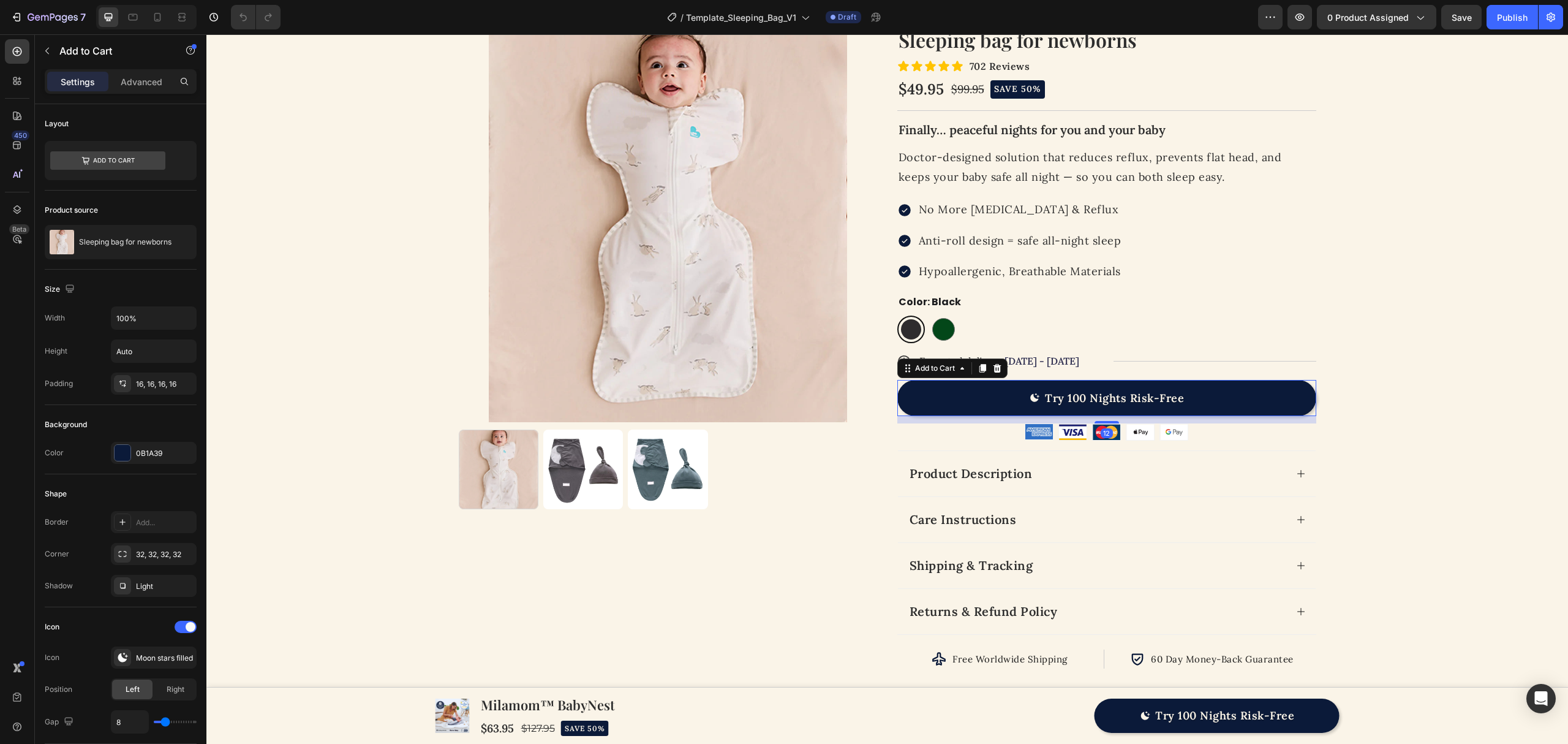
click at [1233, 407] on button "Try 100 Nights Risk-Free" at bounding box center [1107, 398] width 419 height 36
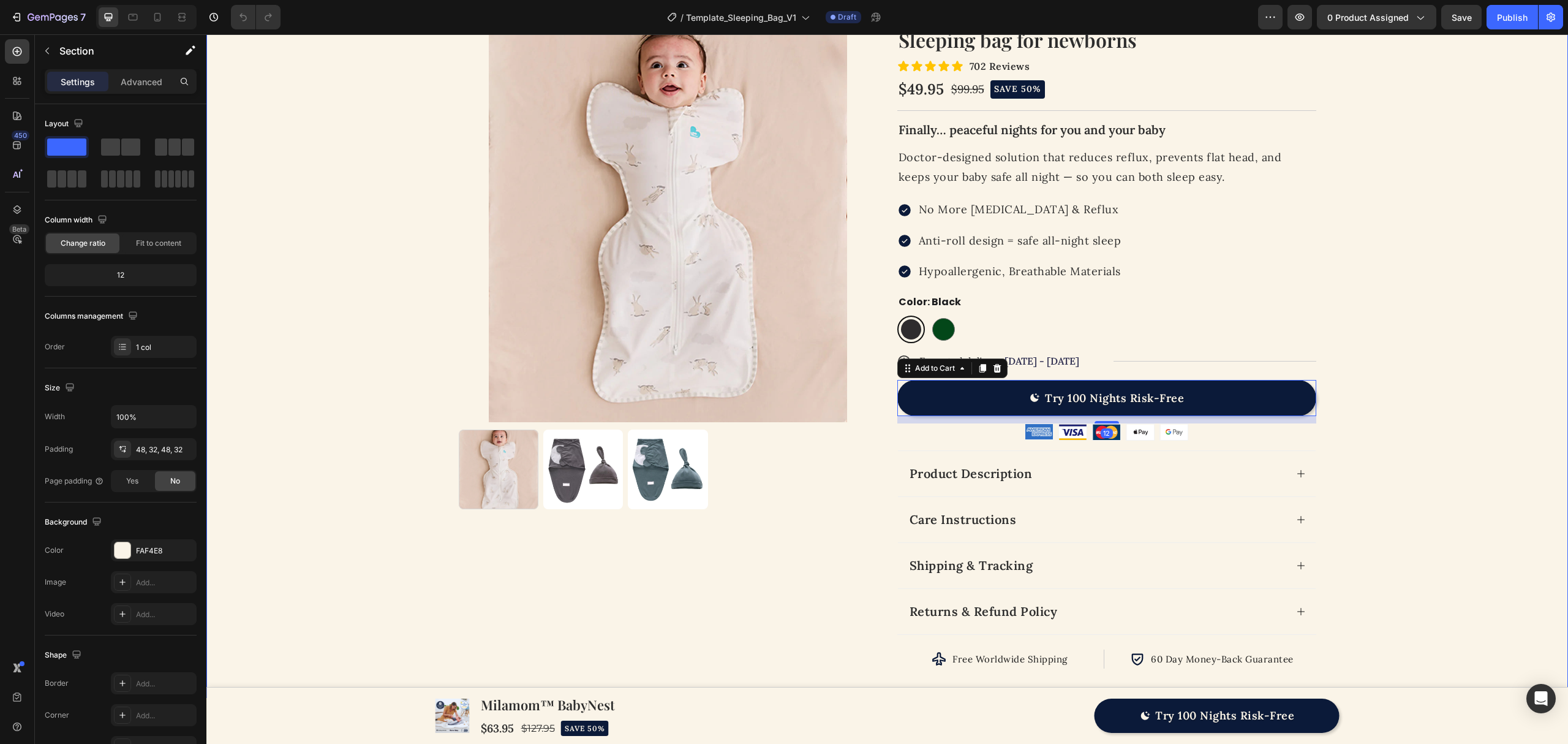
click at [1409, 401] on div "Product Images Icon 1.0 TOG | 20-24˚C Text Block Row Row Icon Icon Icon Icon Ic…" at bounding box center [887, 336] width 1322 height 666
click at [1085, 363] on div "Expected delivery [DATE] - [DATE]" at bounding box center [1006, 361] width 176 height 17
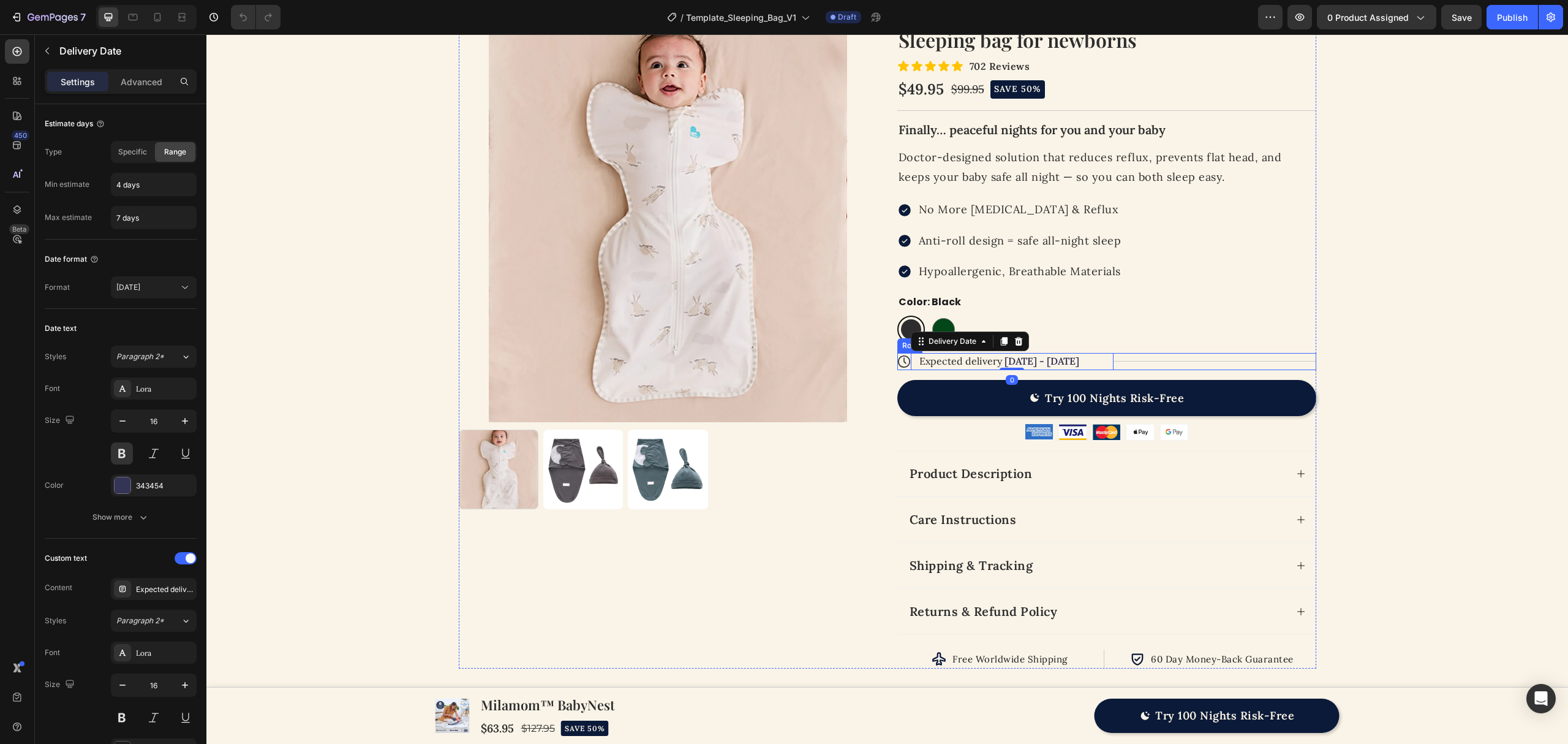
click at [1122, 365] on div "Title Line" at bounding box center [1215, 361] width 203 height 17
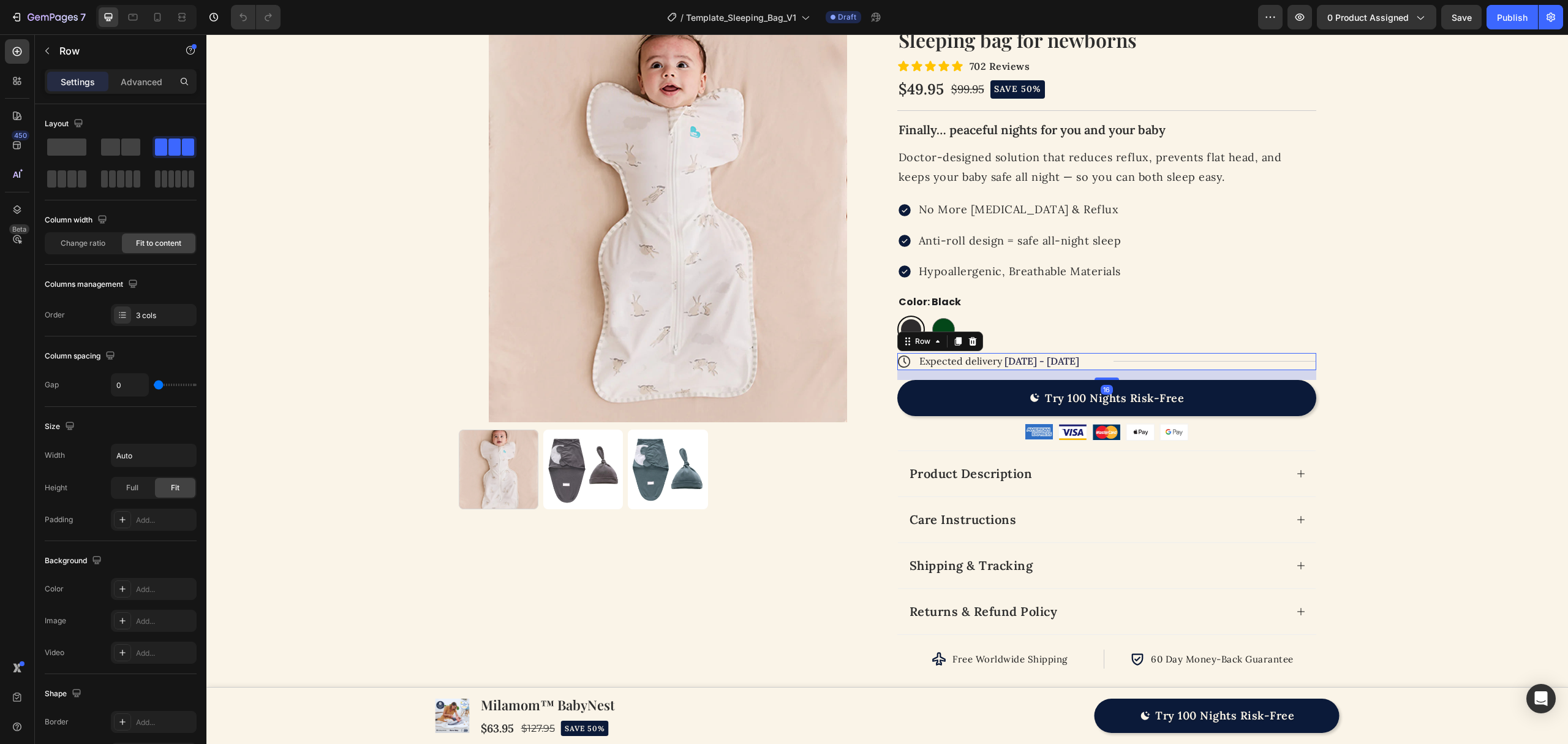
click at [1137, 326] on div "Black Black Green Green" at bounding box center [1107, 329] width 419 height 27
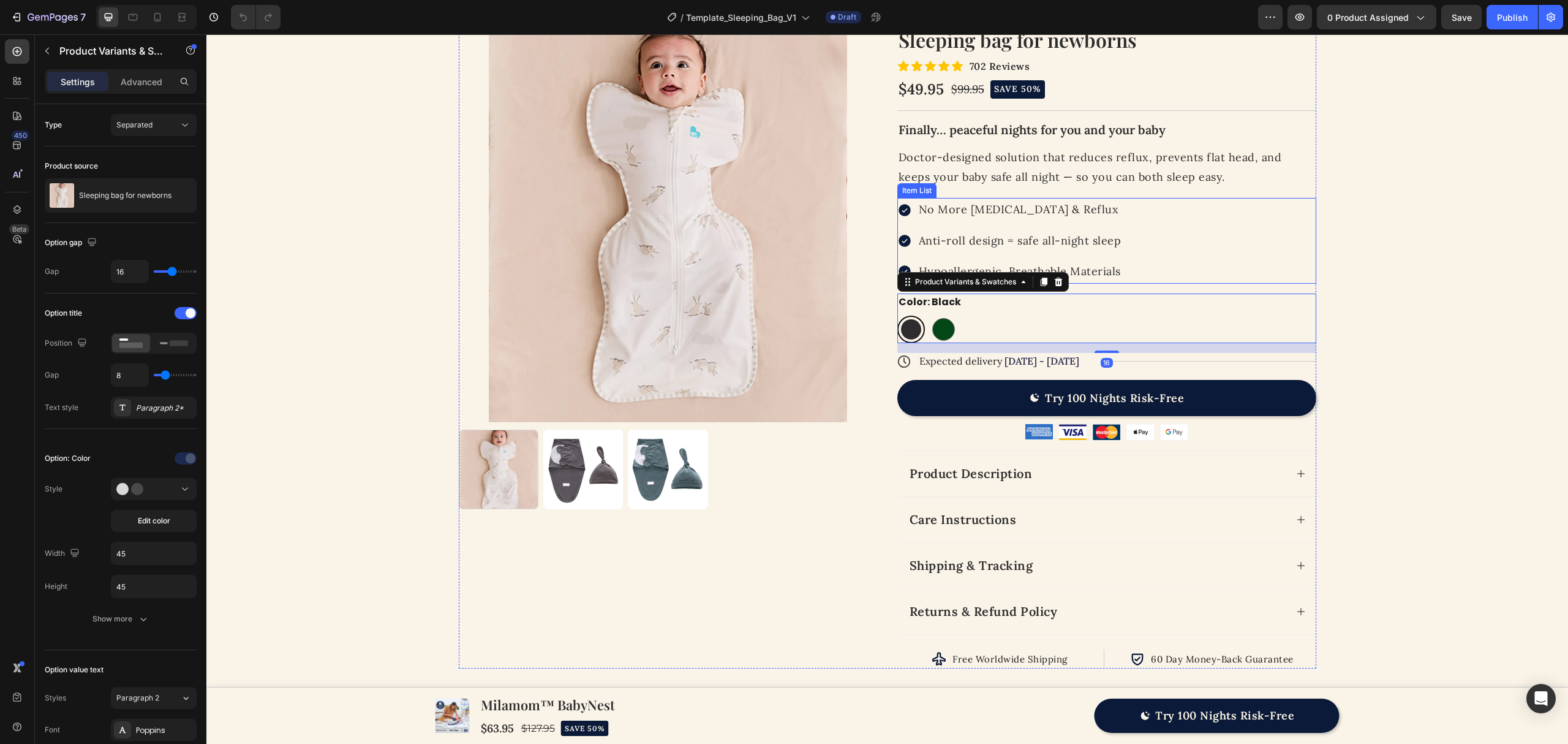
click at [1159, 264] on div "No More [MEDICAL_DATA] & Reflux Anti-roll design = safe all-night sleep Hypoall…" at bounding box center [1107, 240] width 419 height 85
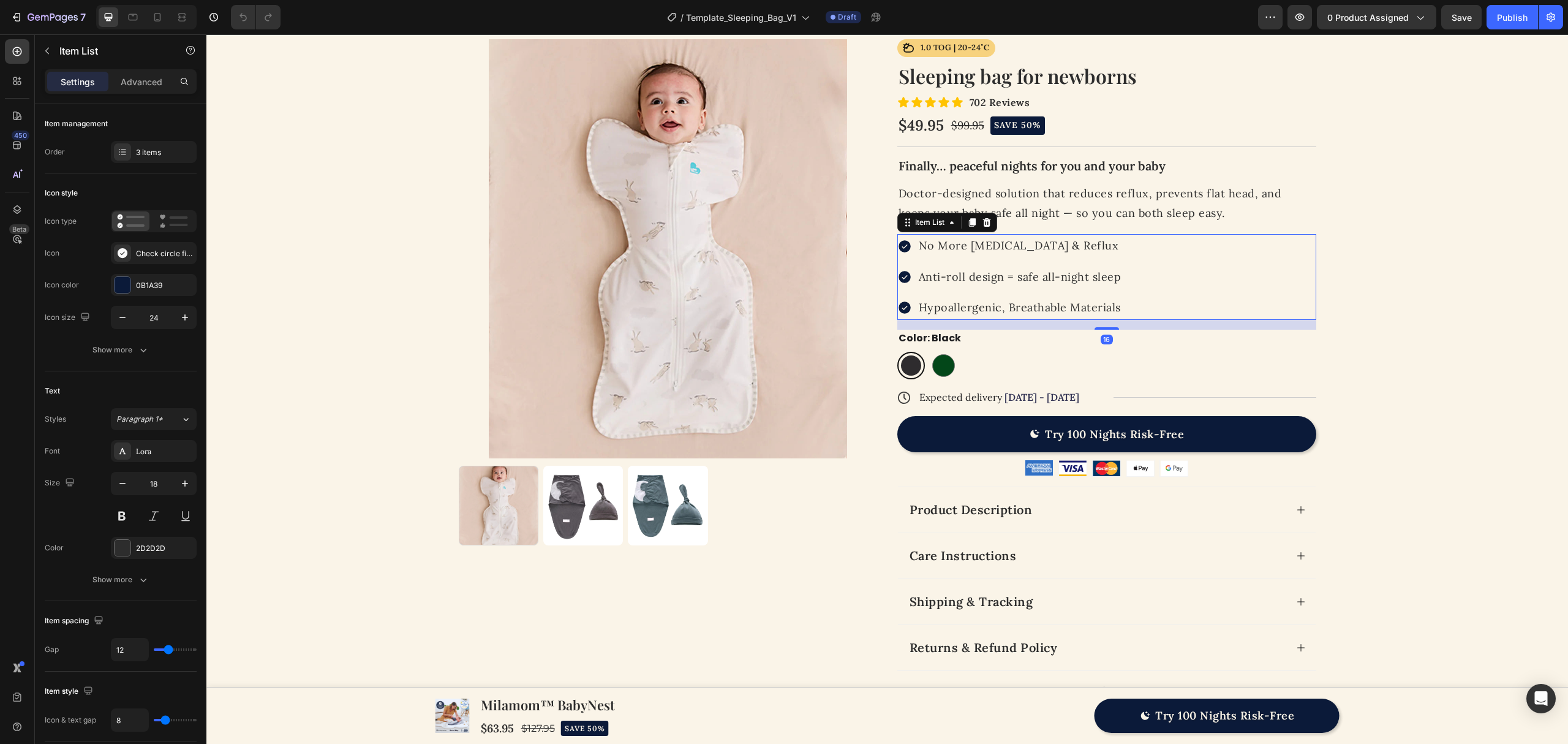
scroll to position [4, 0]
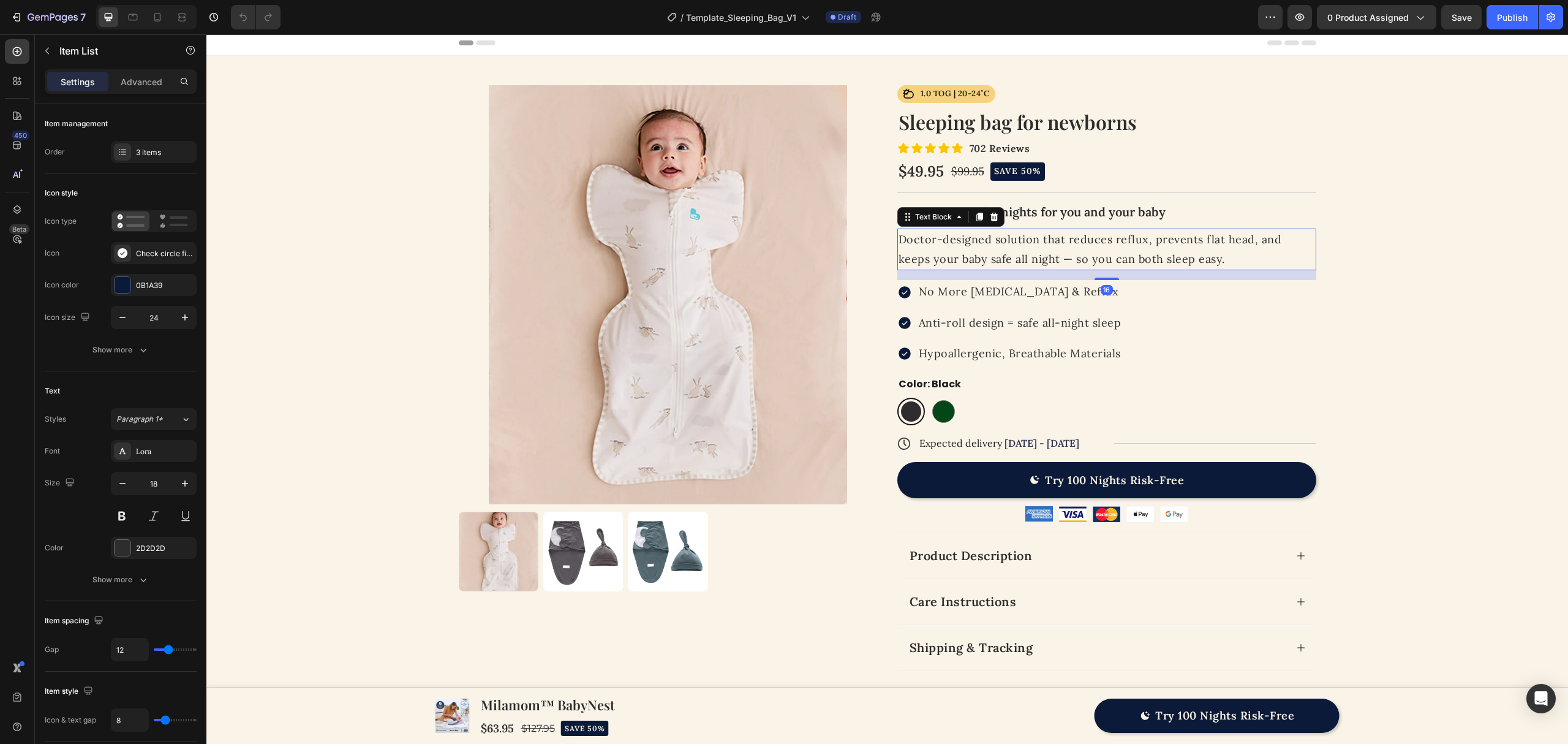
click at [1168, 240] on p "Doctor-designed solution that reduces reflux, prevents flat head, and keeps you…" at bounding box center [1107, 250] width 417 height 40
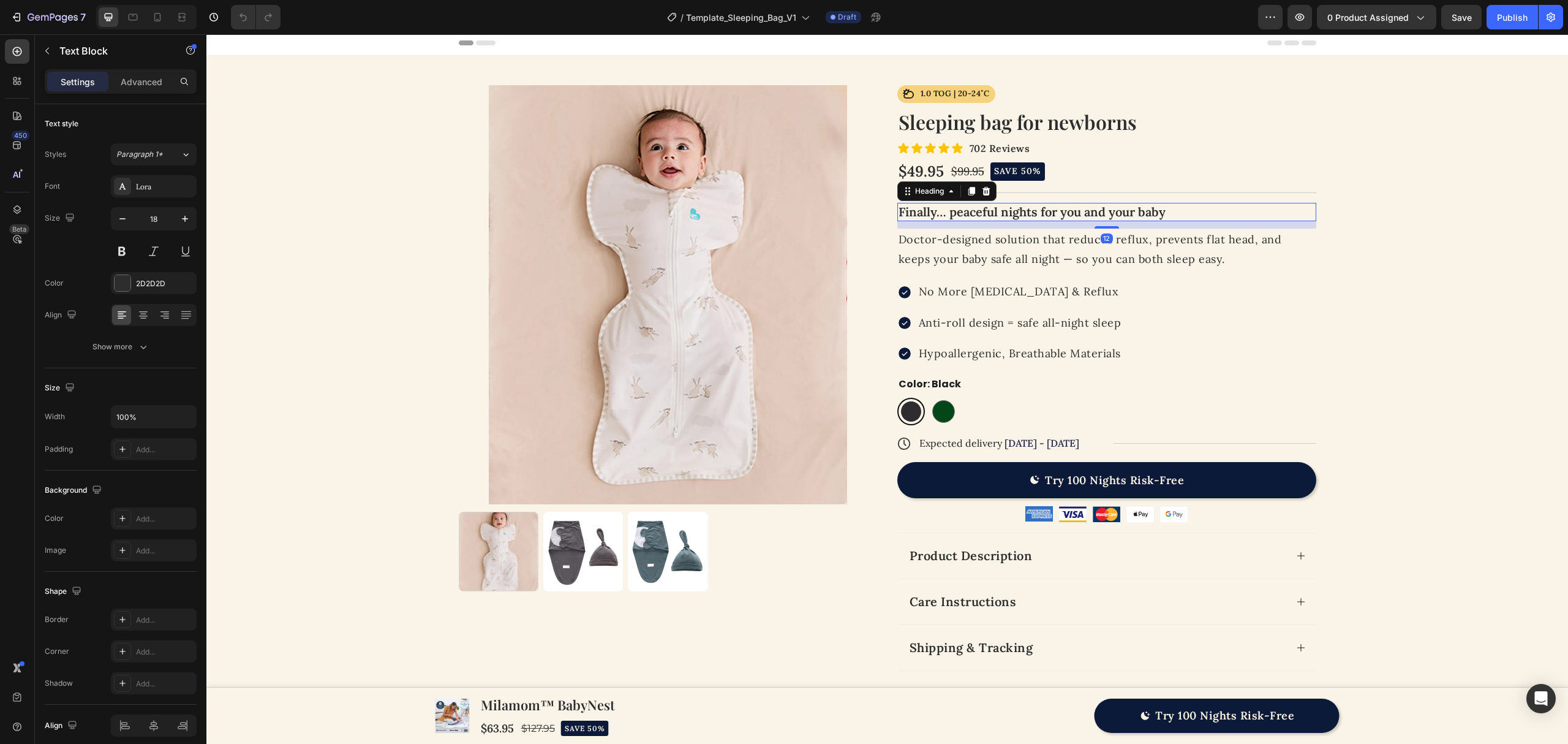
click at [1159, 214] on h2 "Finally… peaceful nights for you and your baby" at bounding box center [1107, 211] width 419 height 18
click at [1307, 238] on p "Doctor-designed solution that reduces reflux, prevents flat head, and keeps you…" at bounding box center [1107, 250] width 417 height 40
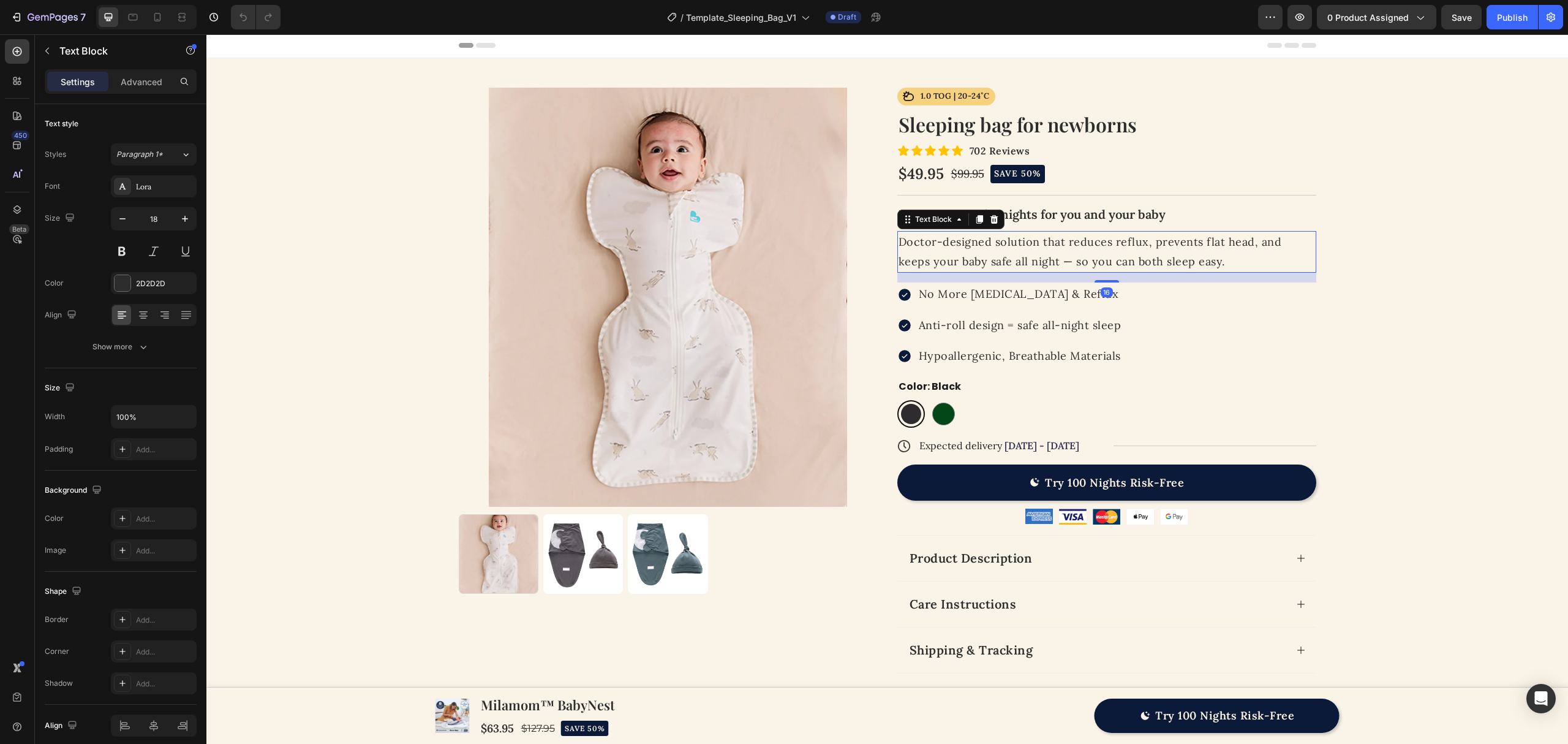
scroll to position [0, 0]
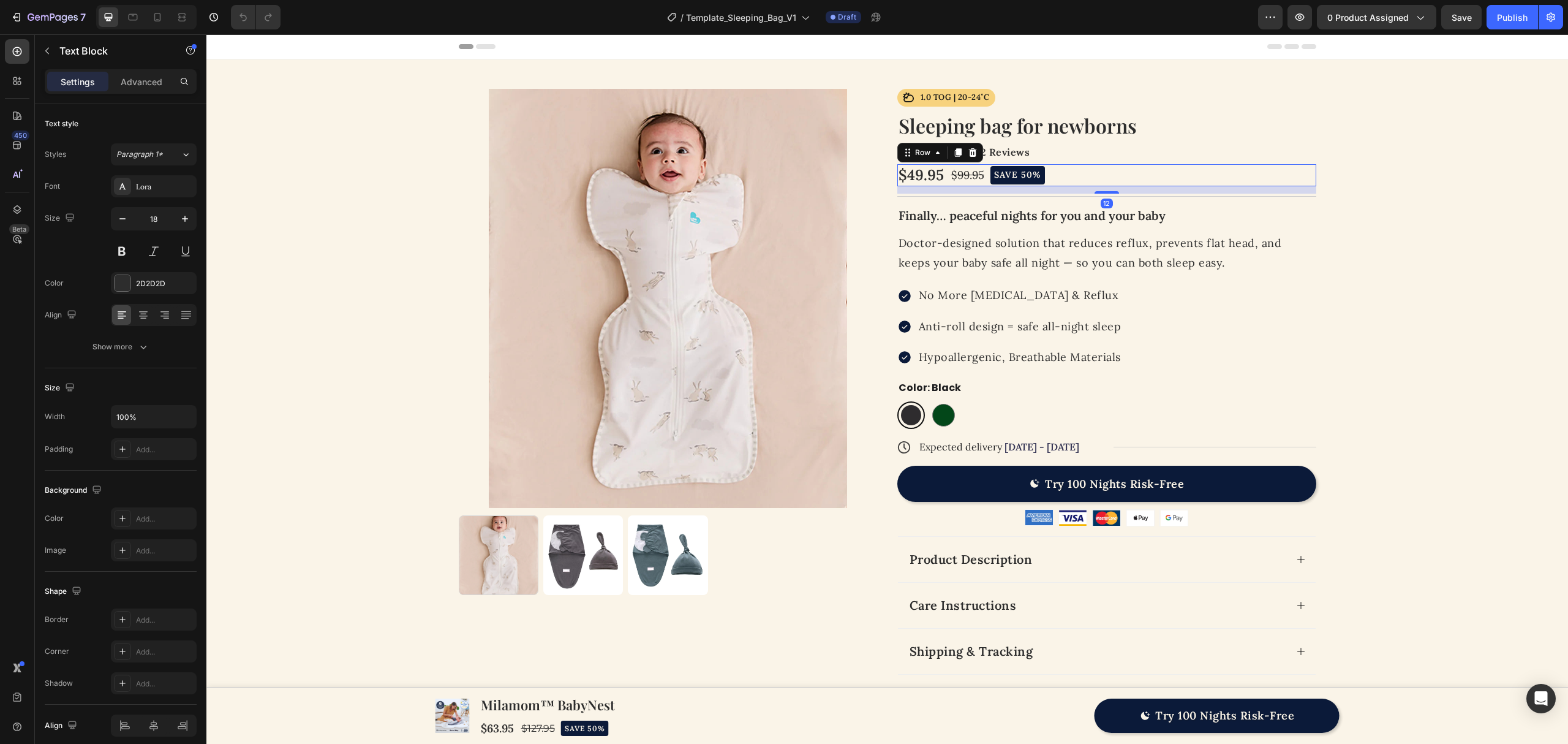
click at [1061, 180] on div "$49.95 Product Price Product Price $99.95 Product Price Product Price SAVE 50% …" at bounding box center [1107, 174] width 419 height 21
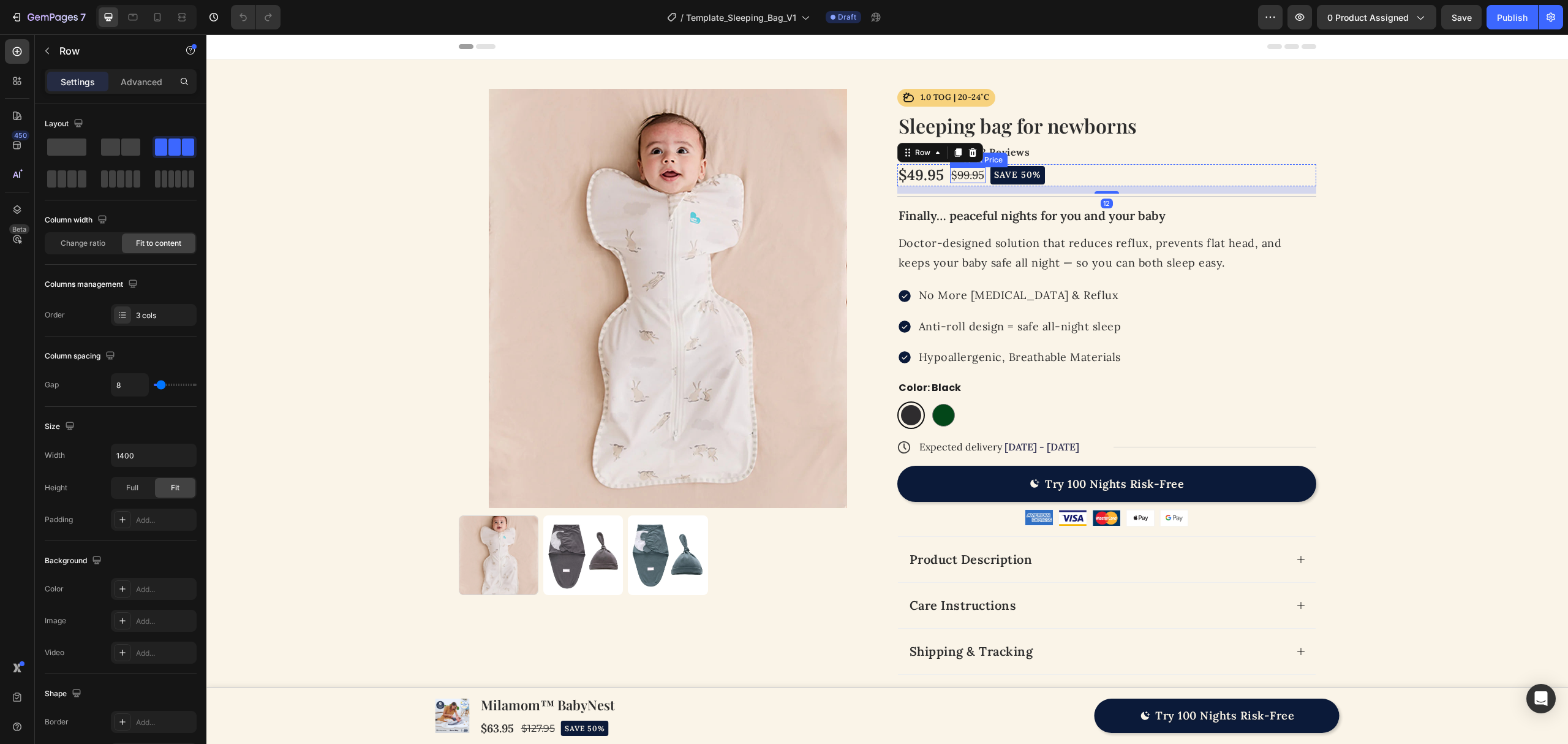
click at [965, 177] on div "$99.95" at bounding box center [967, 175] width 35 height 16
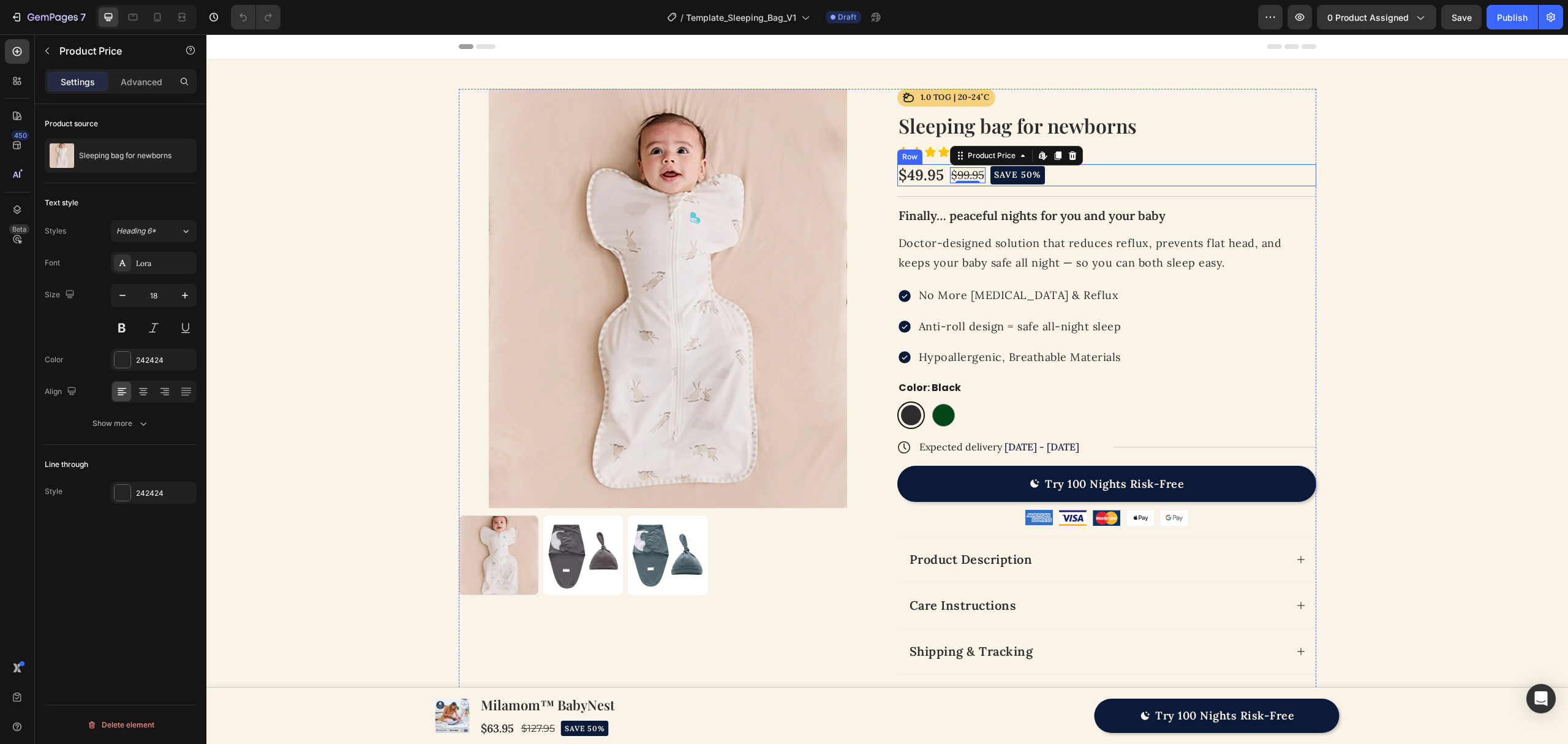
click at [1409, 182] on div "Product Images Icon 1.0 TOG | 20-24˚C Text Block Row Row Icon Icon Icon Icon Ic…" at bounding box center [887, 422] width 1322 height 666
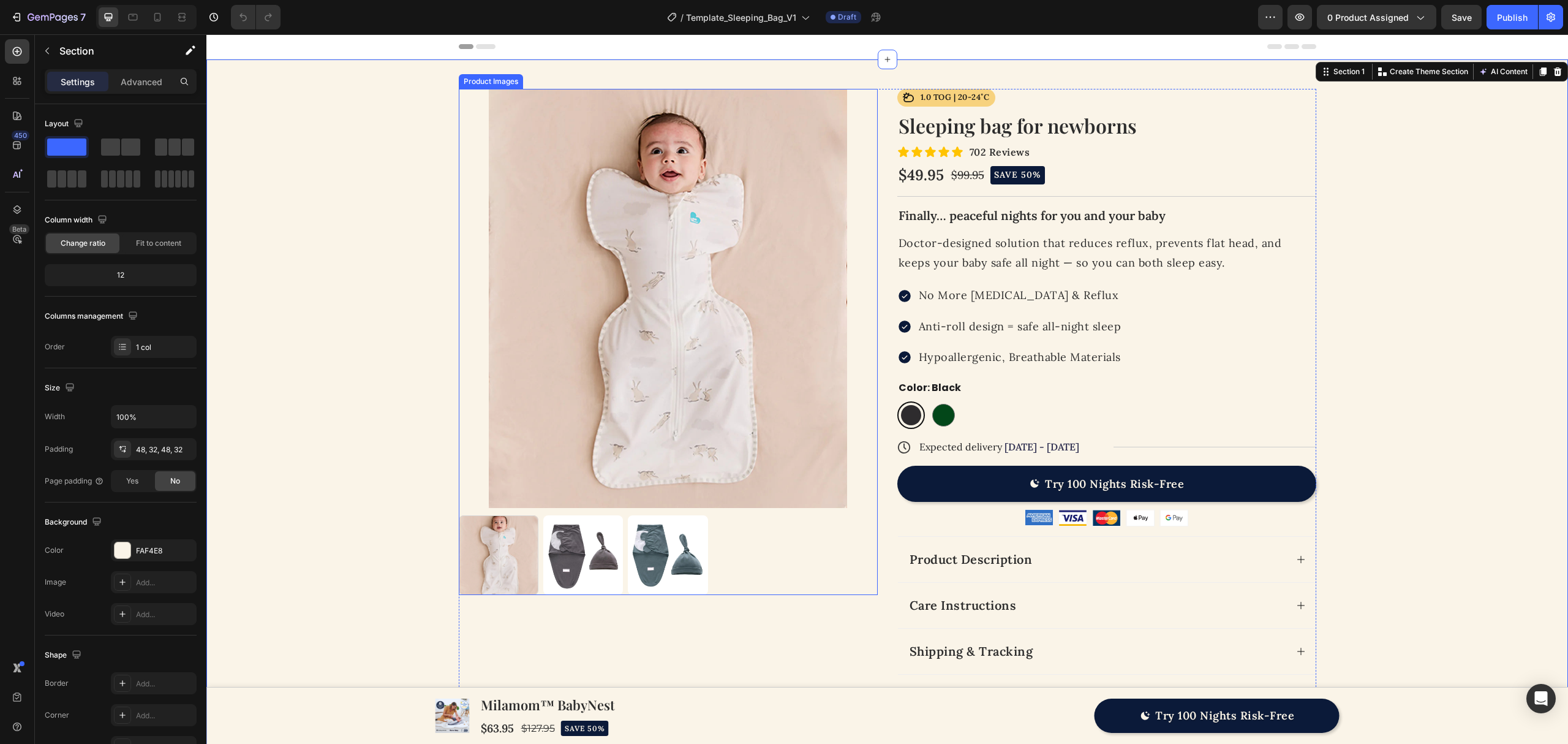
click at [467, 126] on img at bounding box center [669, 299] width 419 height 419
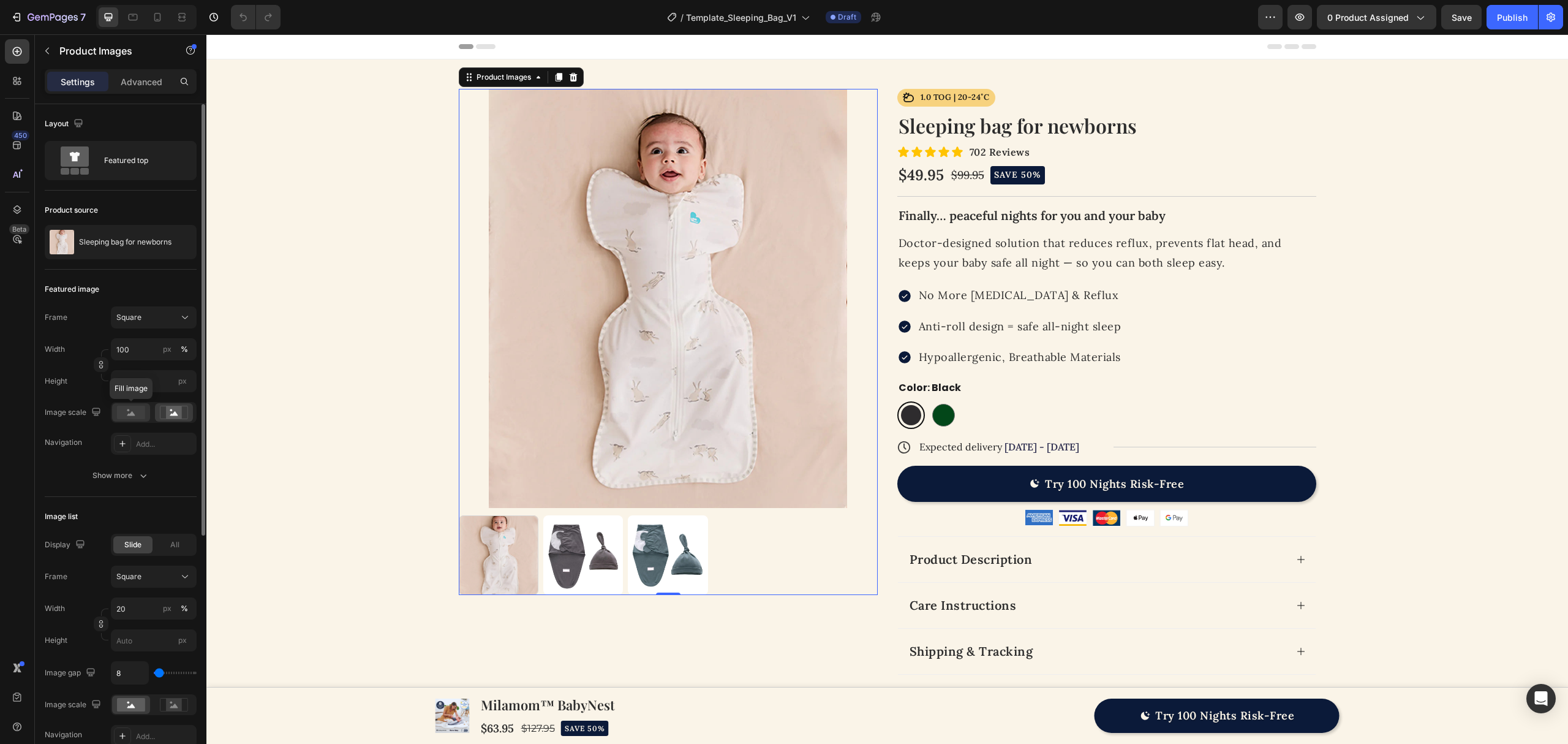
click at [133, 415] on icon at bounding box center [131, 413] width 8 height 4
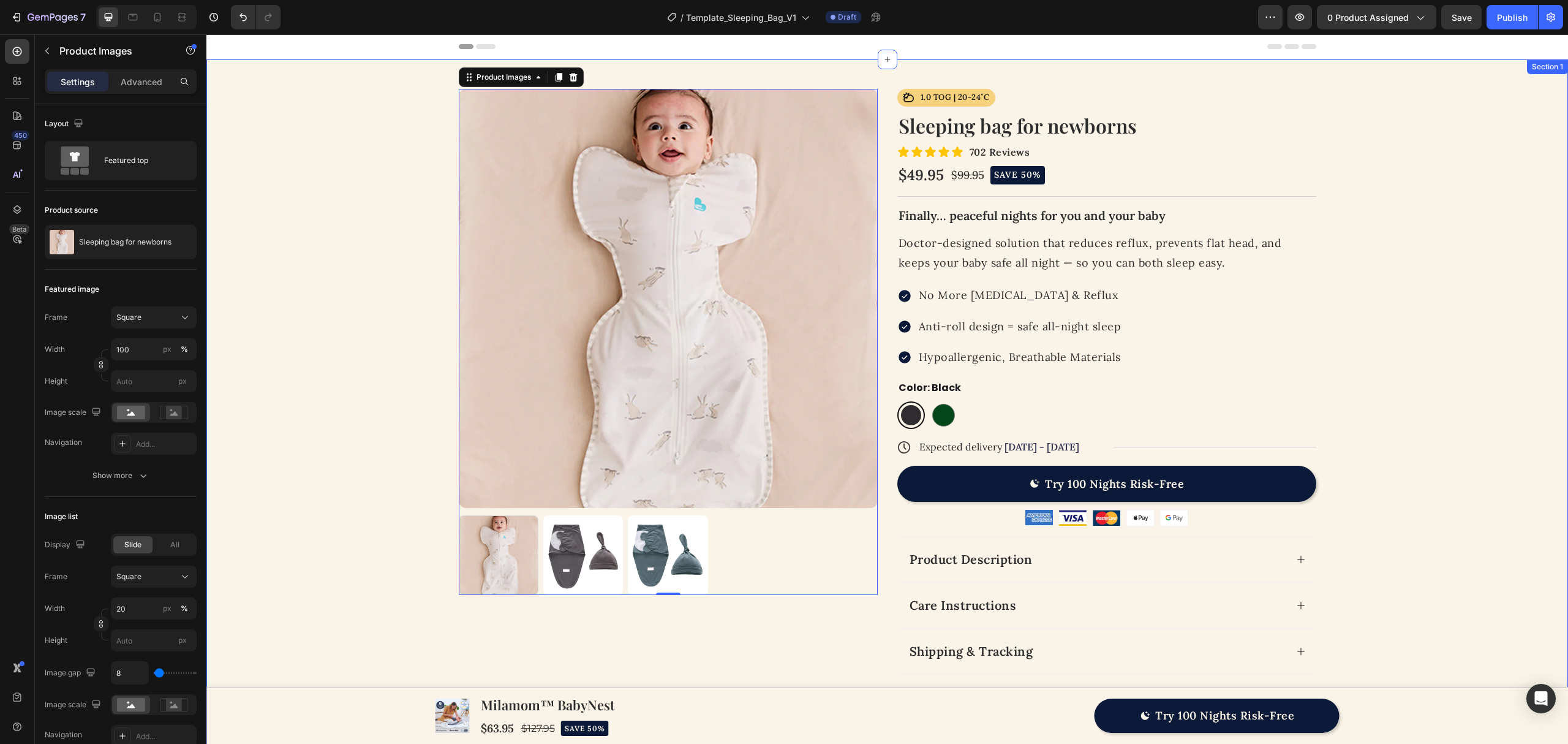
click at [361, 398] on div "Product Images 0 Icon 1.0 TOG | 20-24˚C Text Block Row Row Icon Icon Icon Icon …" at bounding box center [887, 422] width 1322 height 666
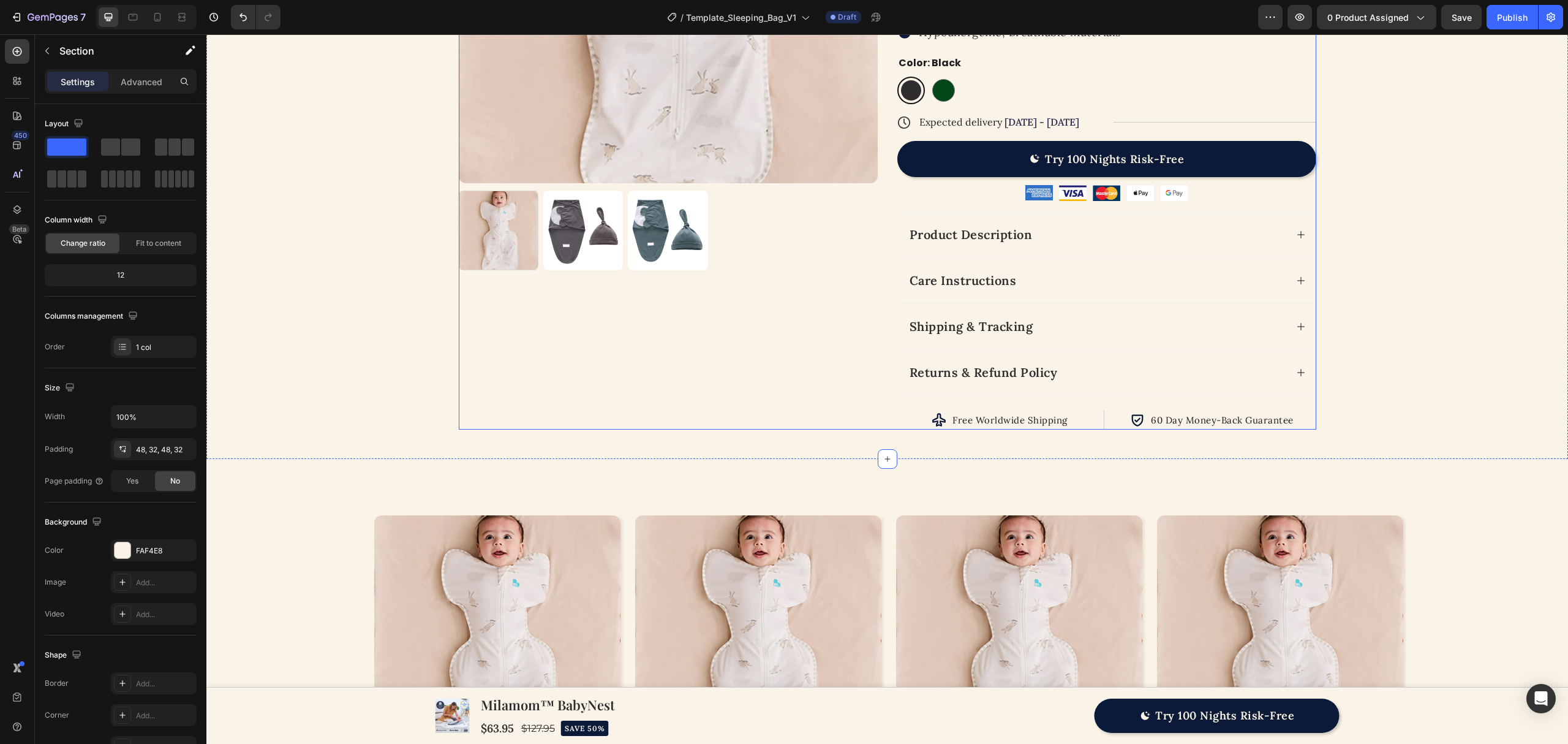
scroll to position [326, 0]
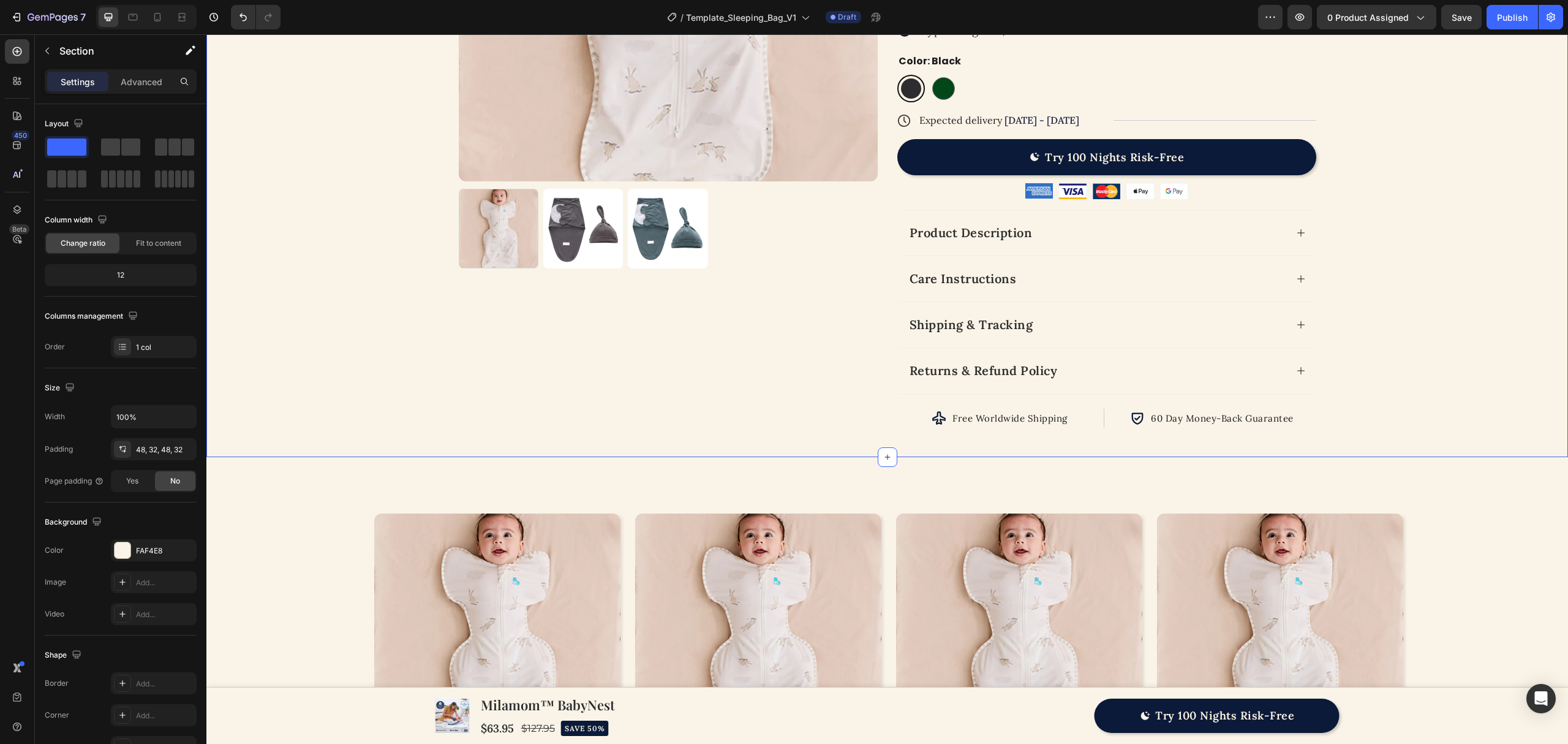
click at [789, 444] on div "Product Images Icon 1.0 TOG | 20-24˚C Text Block Row Row Icon Icon Icon Icon Ic…" at bounding box center [887, 95] width 1362 height 724
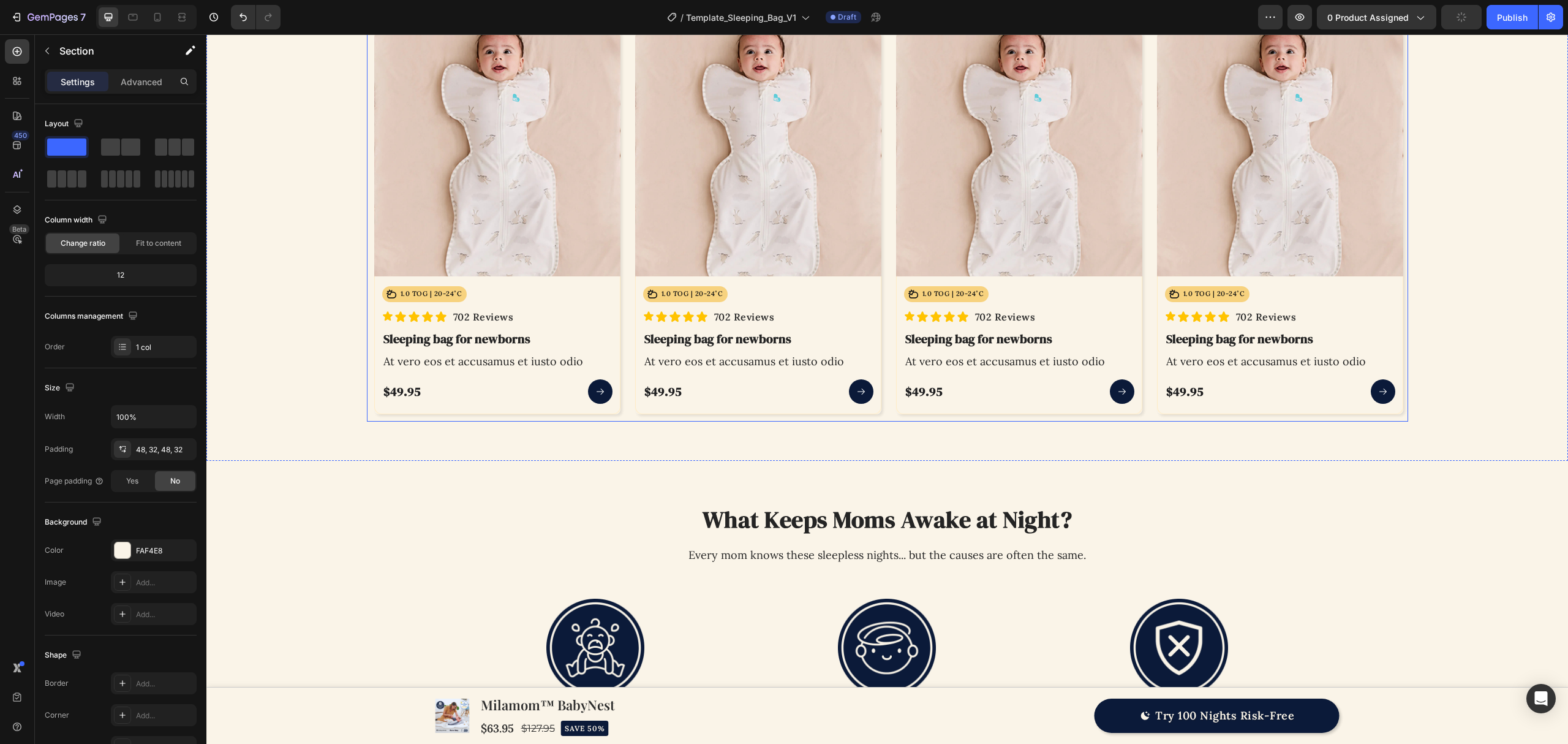
scroll to position [817, 0]
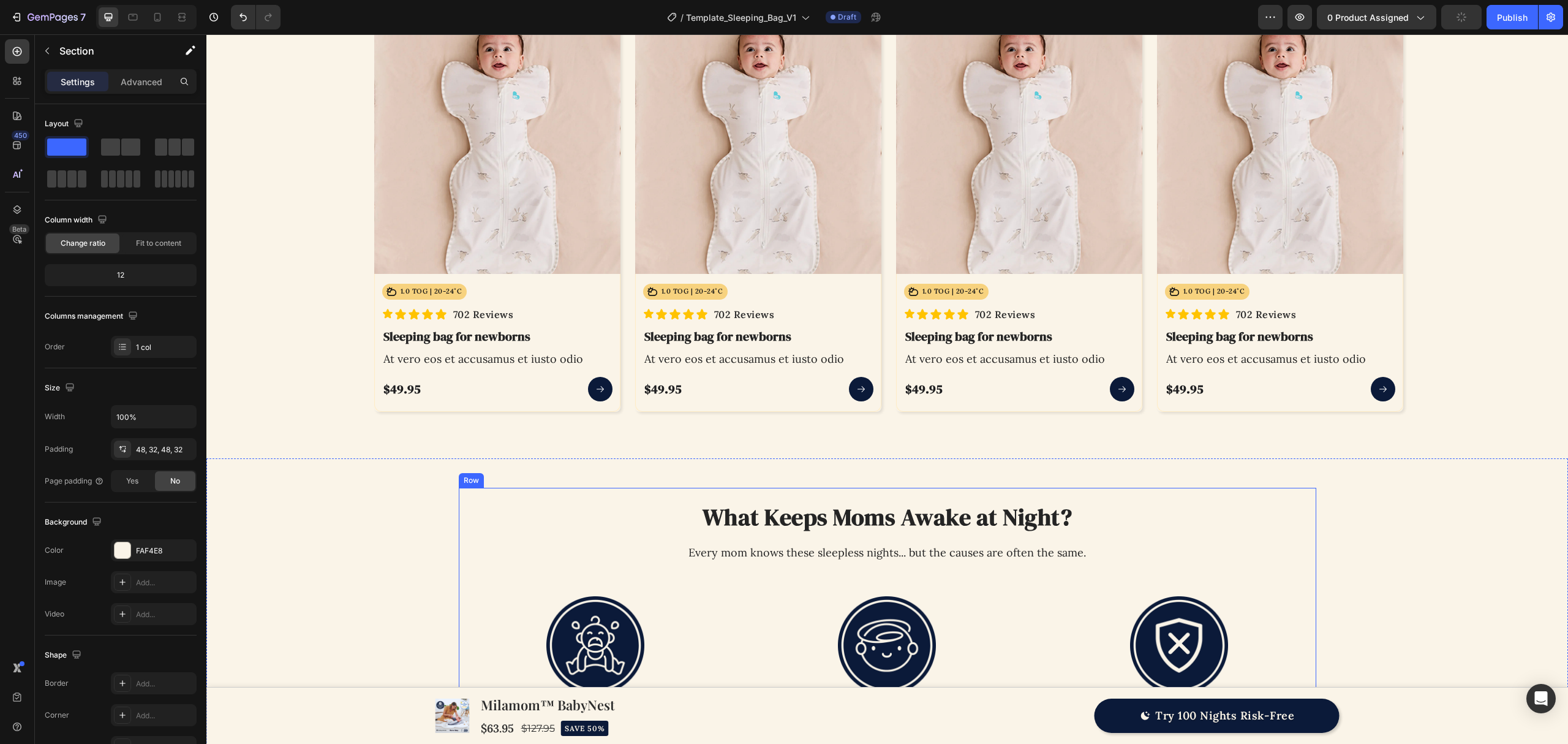
click at [809, 530] on h2 "What Keeps Moms Awake at Night?" at bounding box center [888, 517] width 858 height 31
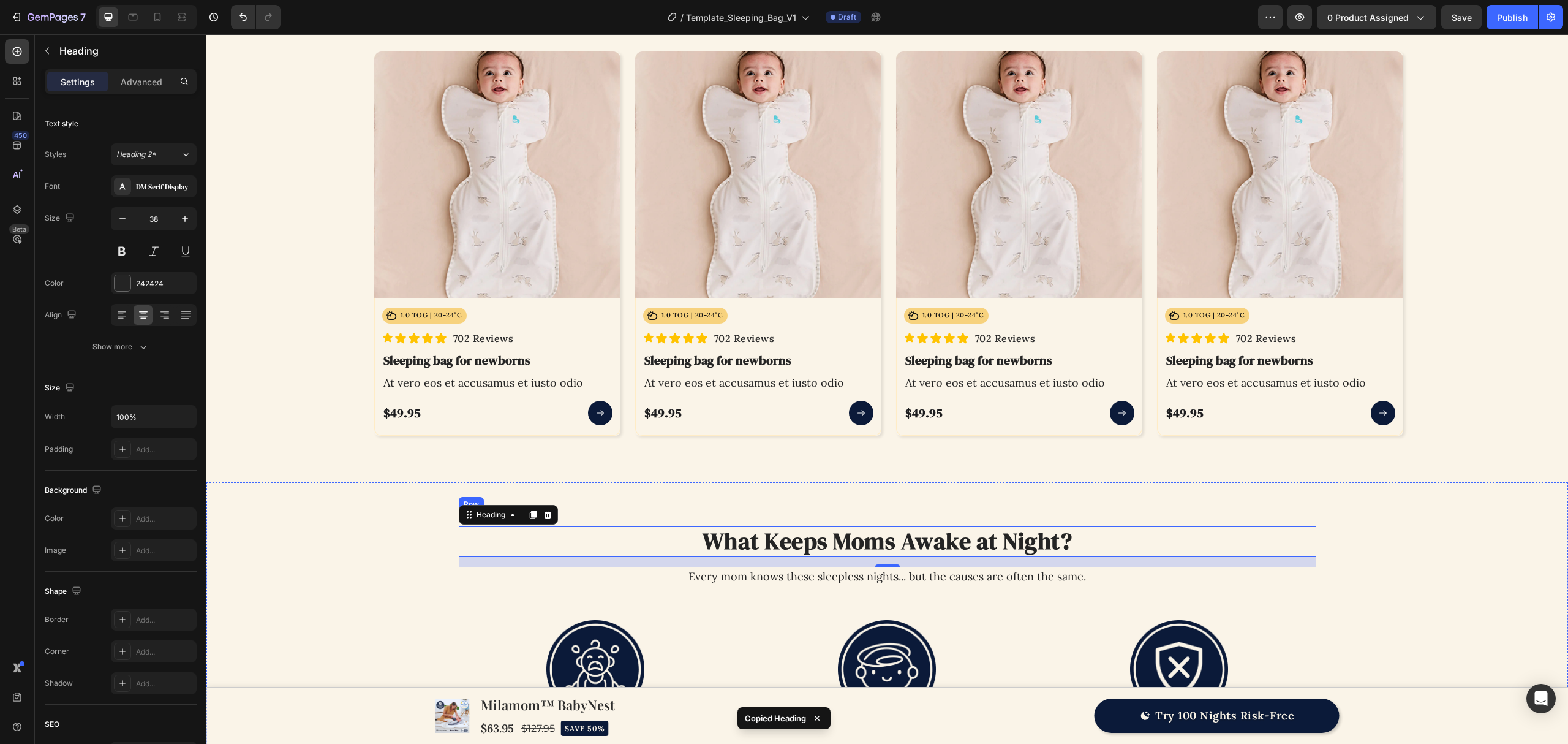
scroll to position [491, 0]
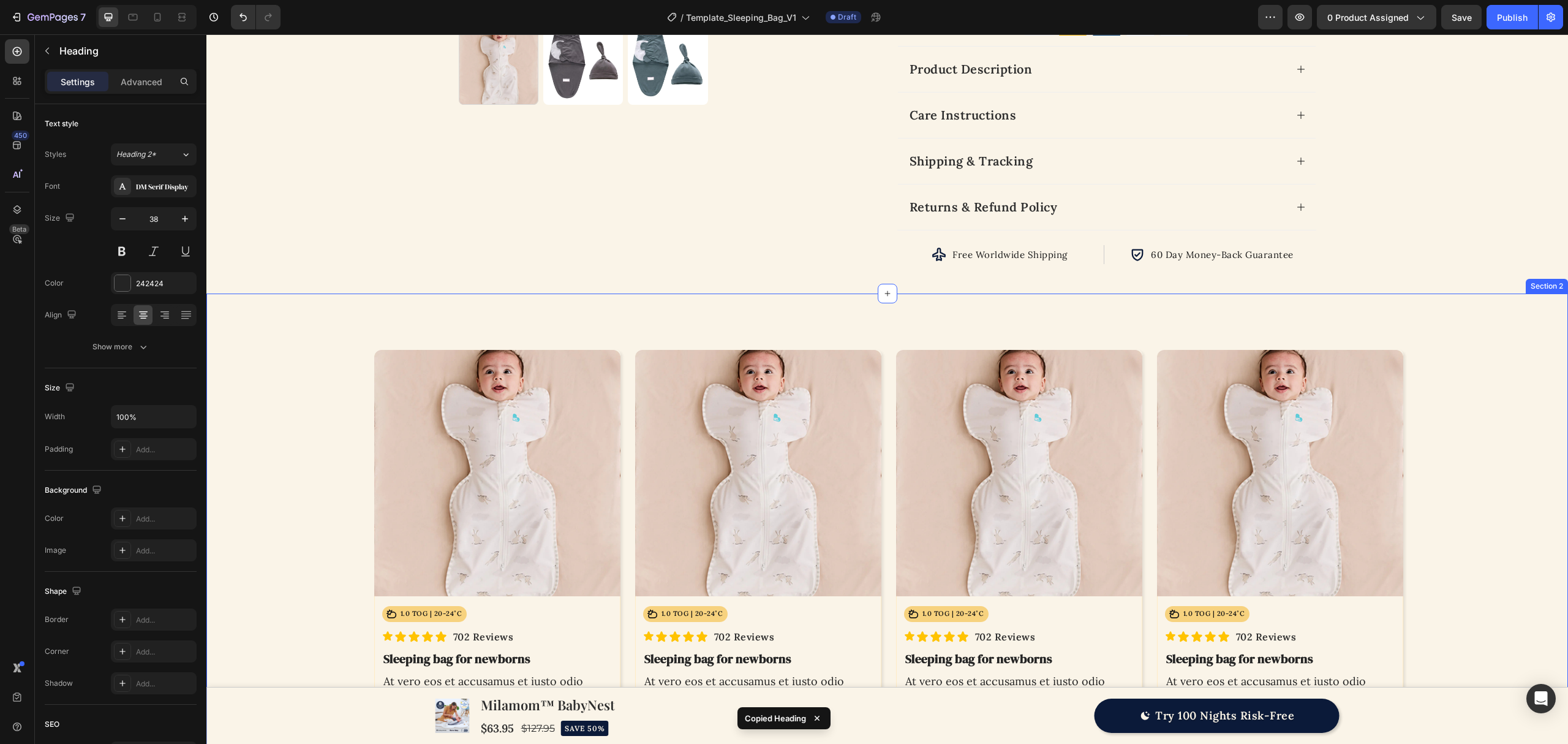
click at [841, 324] on div "Product Images Icon 1.0 TOG | 20-24˚C Text Block Row Row Icon Icon Icon Icon Ic…" at bounding box center [887, 537] width 1362 height 487
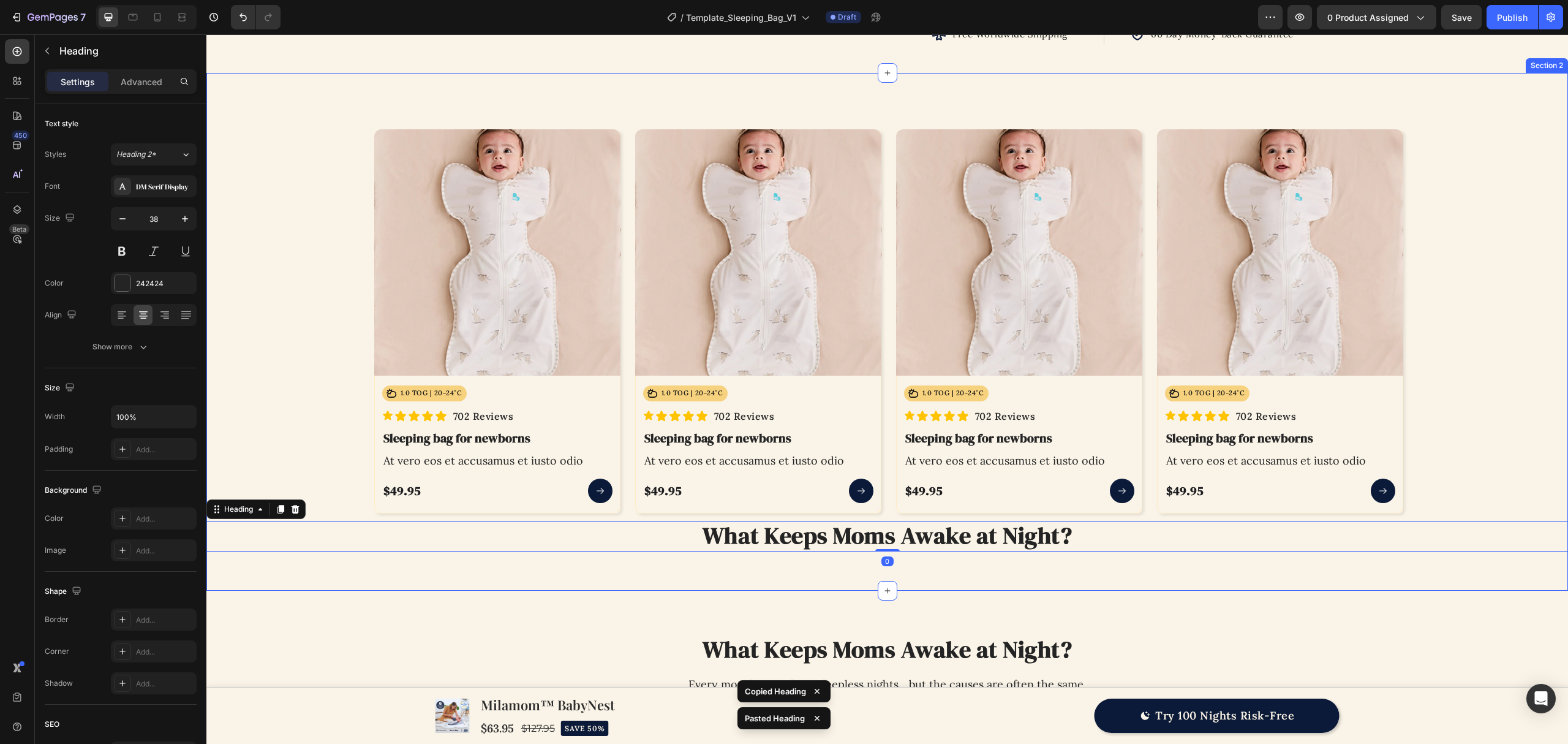
scroll to position [669, 0]
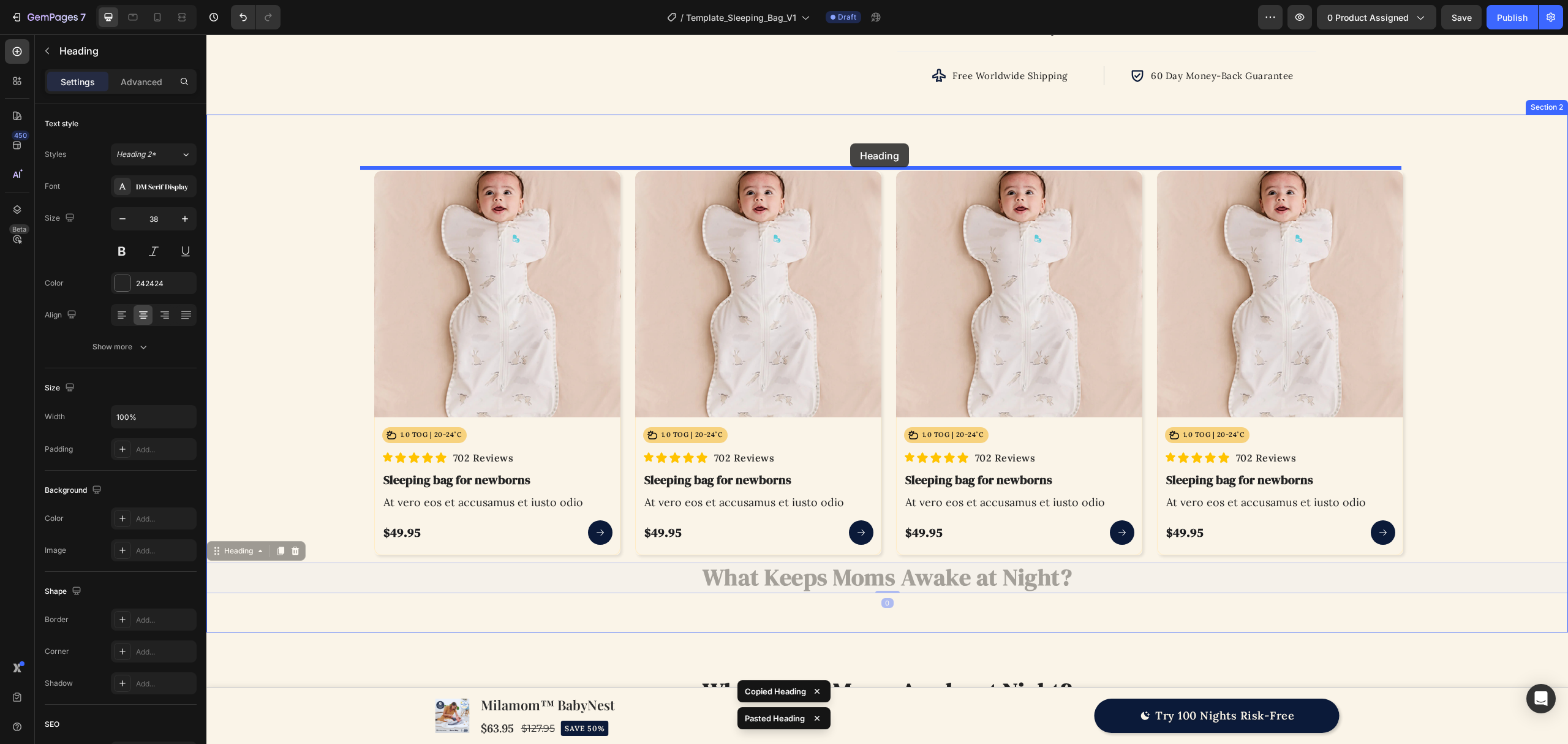
drag, startPoint x: 234, startPoint y: 548, endPoint x: 850, endPoint y: 143, distance: 737.2
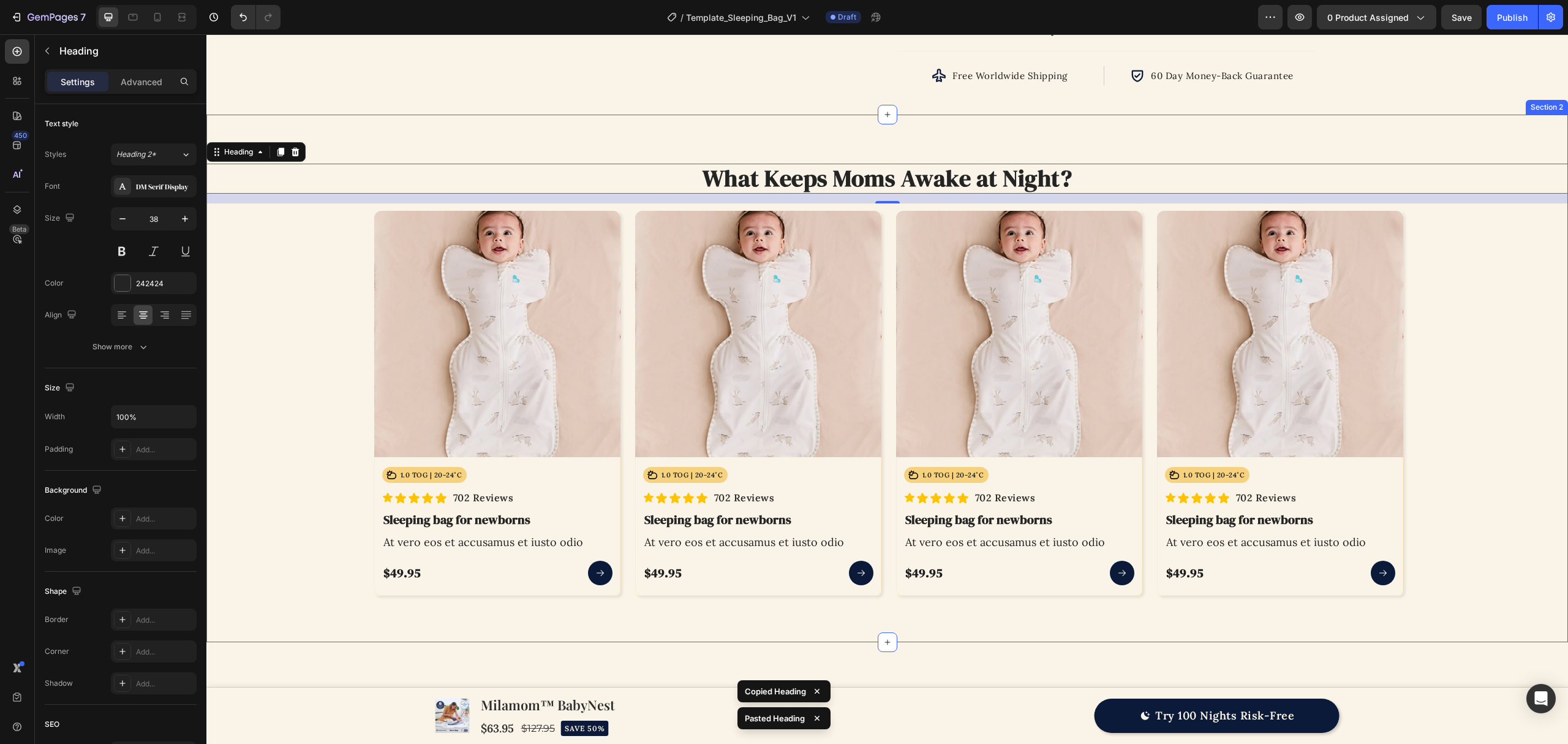
click at [1469, 326] on div "Product Images Icon 1.0 TOG | 20-24˚C Text Block Row Row Icon Icon Icon Icon Ic…" at bounding box center [887, 403] width 1362 height 399
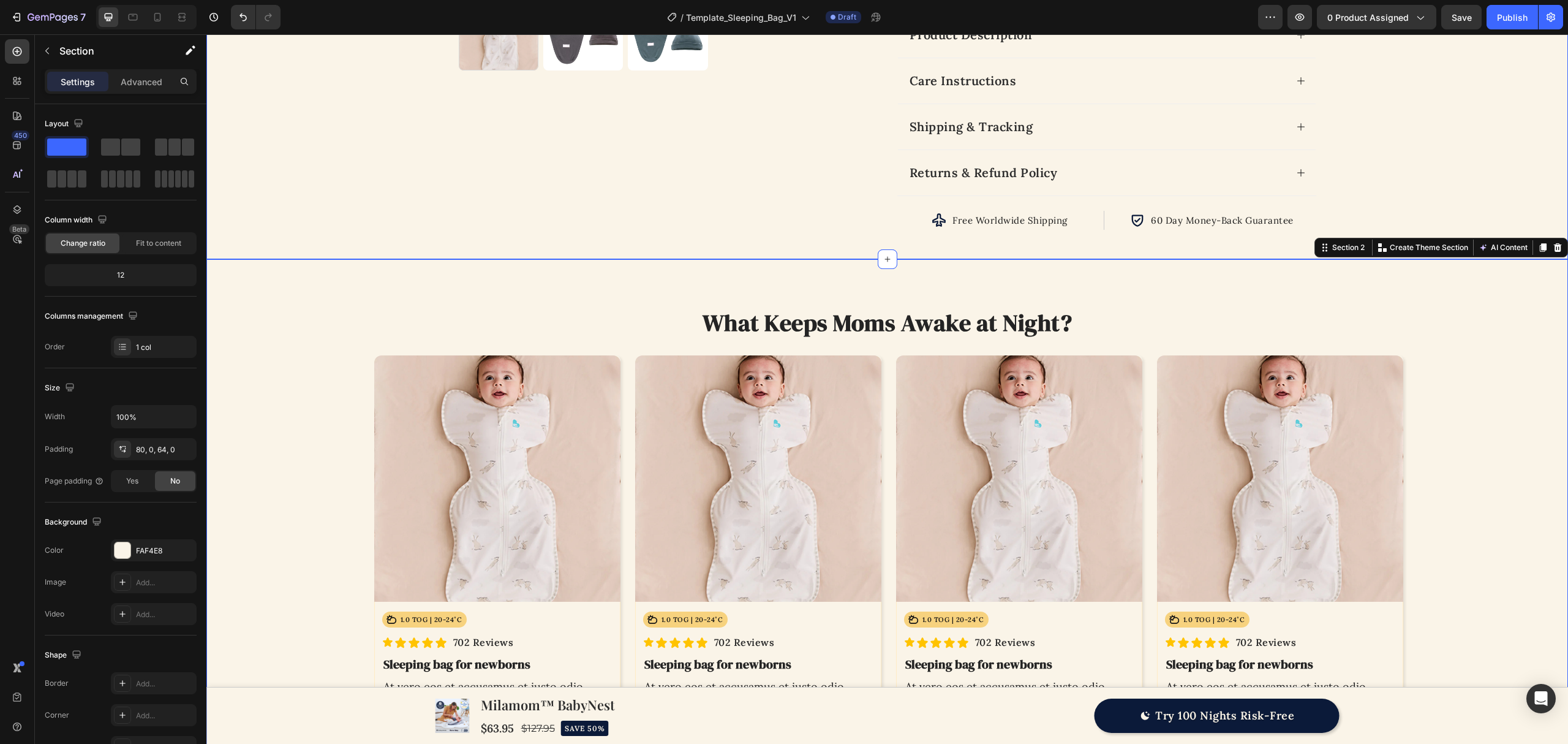
scroll to position [587, 0]
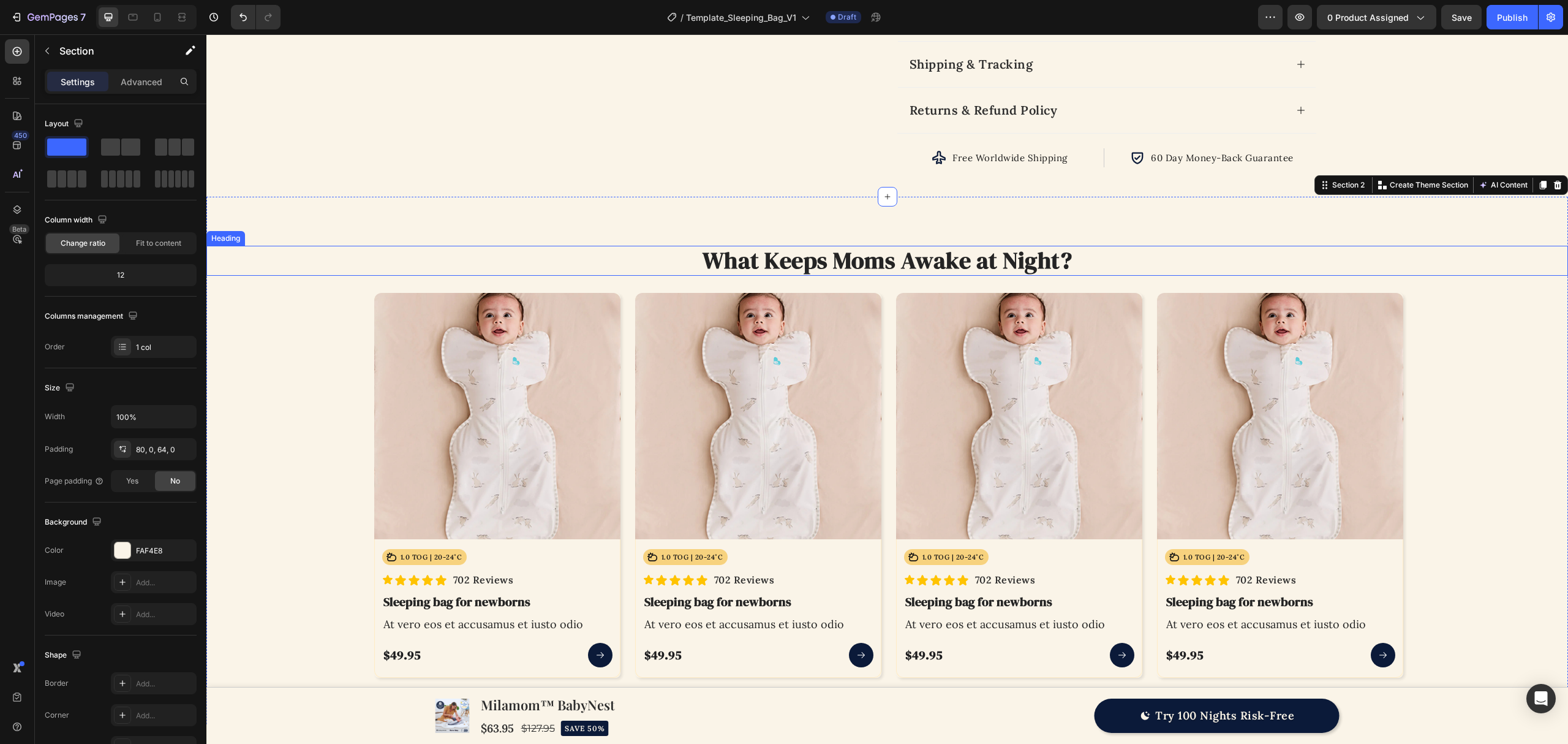
click at [653, 268] on h2 "What Keeps Moms Awake at Night?" at bounding box center [887, 261] width 1362 height 31
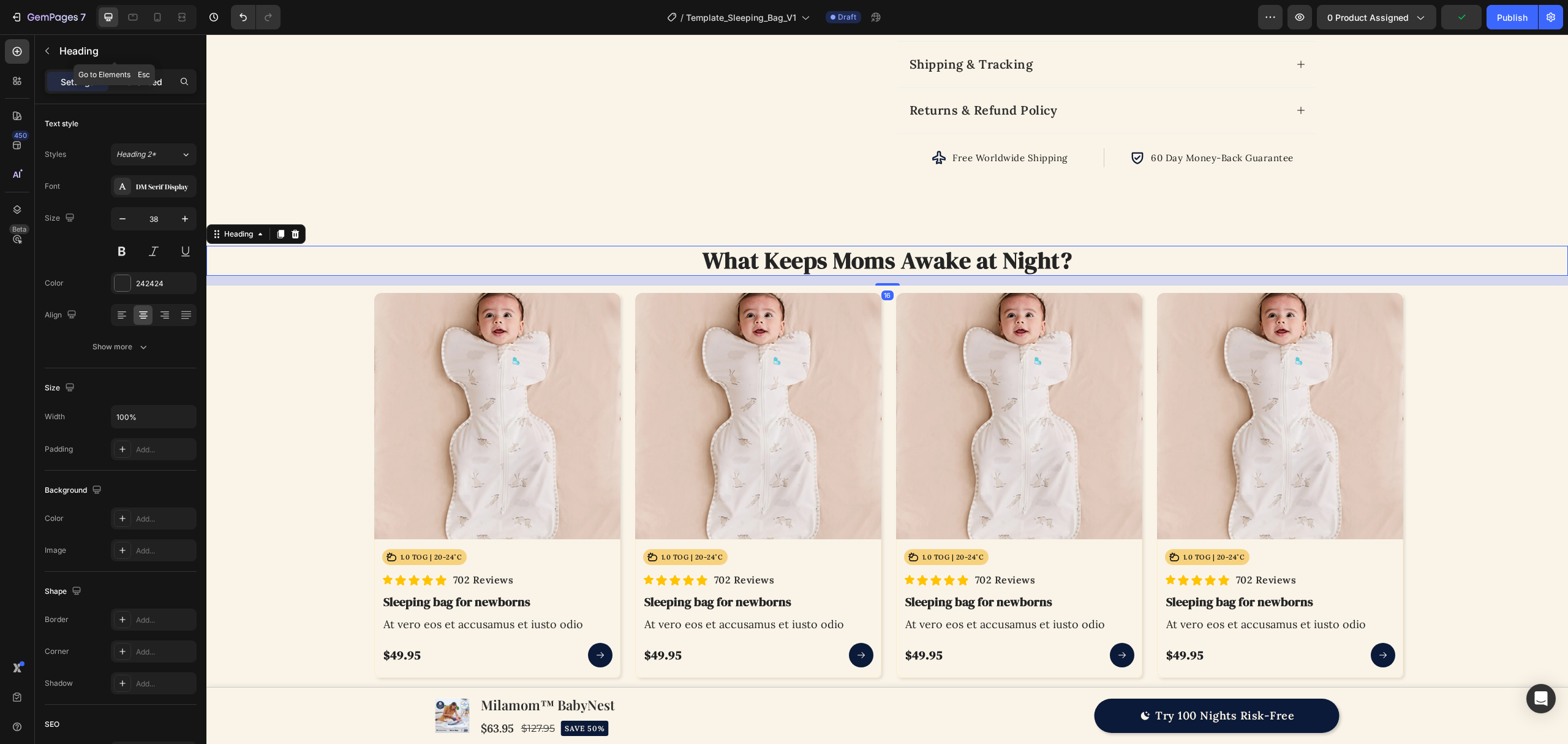
click at [145, 74] on div "Advanced" at bounding box center [142, 81] width 61 height 20
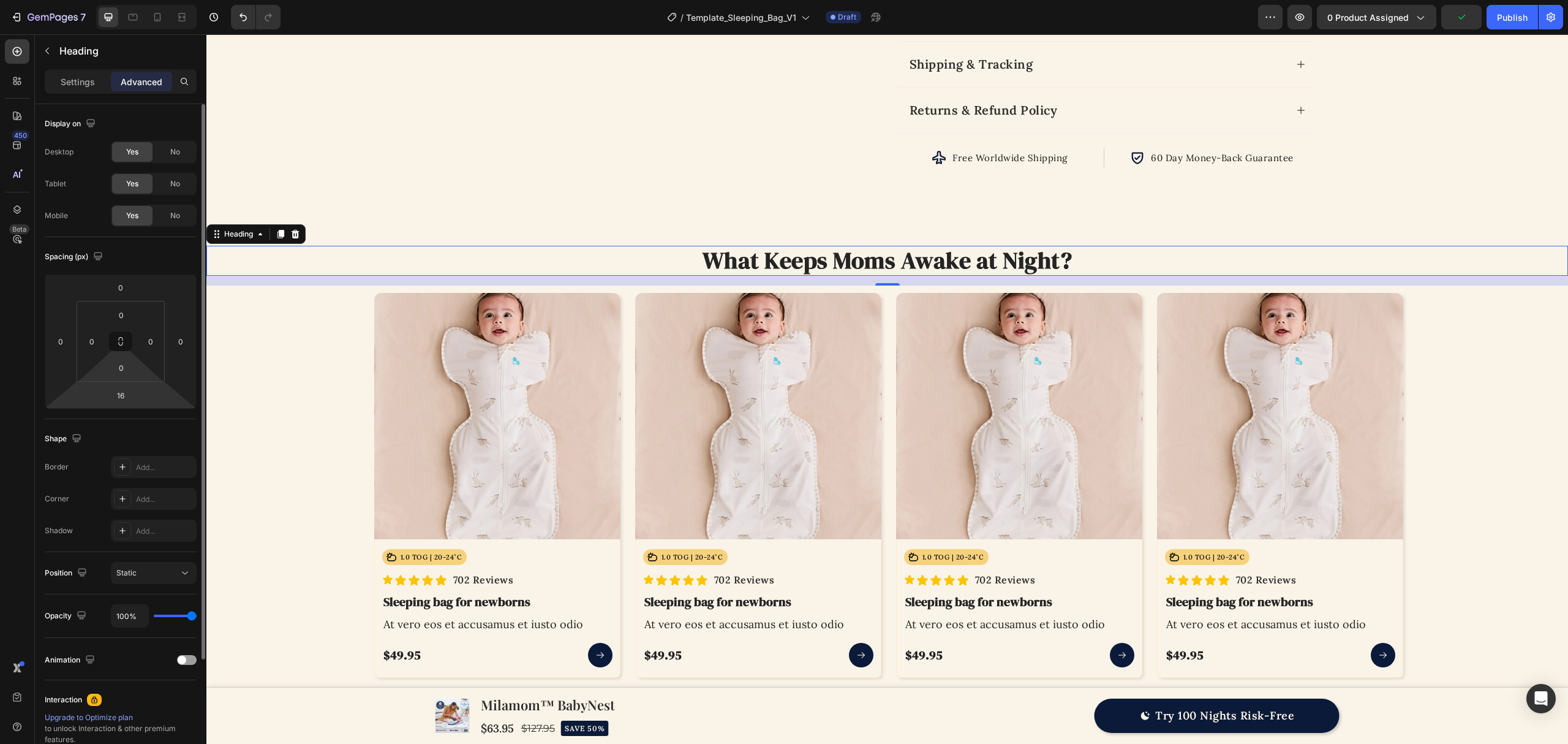
click at [130, 393] on input "16" at bounding box center [120, 394] width 24 height 18
type input "24"
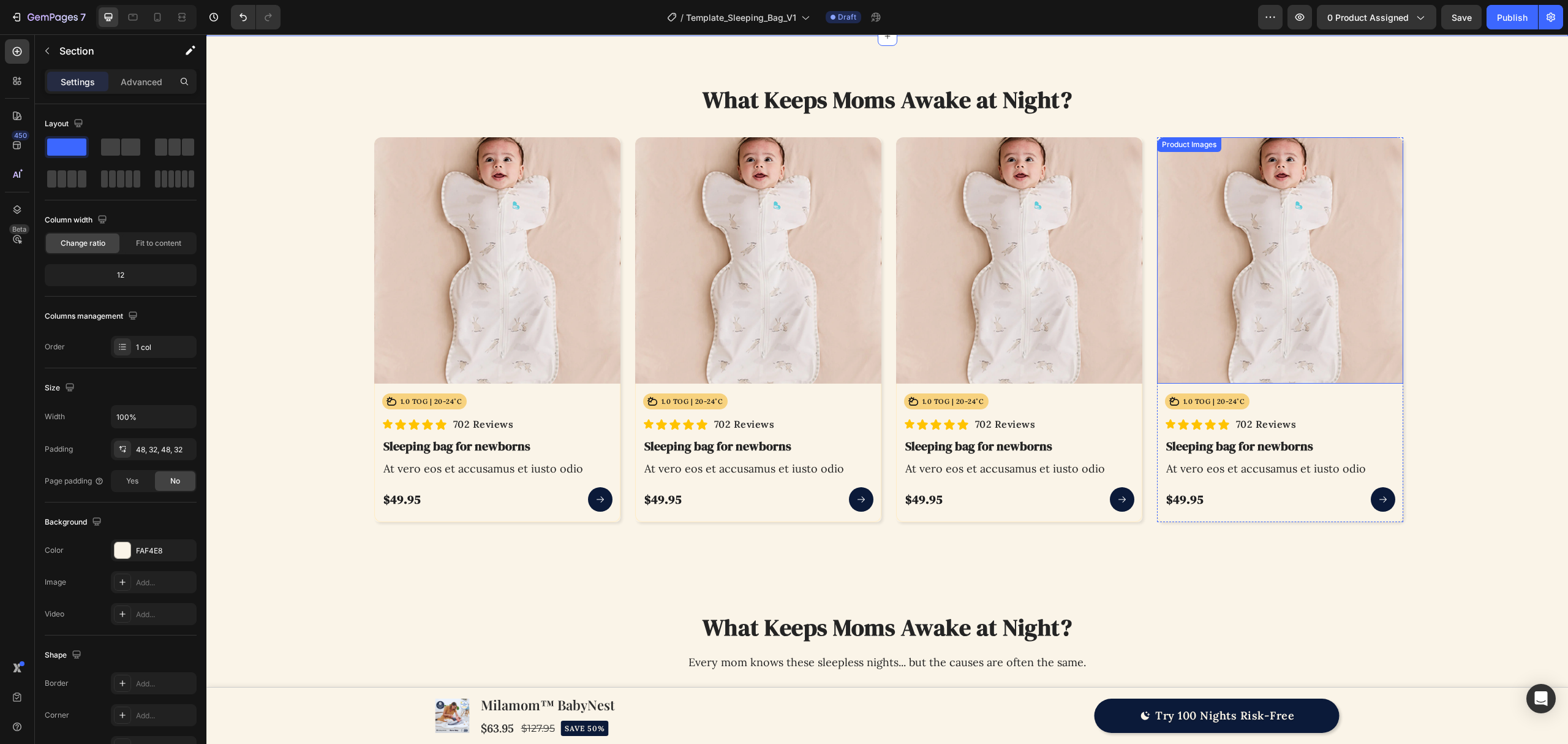
scroll to position [751, 0]
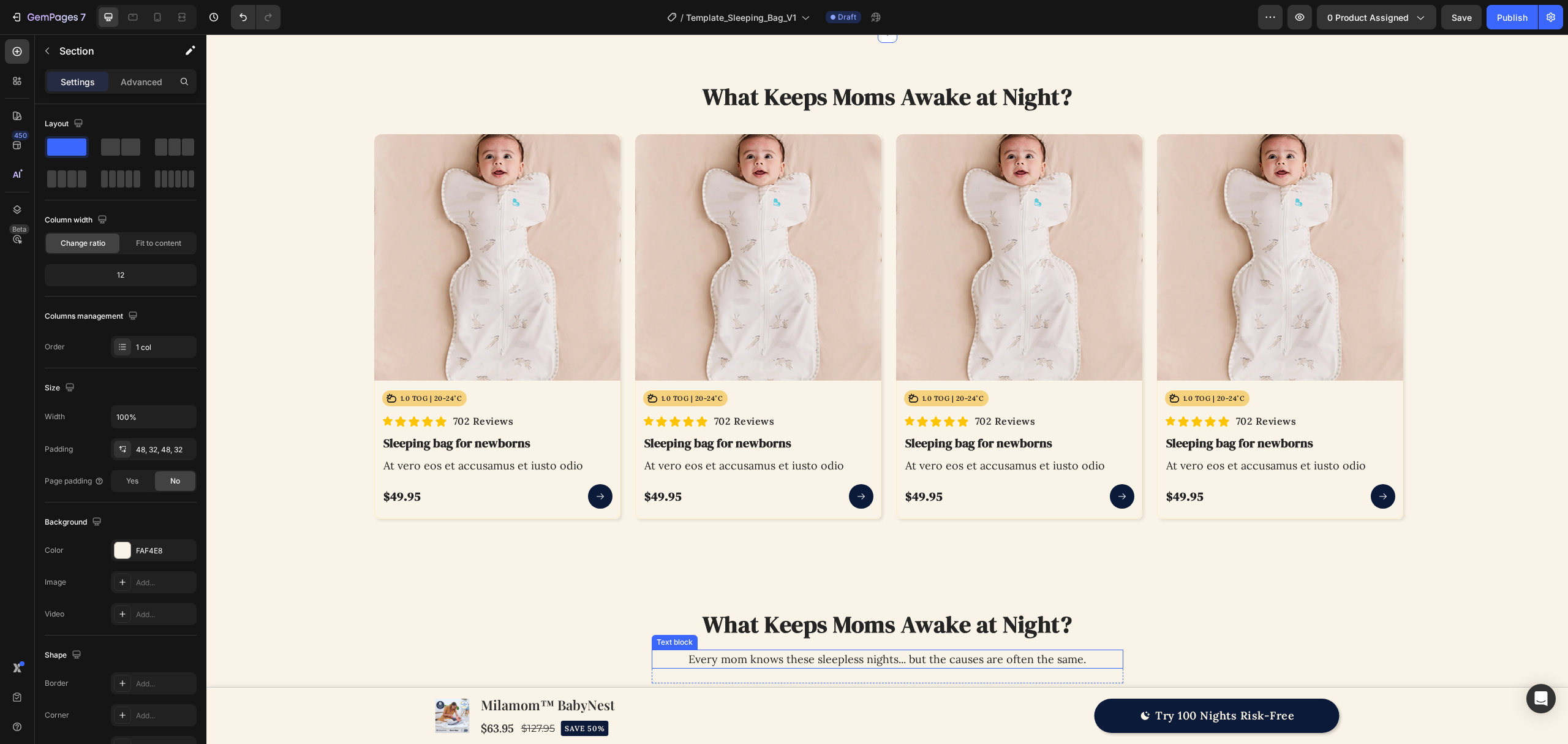
click at [1091, 663] on p "Every mom knows these sleepless nights... but the causes are often the same." at bounding box center [888, 659] width 469 height 16
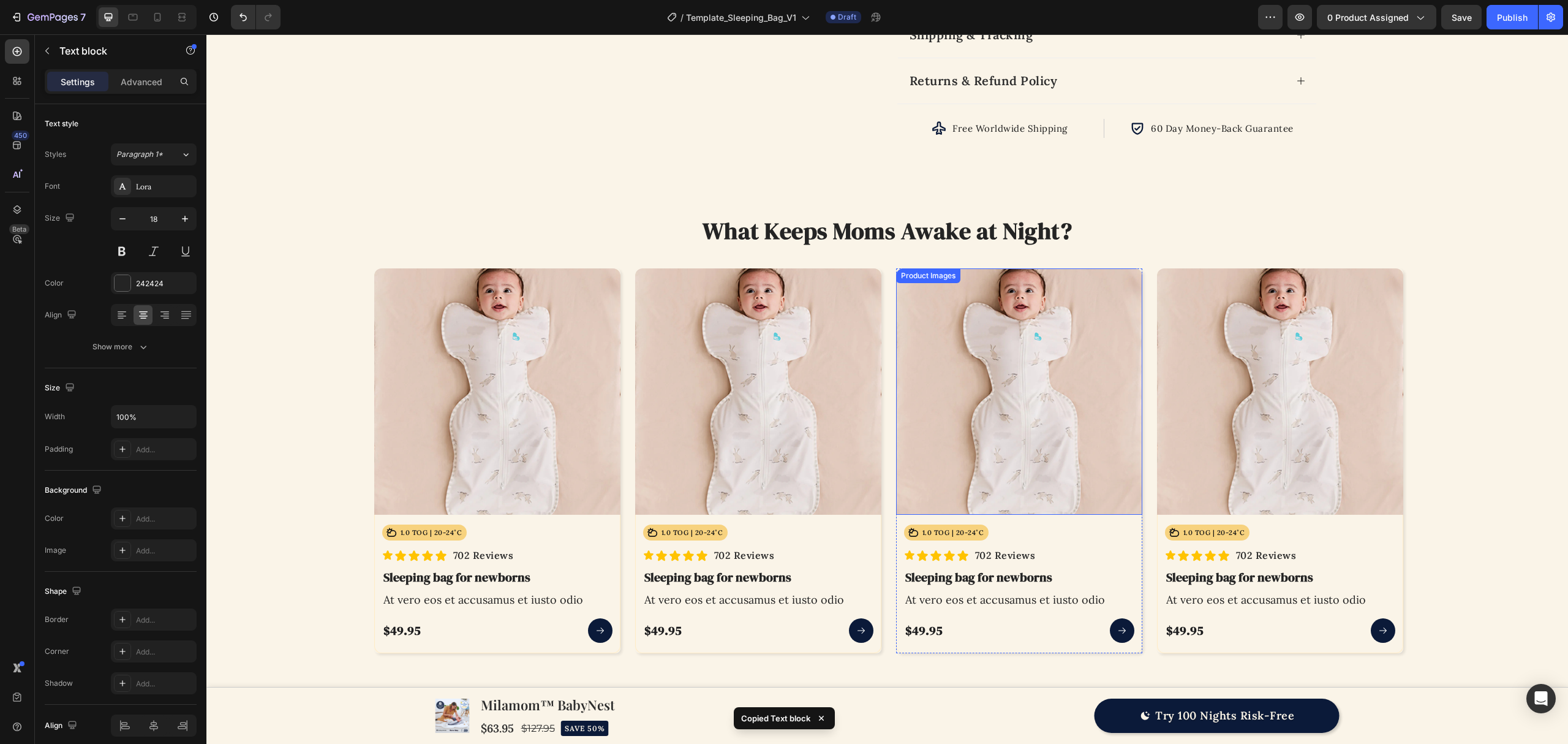
scroll to position [587, 0]
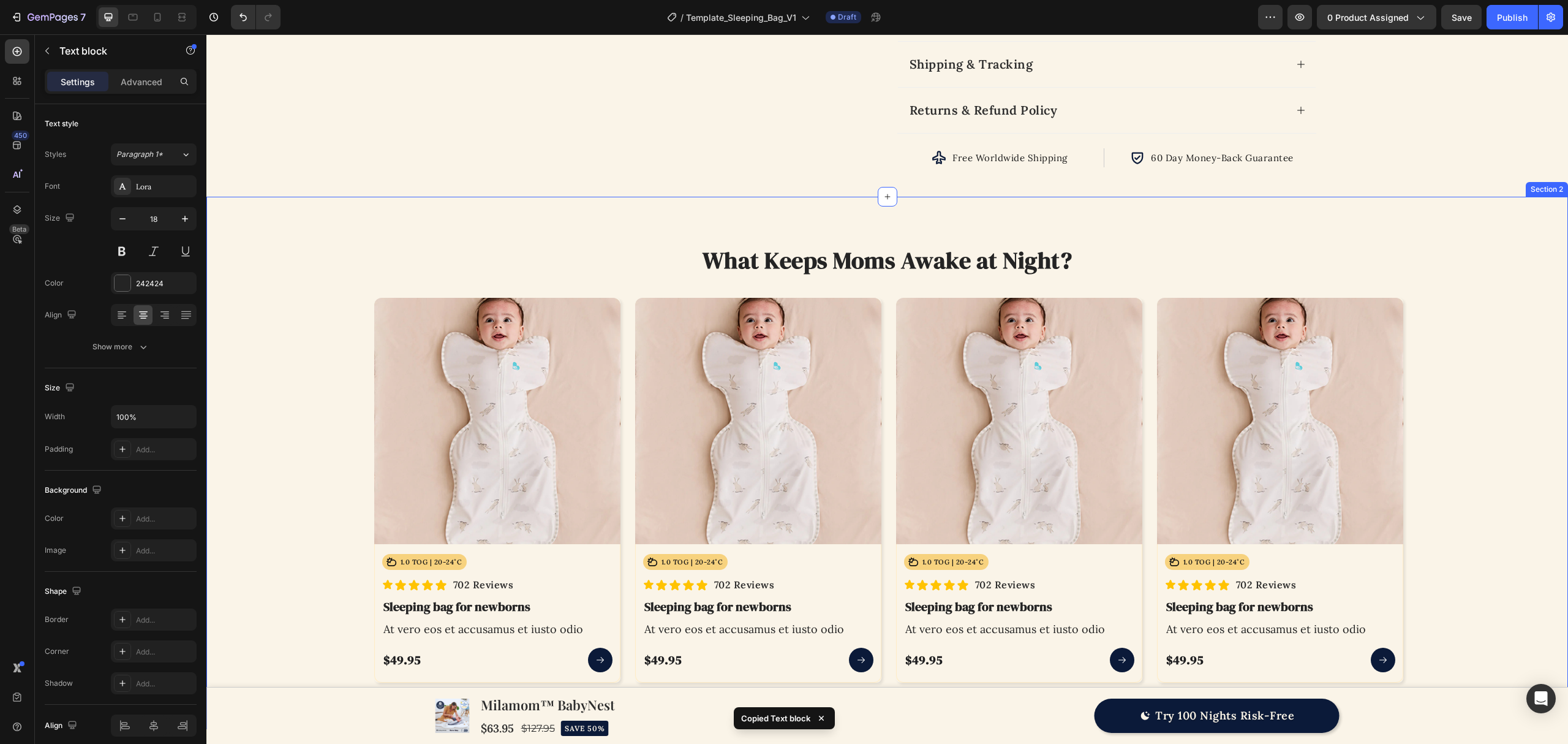
click at [1014, 264] on h2 "What Keeps Moms Awake at Night?" at bounding box center [887, 261] width 1362 height 31
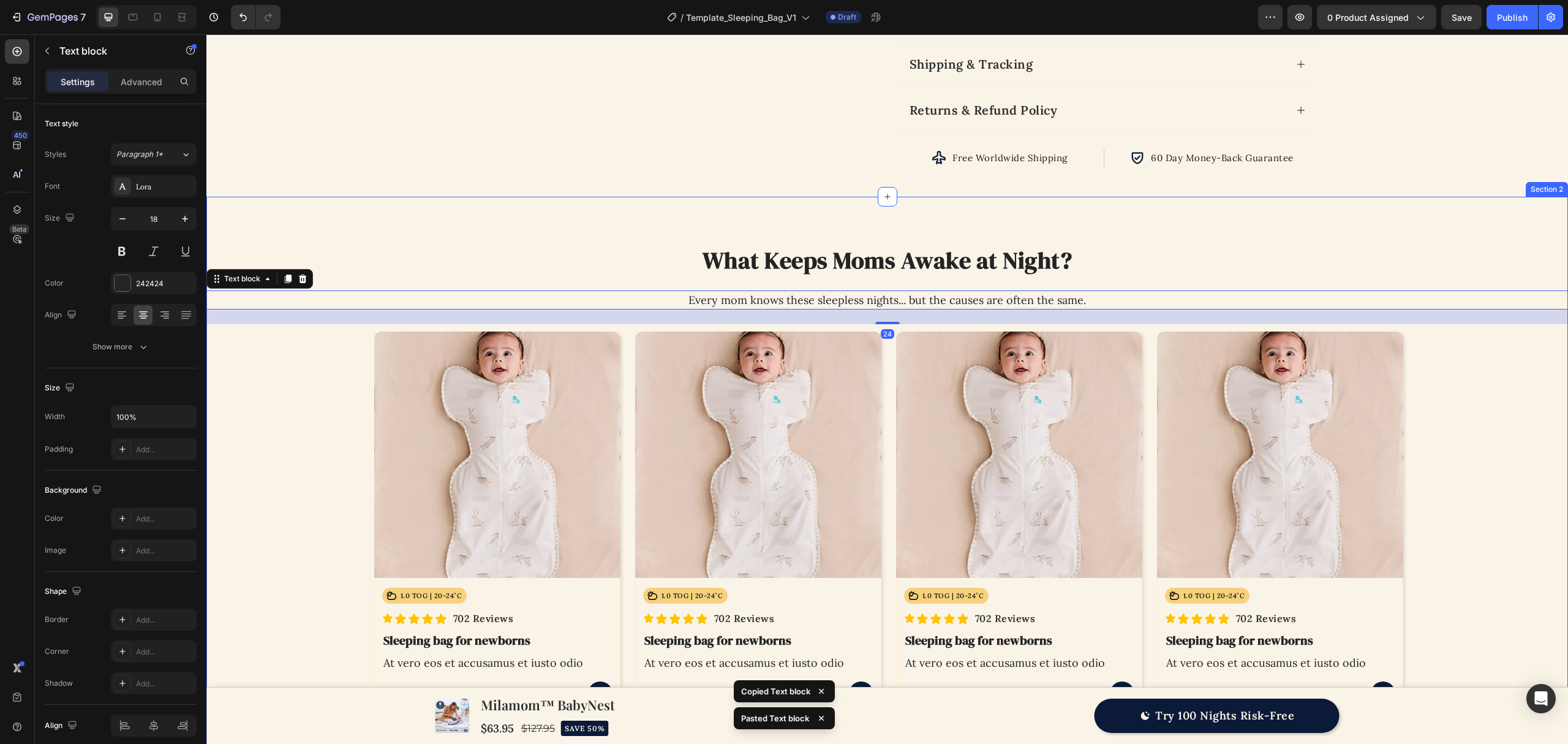
click at [1469, 404] on div "Product Images Icon 1.0 TOG | 20-24˚C Text Block Row Row Icon Icon Icon Icon Ic…" at bounding box center [887, 523] width 1362 height 399
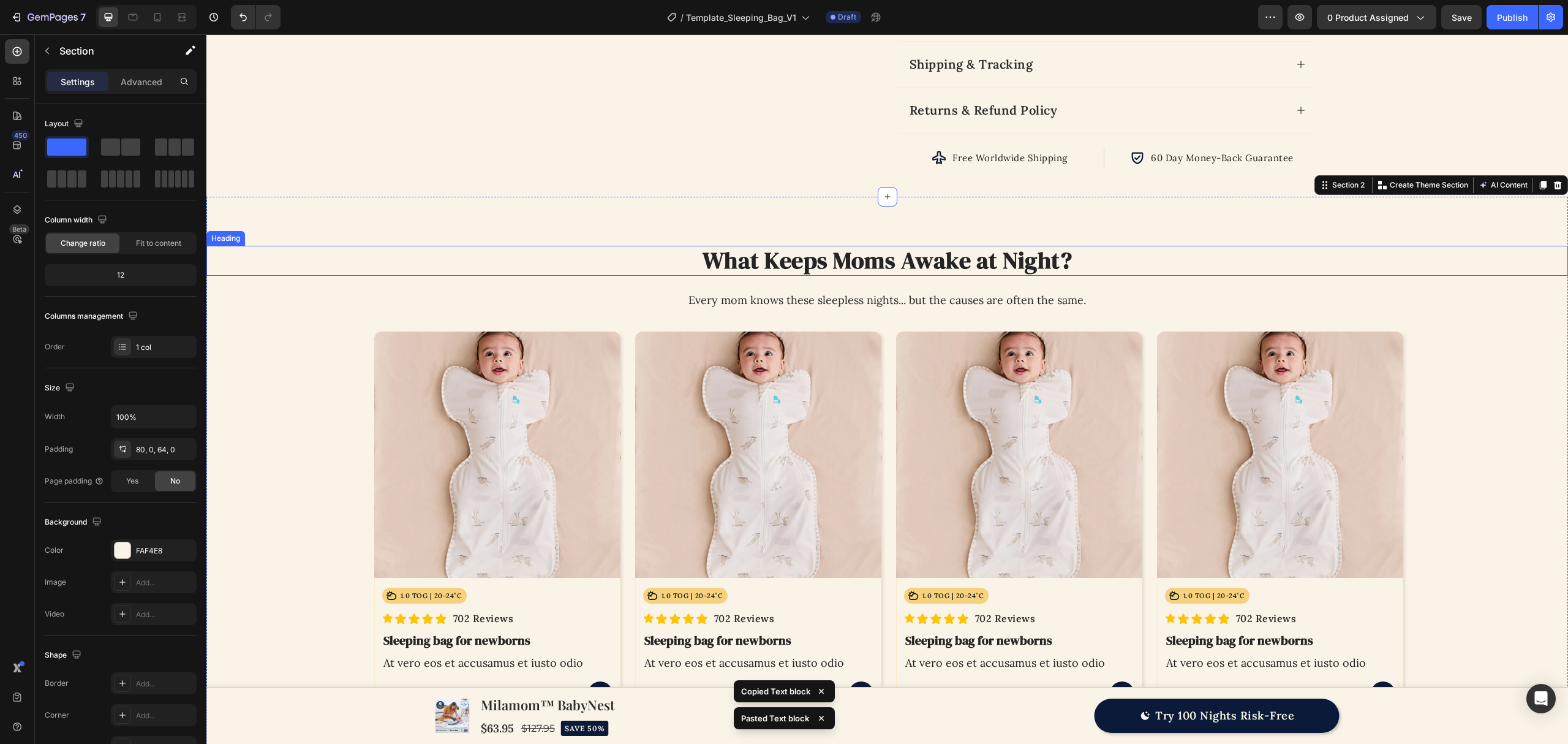
click at [1060, 268] on h2 "What Keeps Moms Awake at Night?" at bounding box center [887, 261] width 1362 height 31
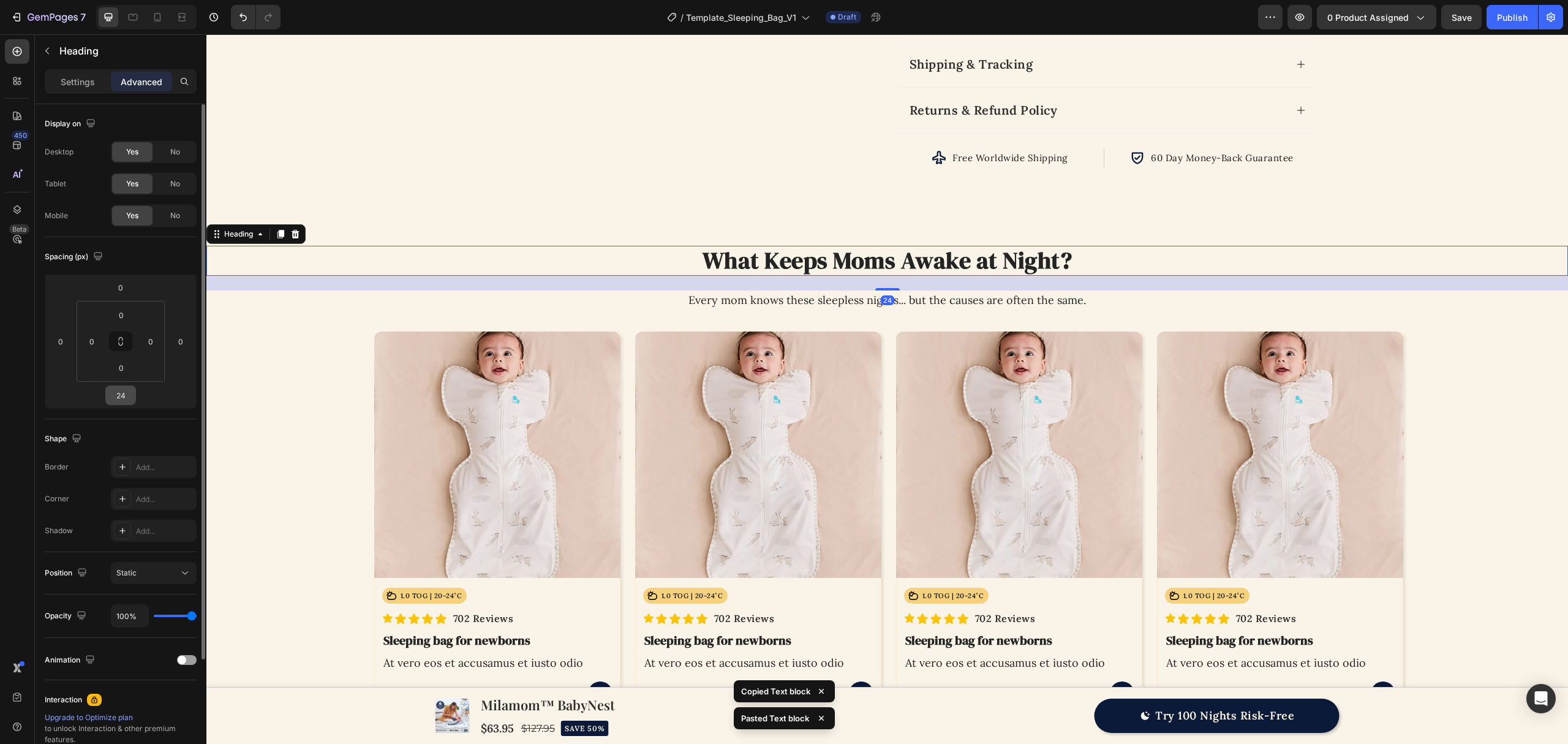
click at [125, 392] on input "24" at bounding box center [120, 394] width 24 height 18
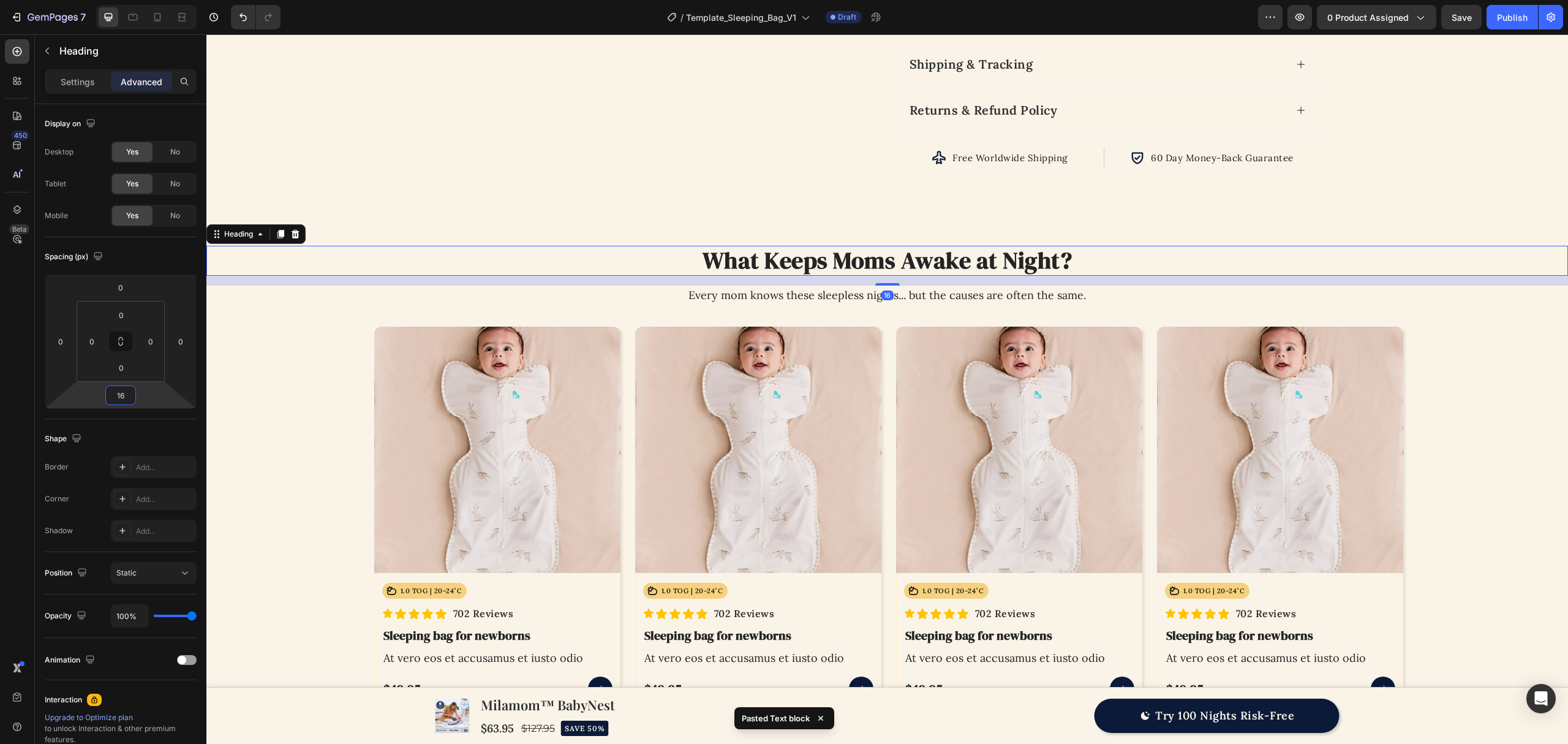
type input "16"
click at [606, 286] on div "16" at bounding box center [887, 280] width 1362 height 10
click at [608, 295] on p "Every mom knows these sleepless nights... but the causes are often the same." at bounding box center [888, 295] width 1359 height 16
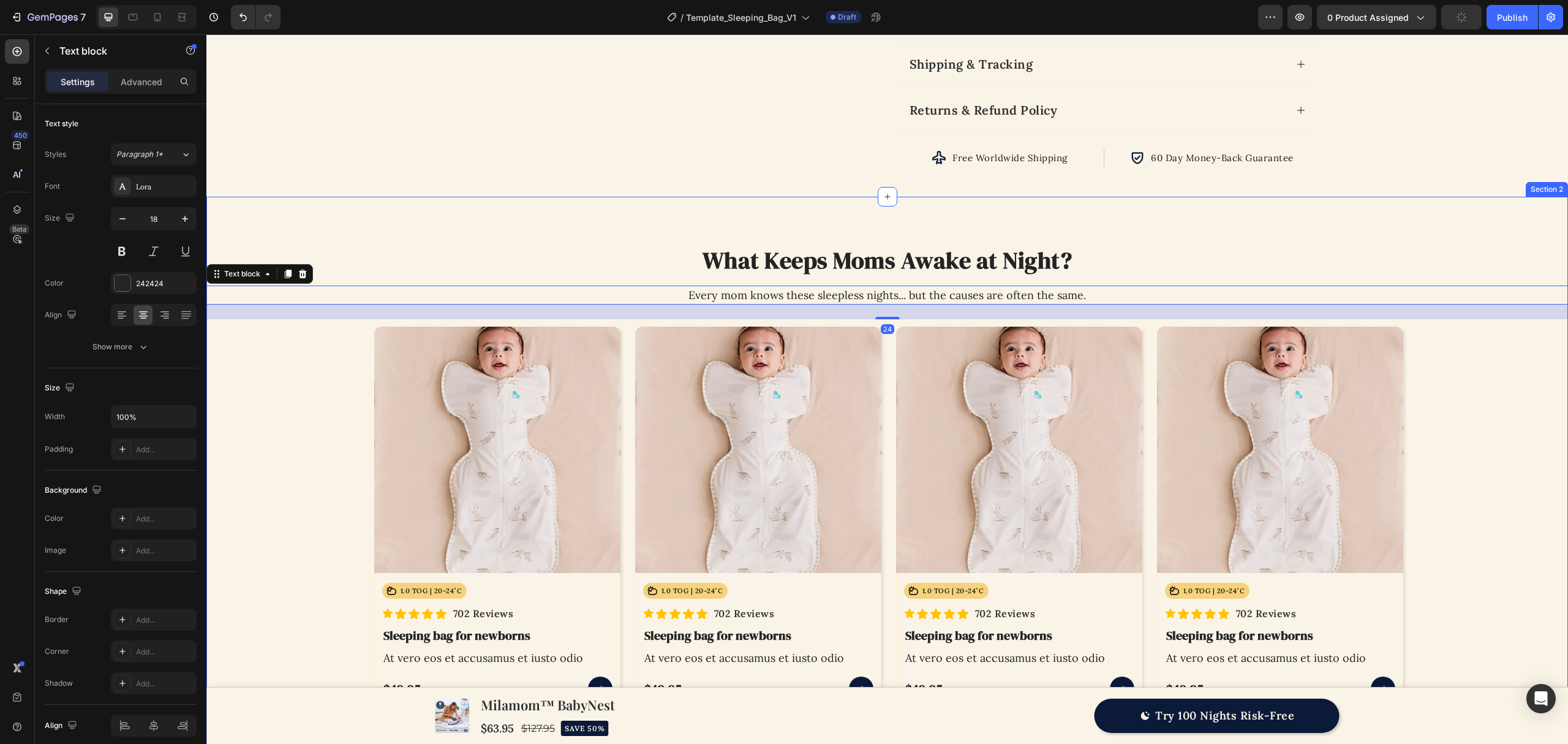
click at [564, 208] on div "What Keeps Moms Awake at Night? Heading Every mom knows these sleepless nights.…" at bounding box center [887, 476] width 1362 height 561
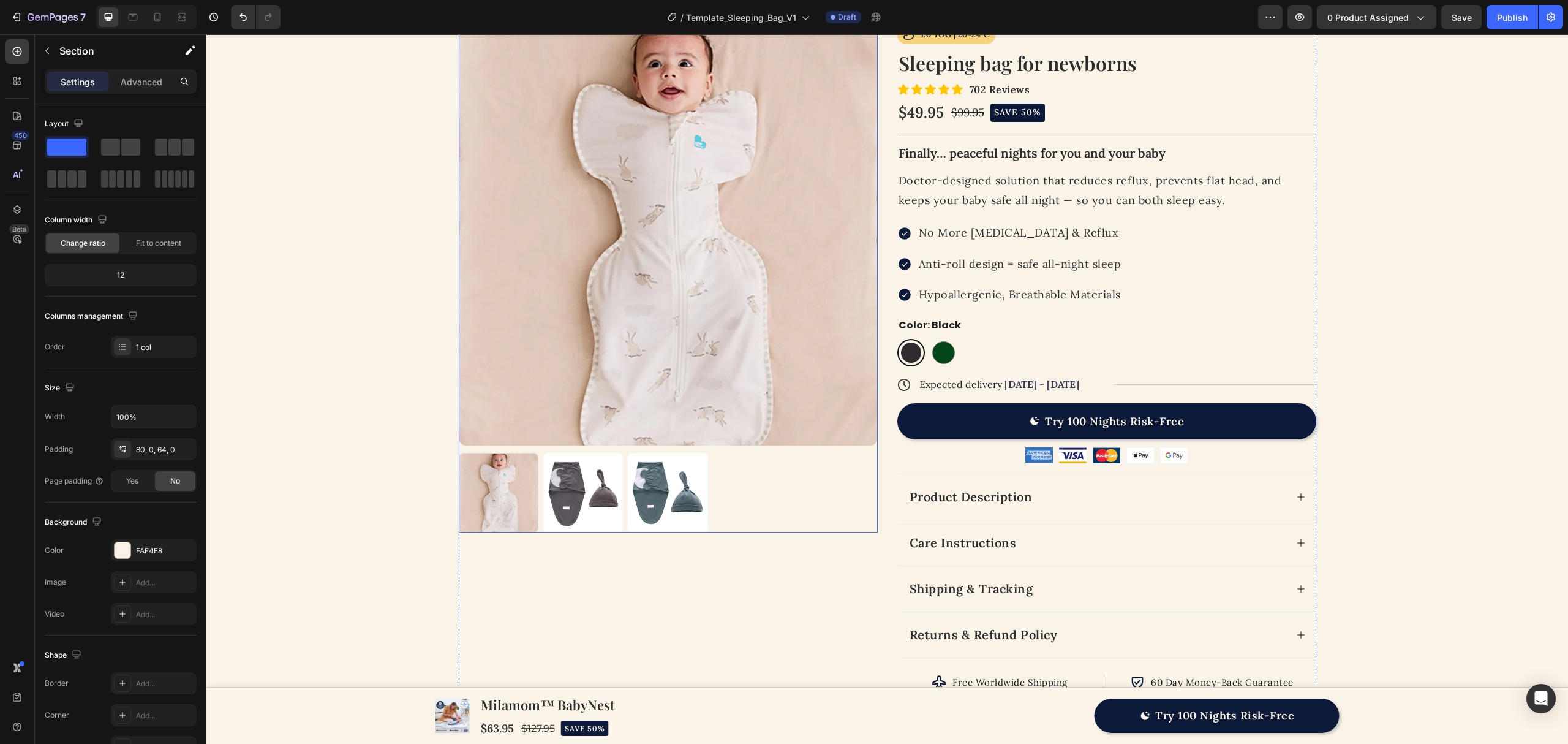
scroll to position [326, 0]
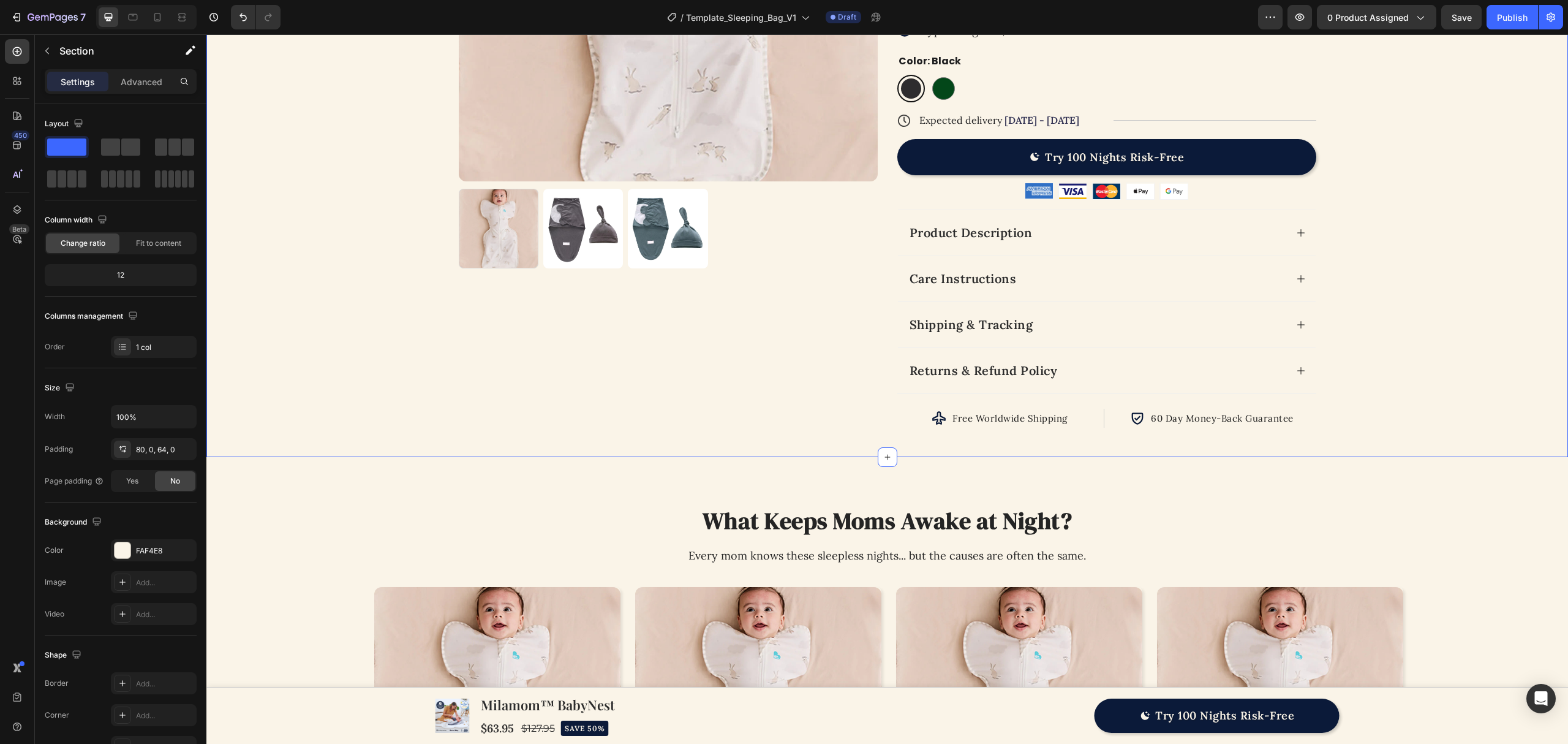
click at [823, 396] on div "Product Images" at bounding box center [669, 95] width 419 height 666
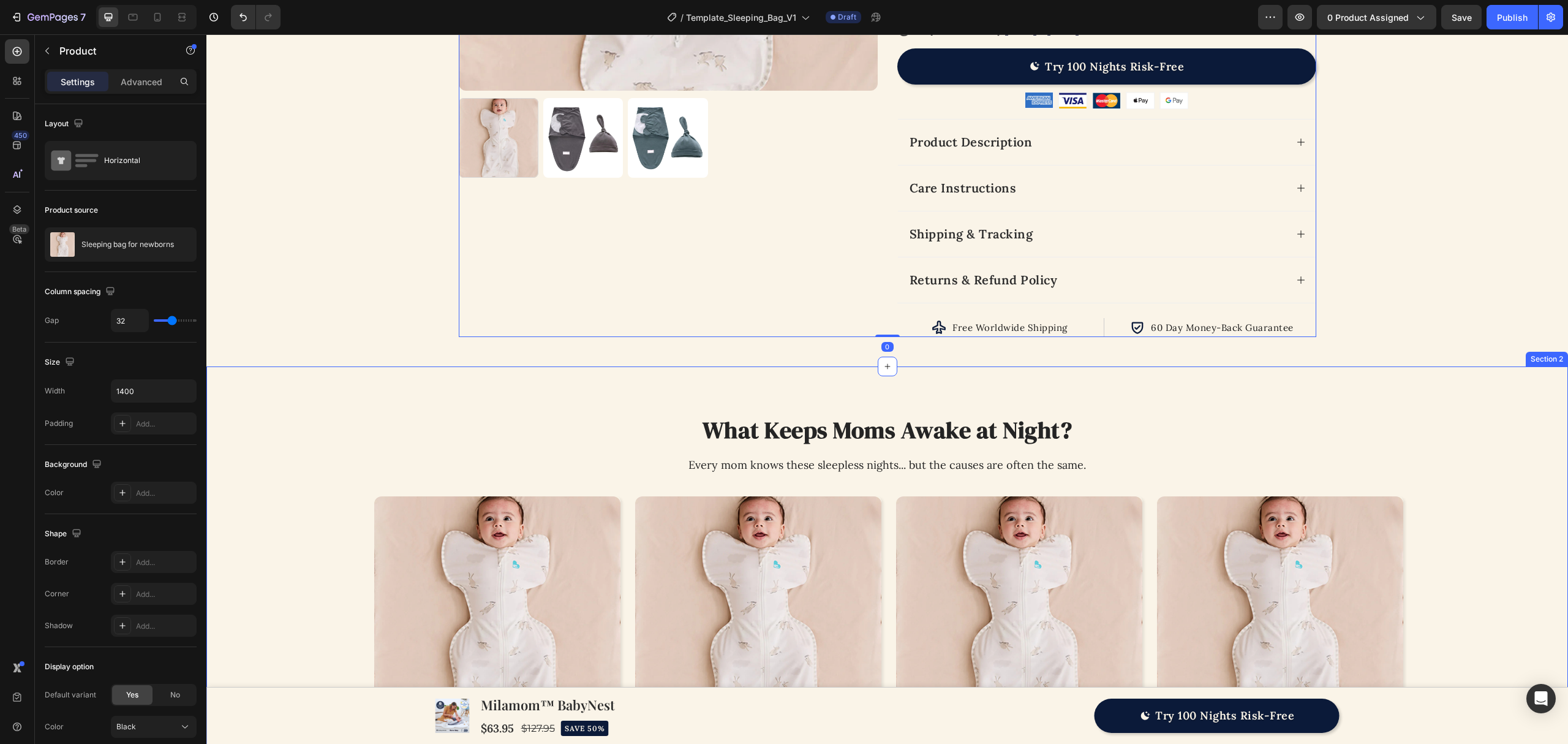
scroll to position [653, 0]
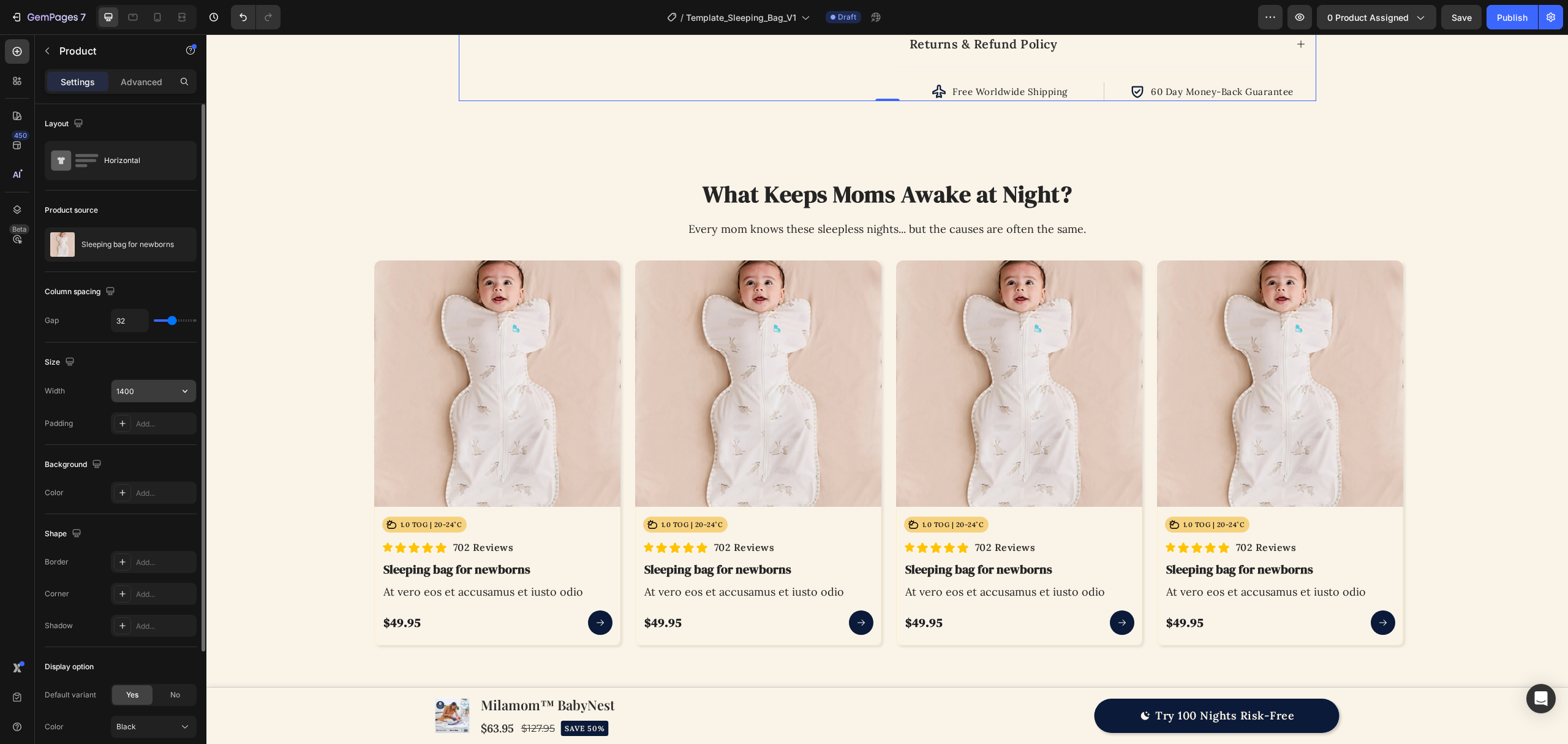
click at [152, 390] on input "1400" at bounding box center [154, 391] width 84 height 22
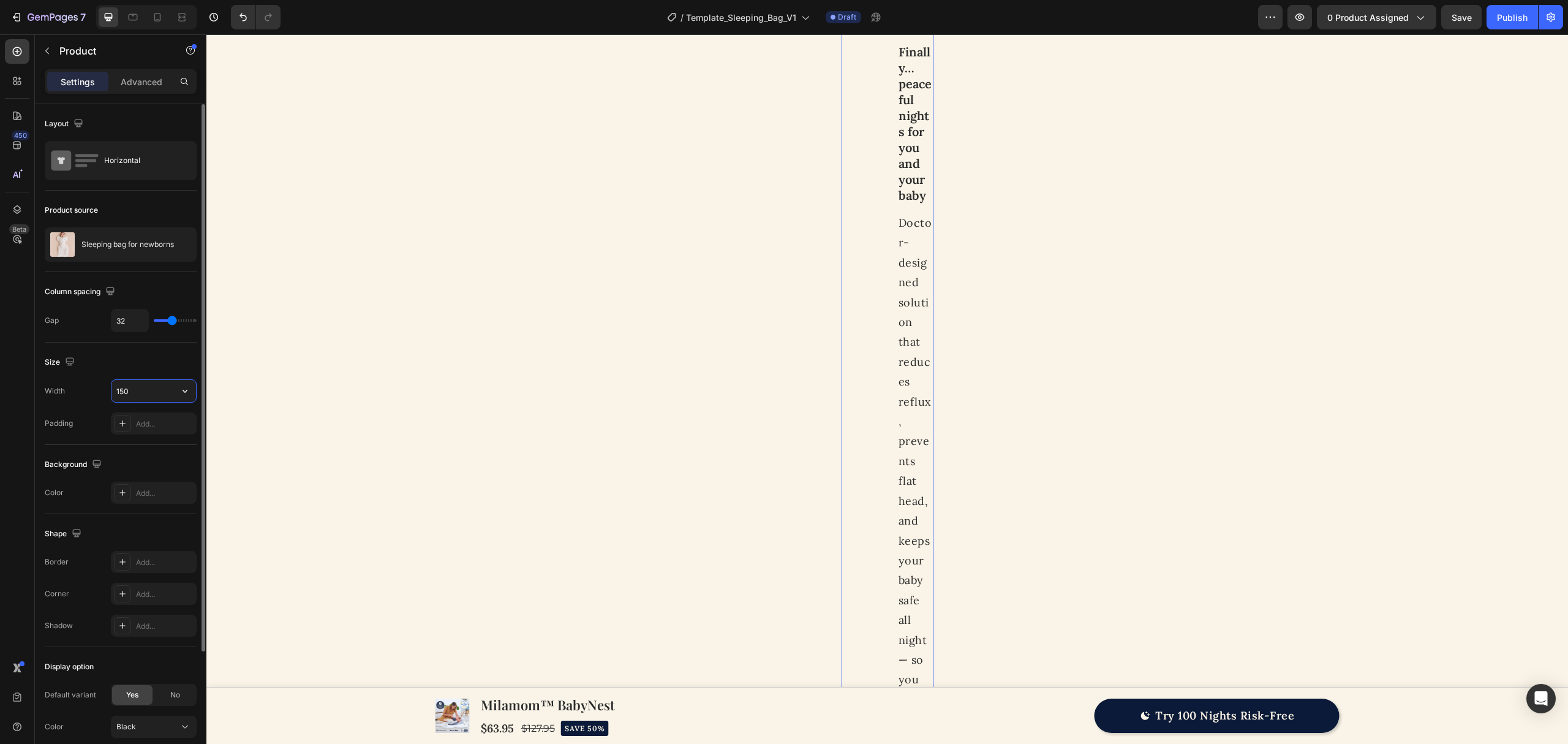
type input "1500"
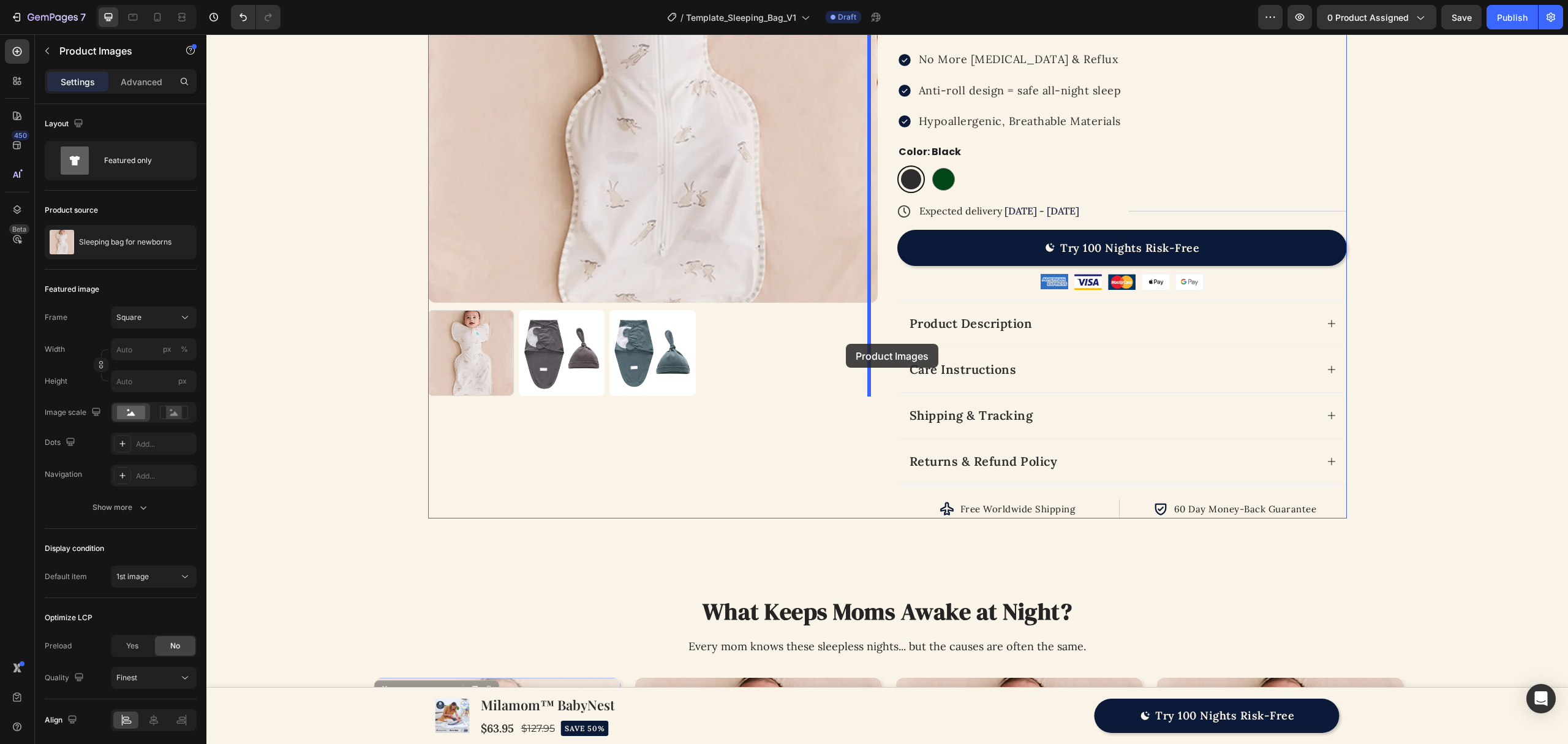
scroll to position [0, 0]
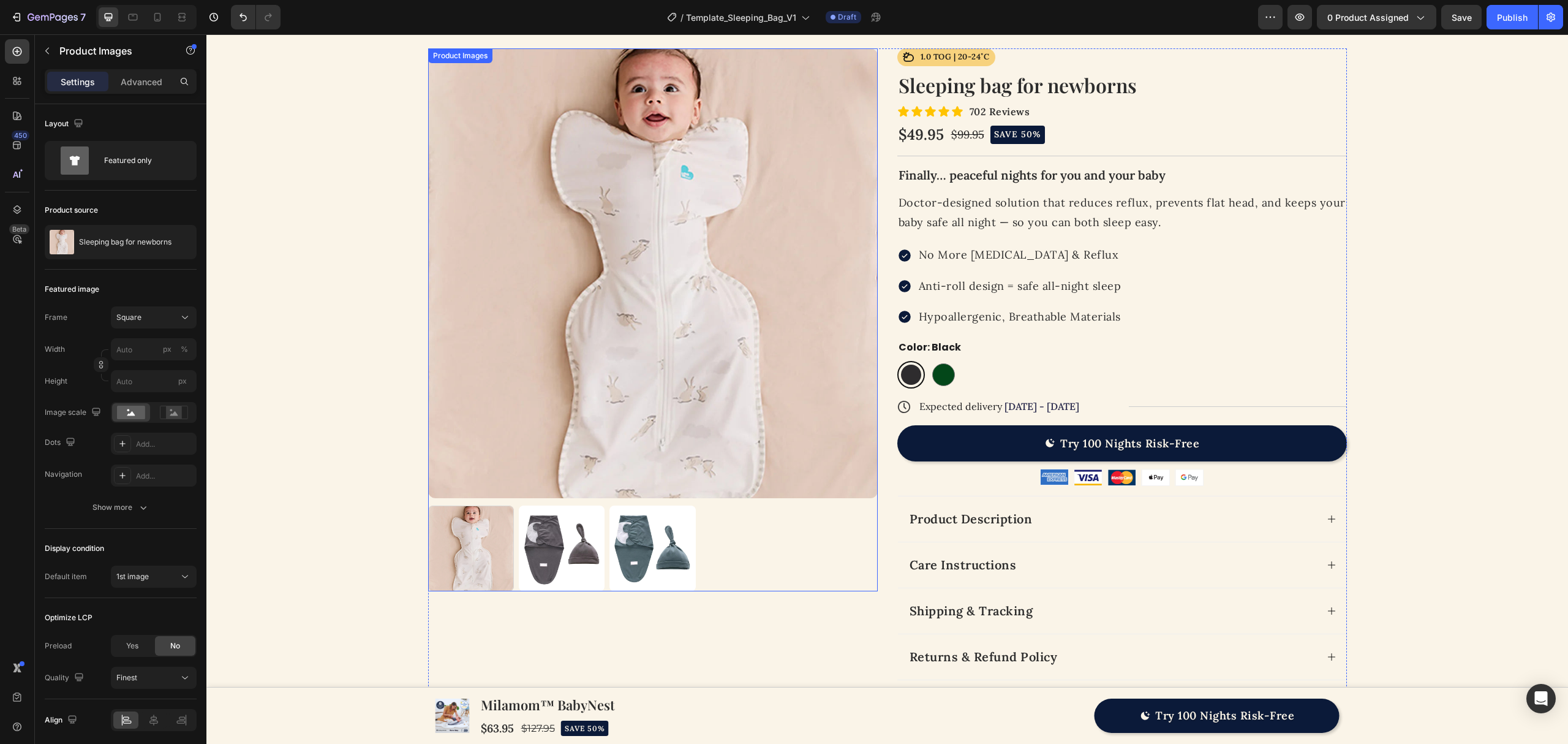
scroll to position [163, 0]
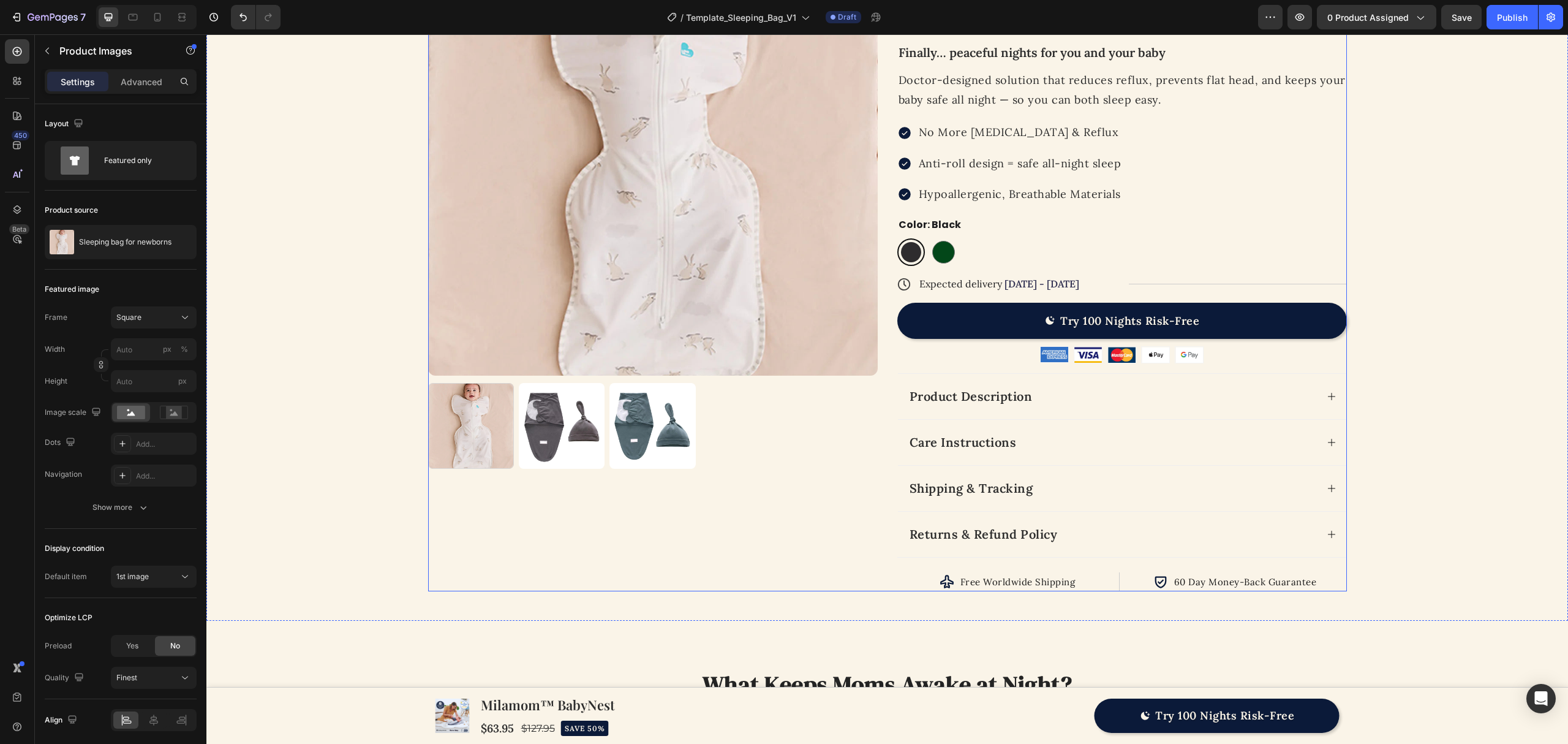
click at [859, 552] on div "Product Images" at bounding box center [653, 258] width 450 height 666
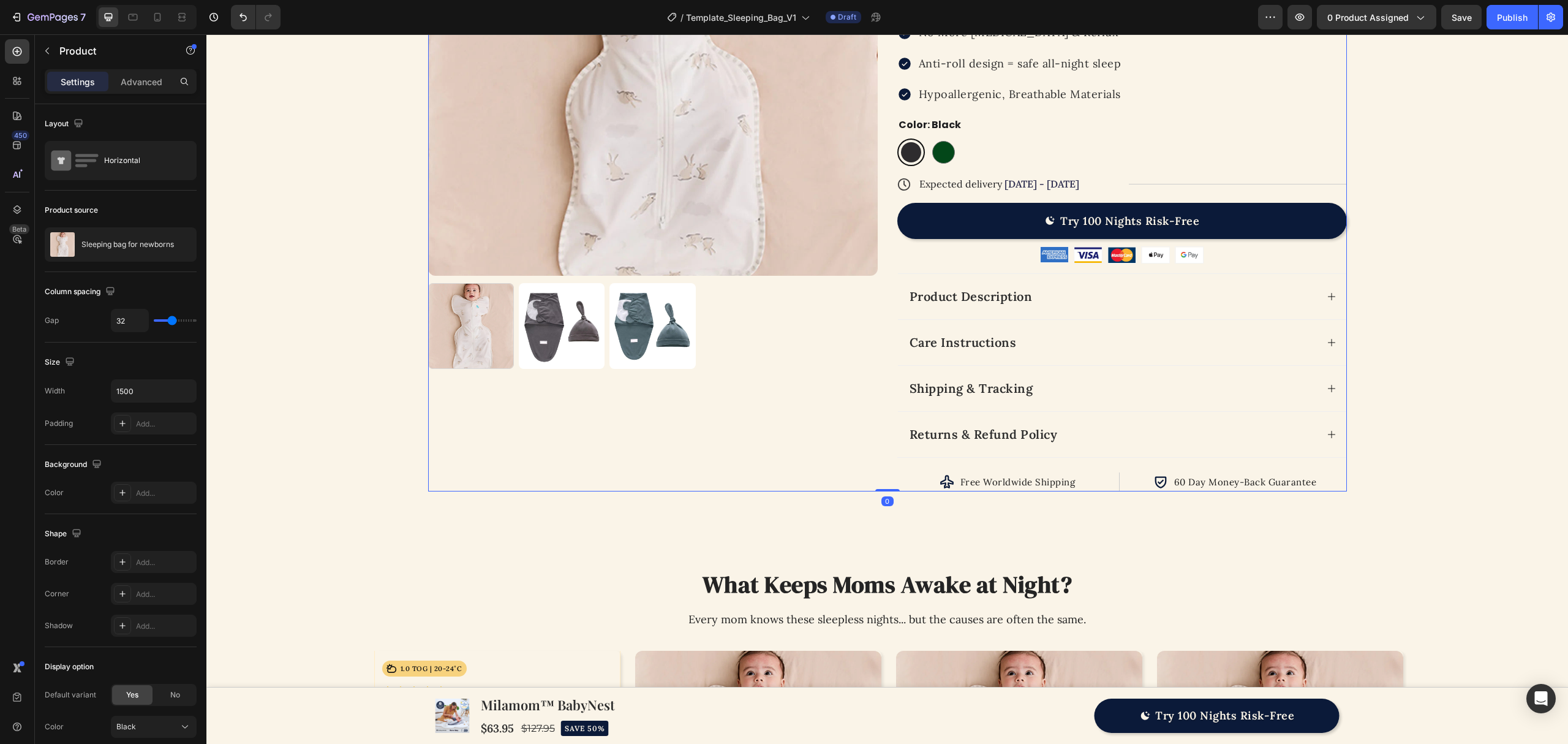
scroll to position [572, 0]
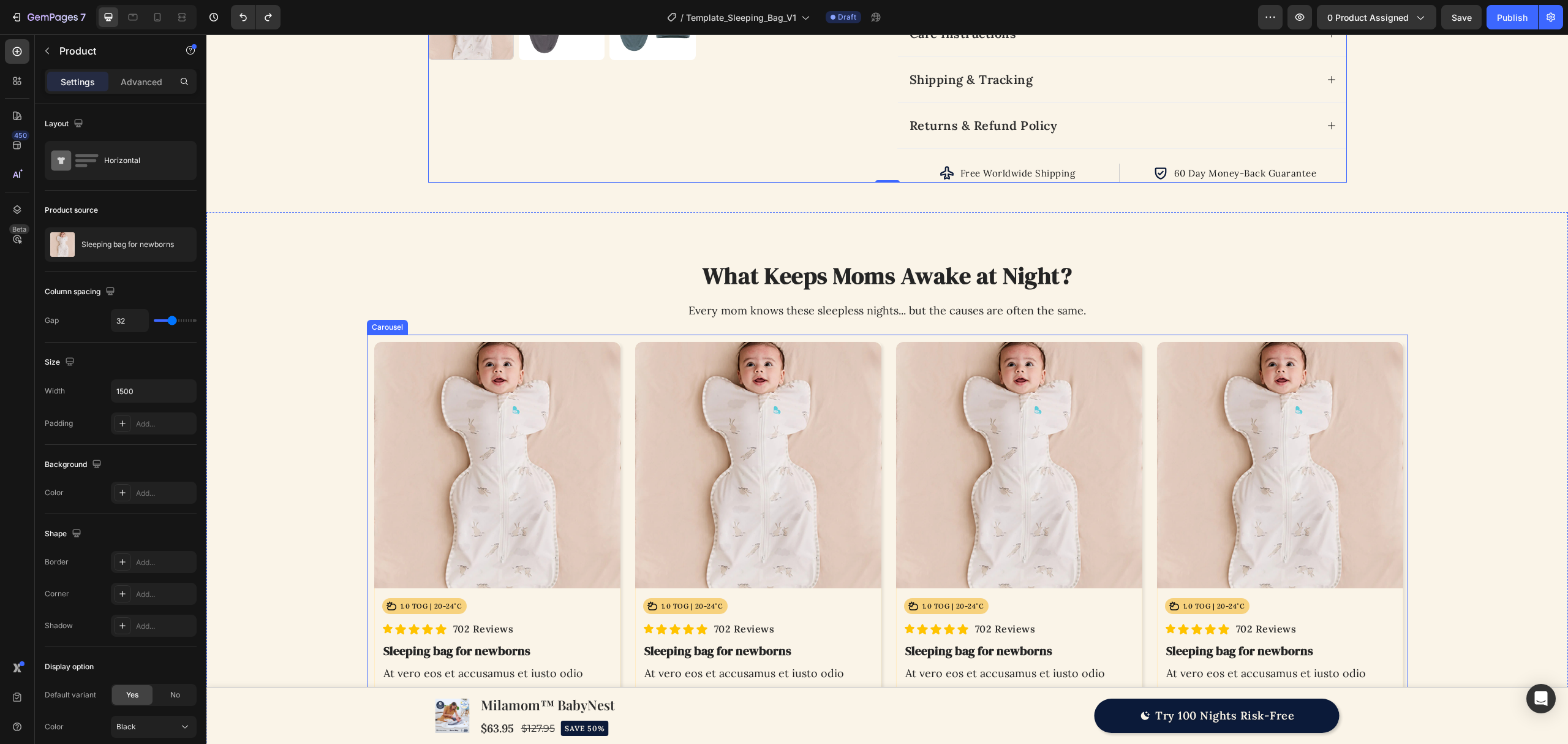
click at [889, 383] on div "Product Images Icon 1.0 TOG | 20-24˚C Text Block Row Row Icon Icon Icon Icon Ic…" at bounding box center [1020, 534] width 261 height 399
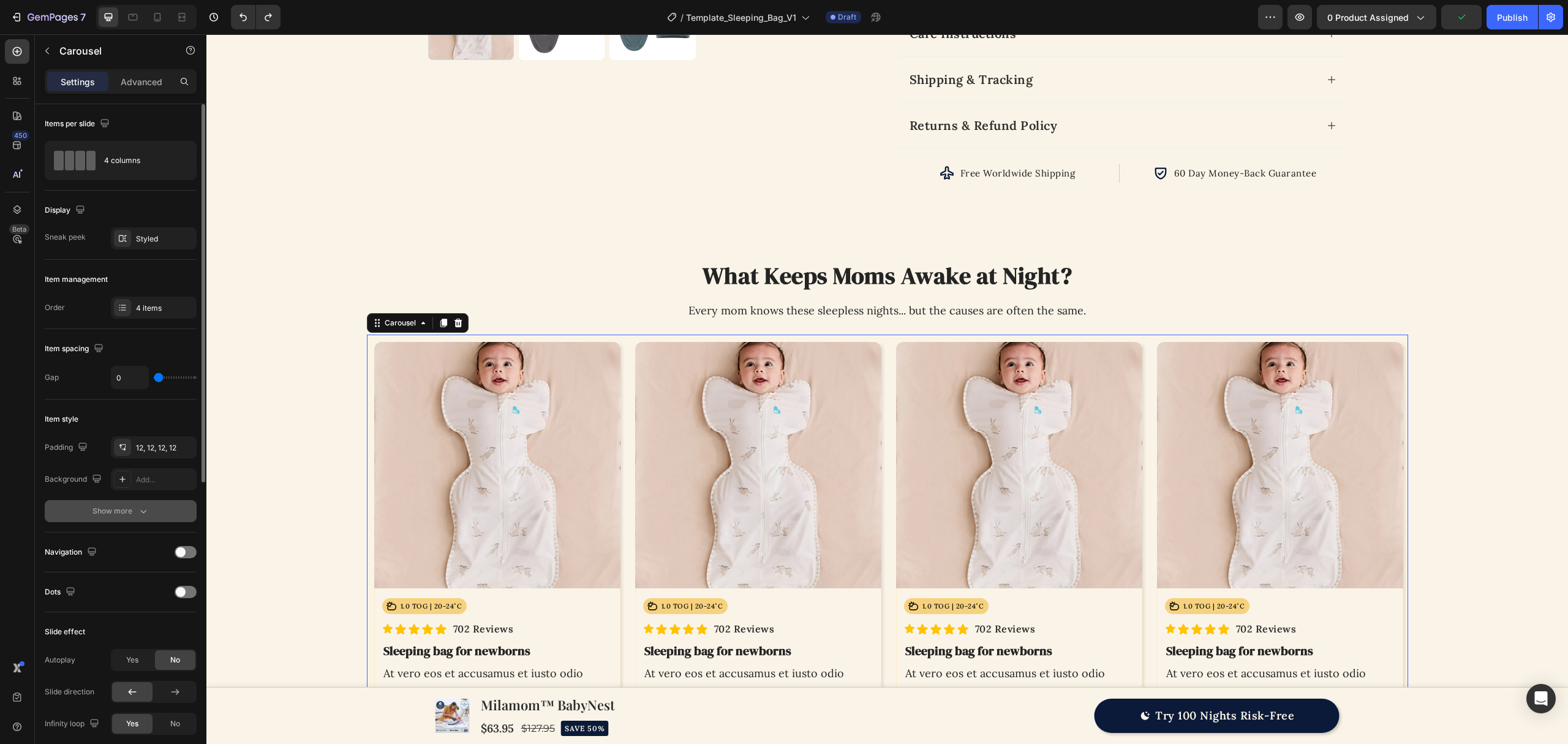
click at [121, 522] on button "Show more" at bounding box center [120, 511] width 152 height 22
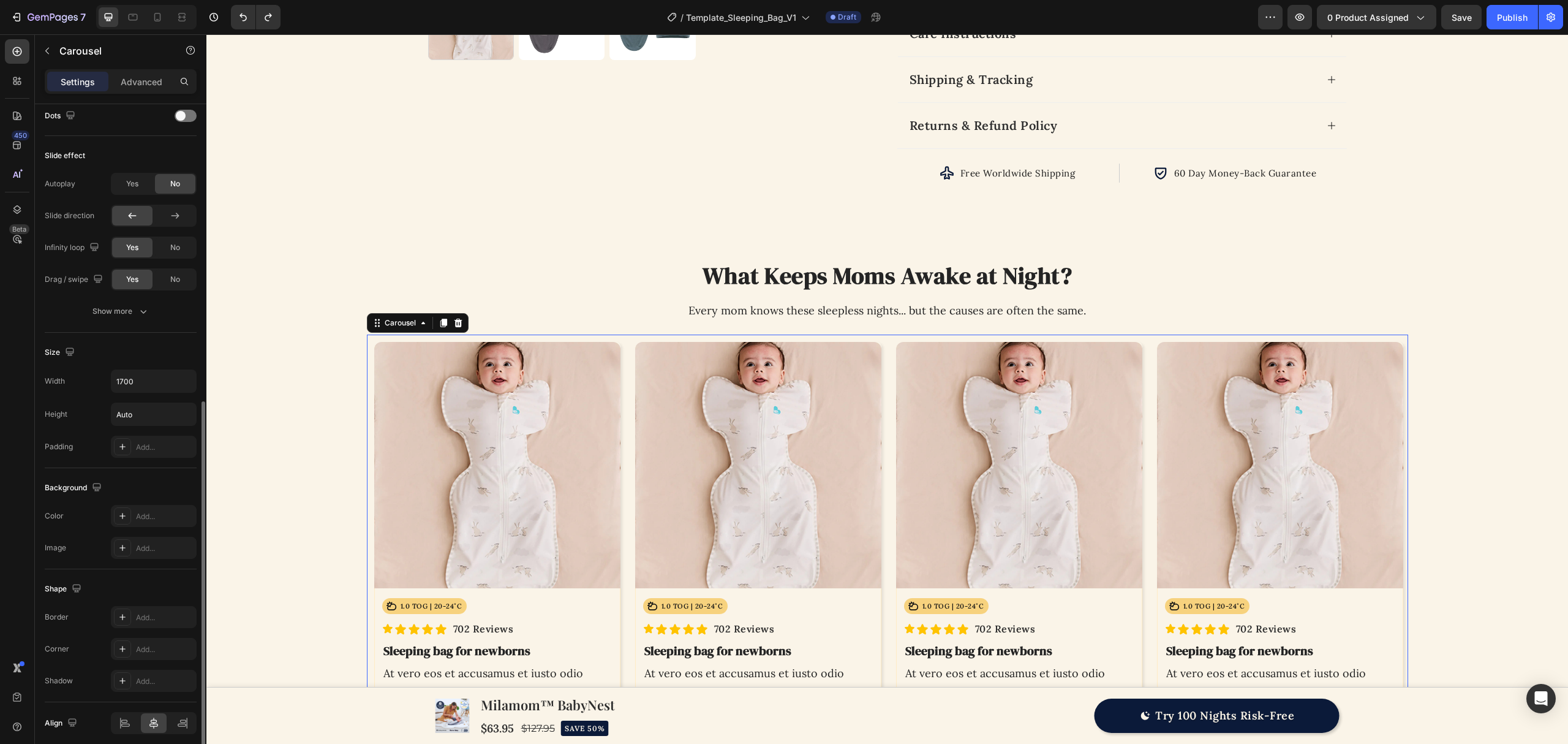
scroll to position [624, 0]
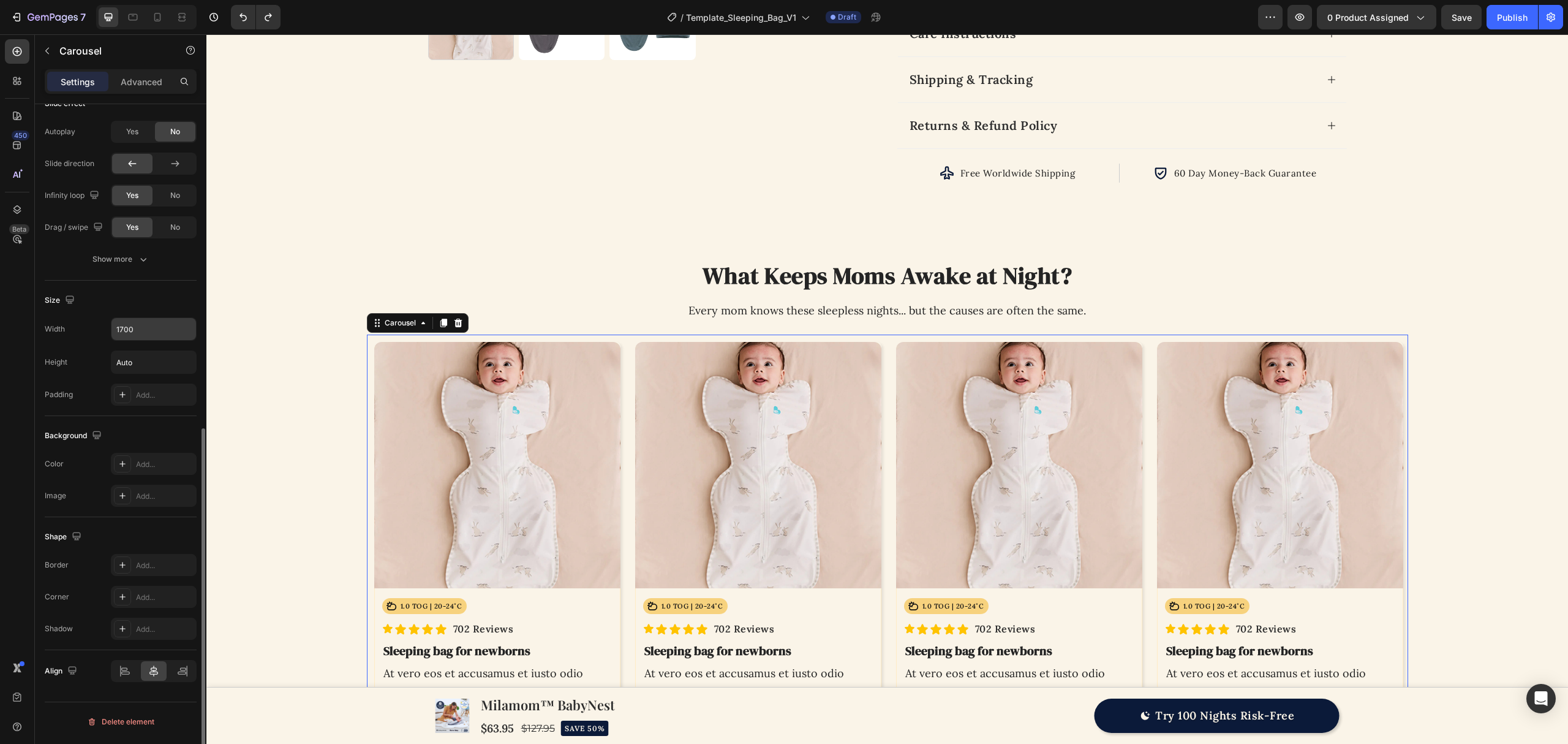
click at [143, 335] on input "1700" at bounding box center [154, 329] width 84 height 22
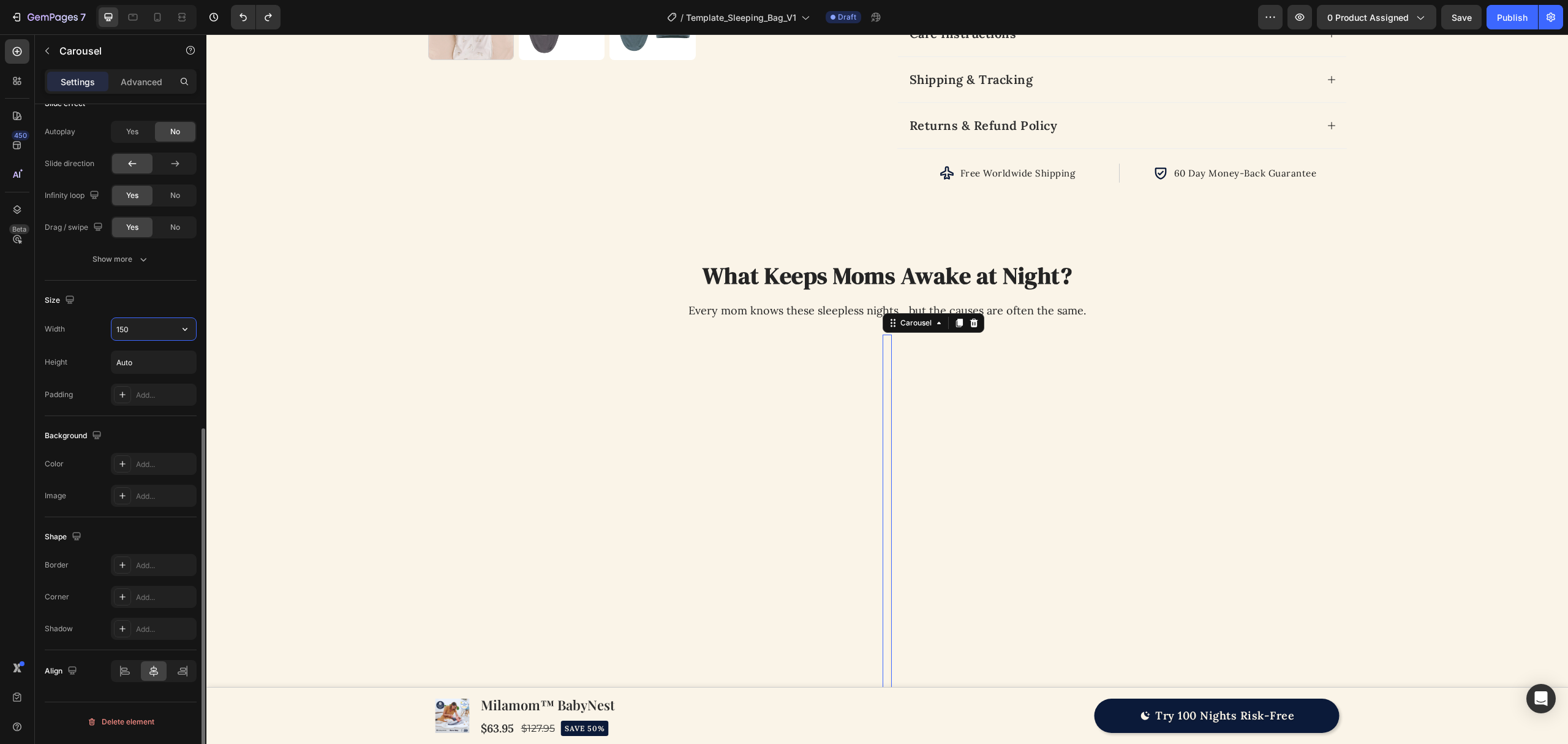
type input "1500"
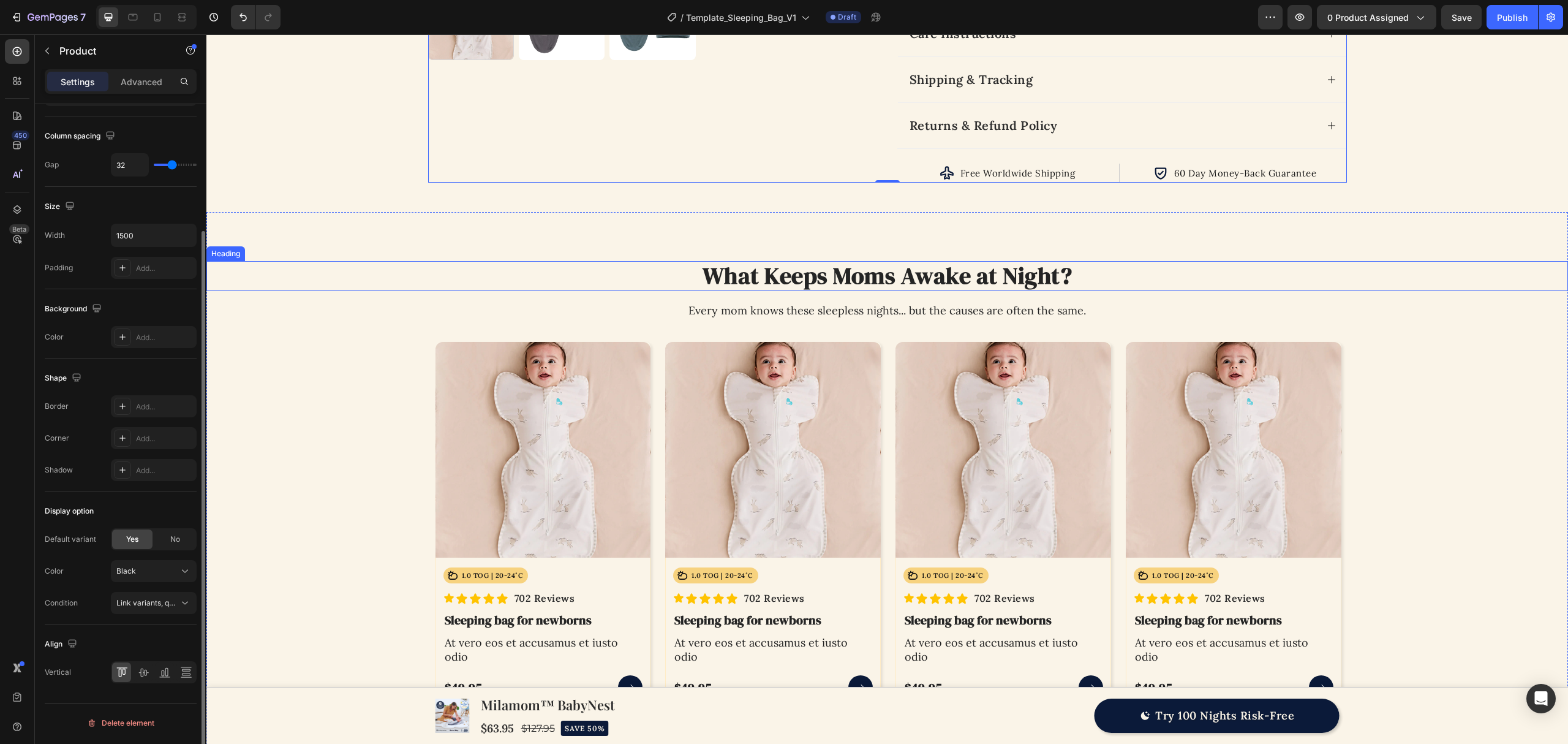
scroll to position [0, 0]
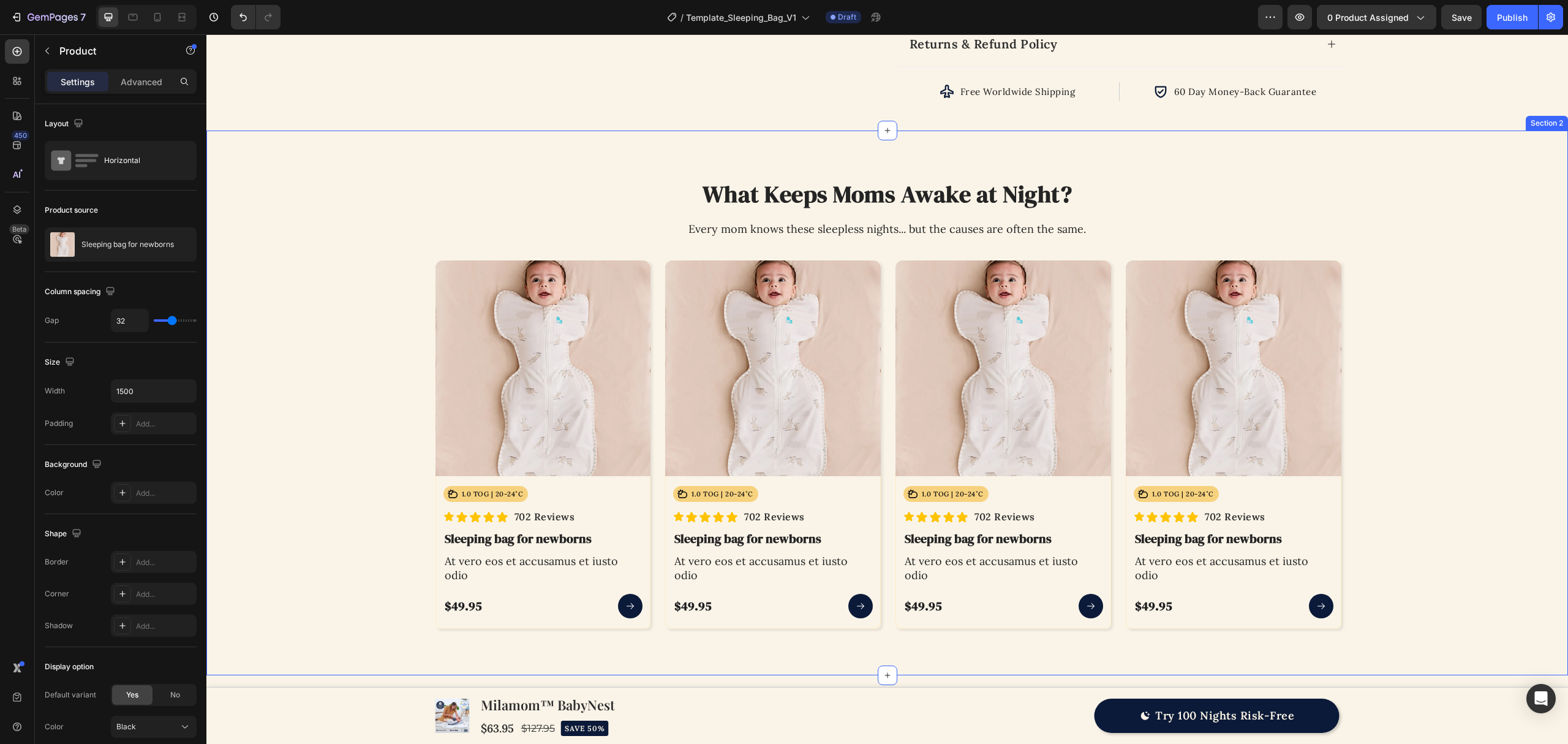
click at [1439, 365] on div "Product Images Icon 1.0 TOG | 20-24˚C Text Block Row Row Icon Icon Icon Icon Ic…" at bounding box center [887, 444] width 1362 height 383
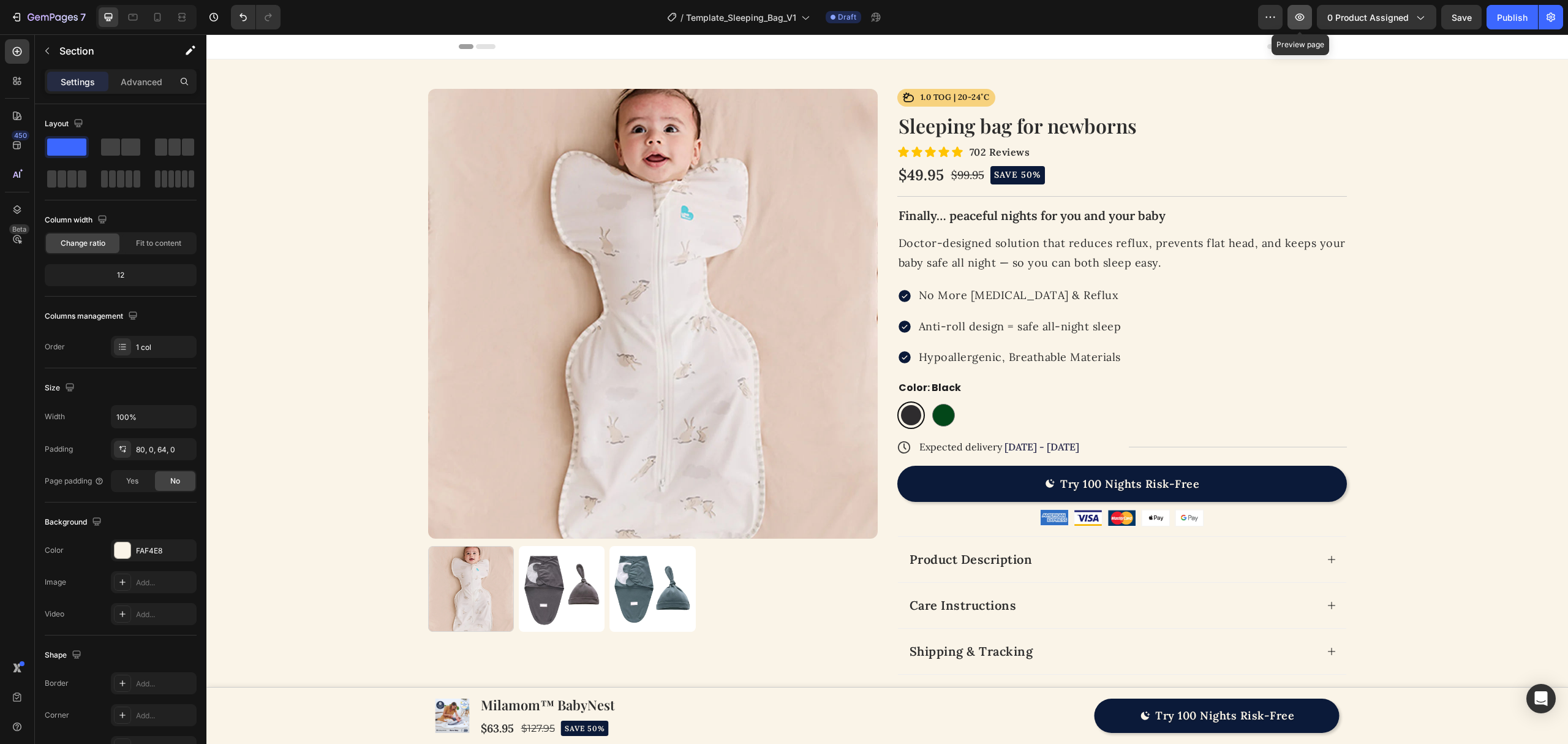
click at [1297, 15] on icon "button" at bounding box center [1300, 17] width 13 height 13
